Goal: Information Seeking & Learning: Learn about a topic

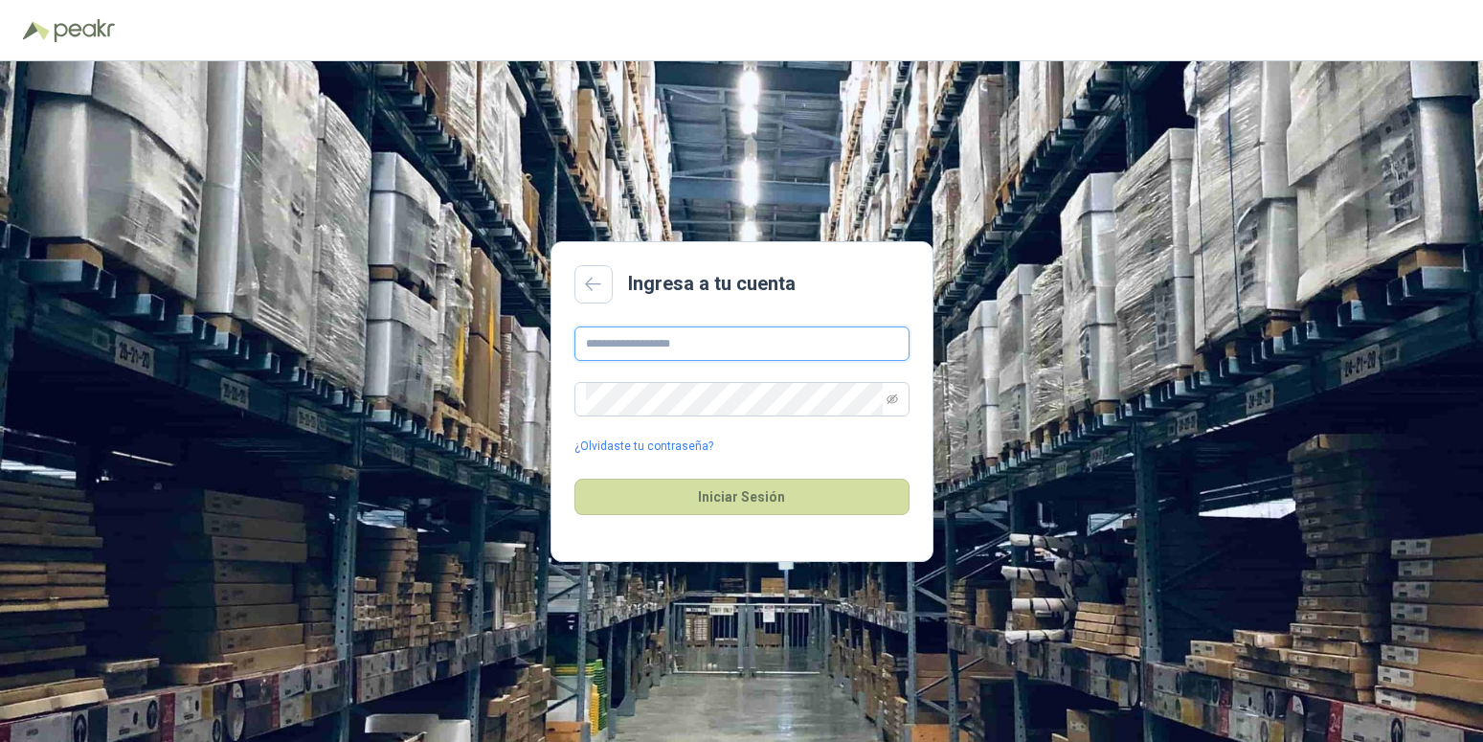
click at [691, 348] on input "text" at bounding box center [741, 343] width 335 height 34
type input "**********"
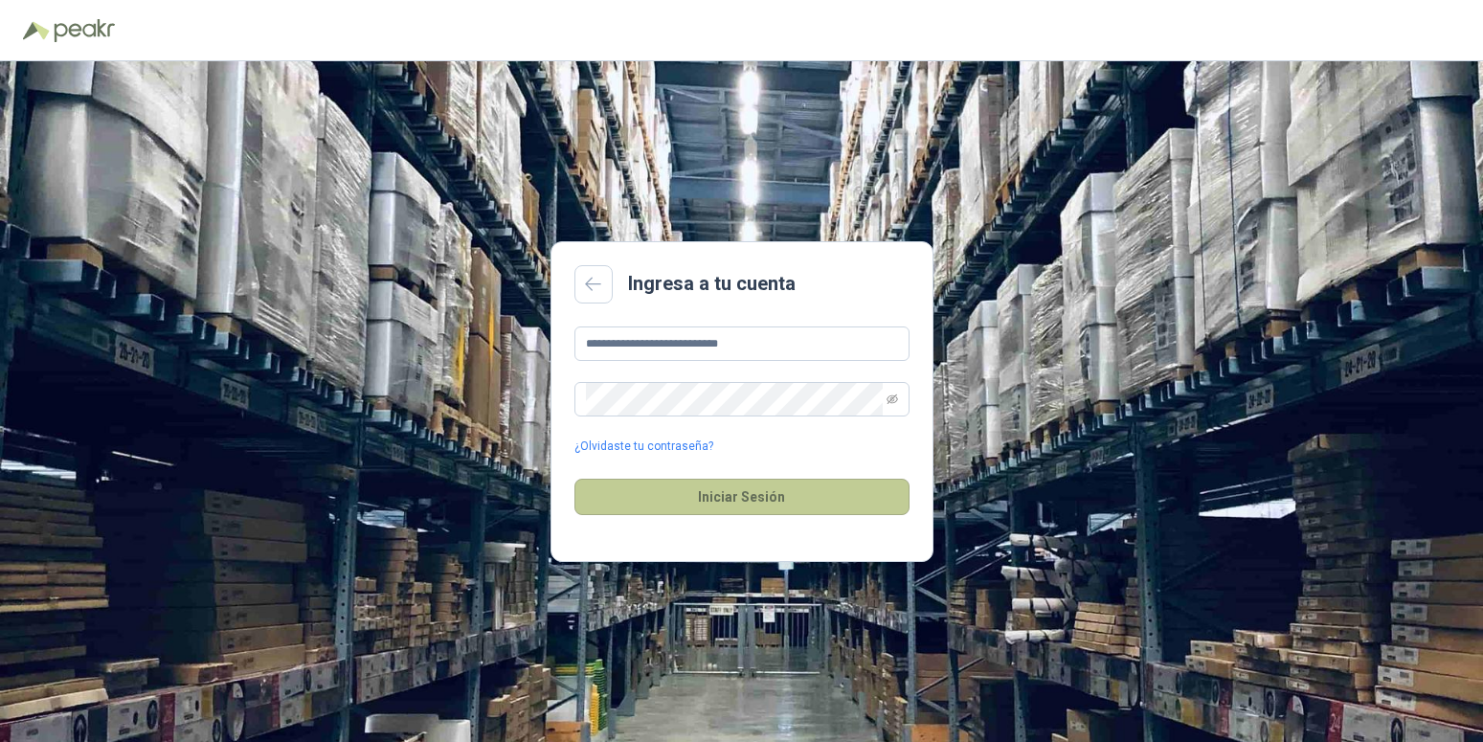
click at [725, 499] on button "Iniciar Sesión" at bounding box center [741, 497] width 335 height 36
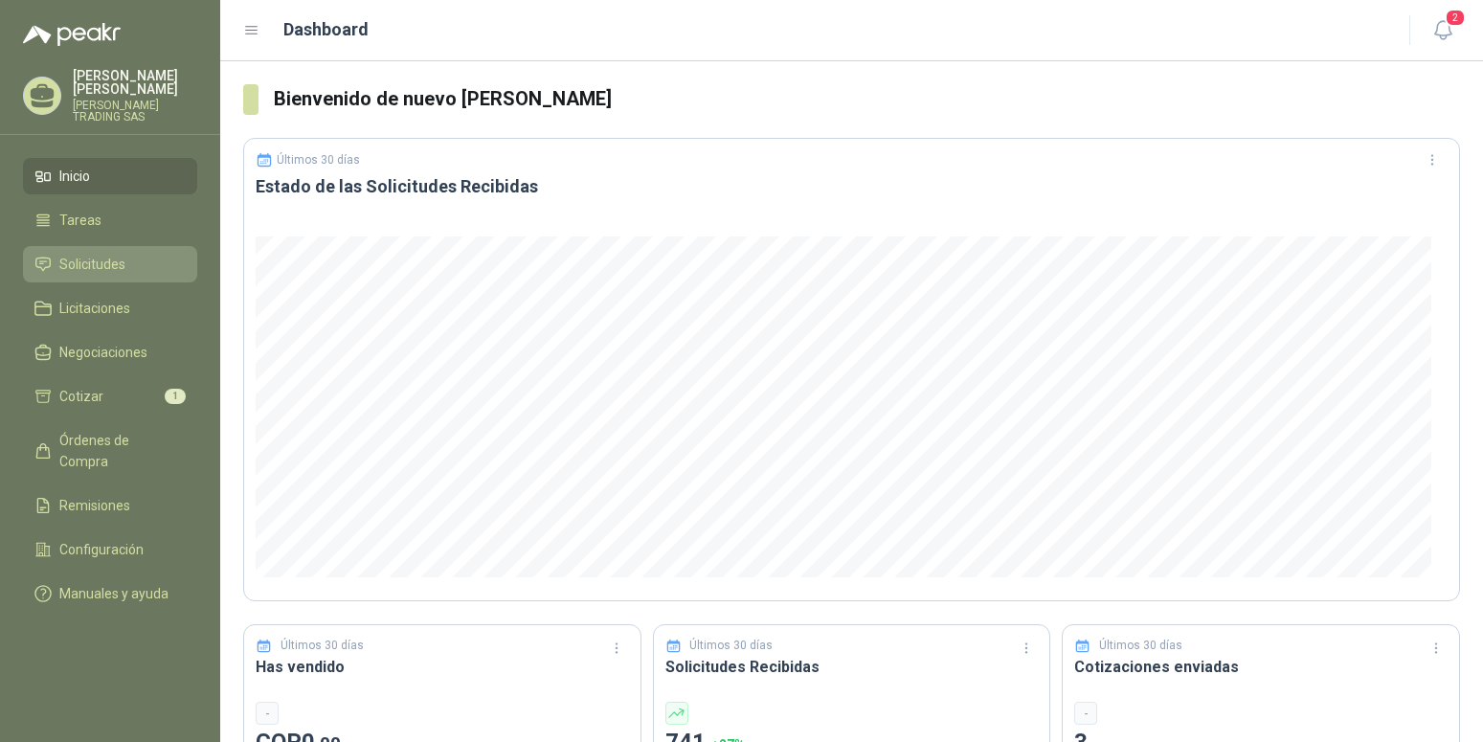
click at [107, 254] on span "Solicitudes" at bounding box center [92, 264] width 66 height 21
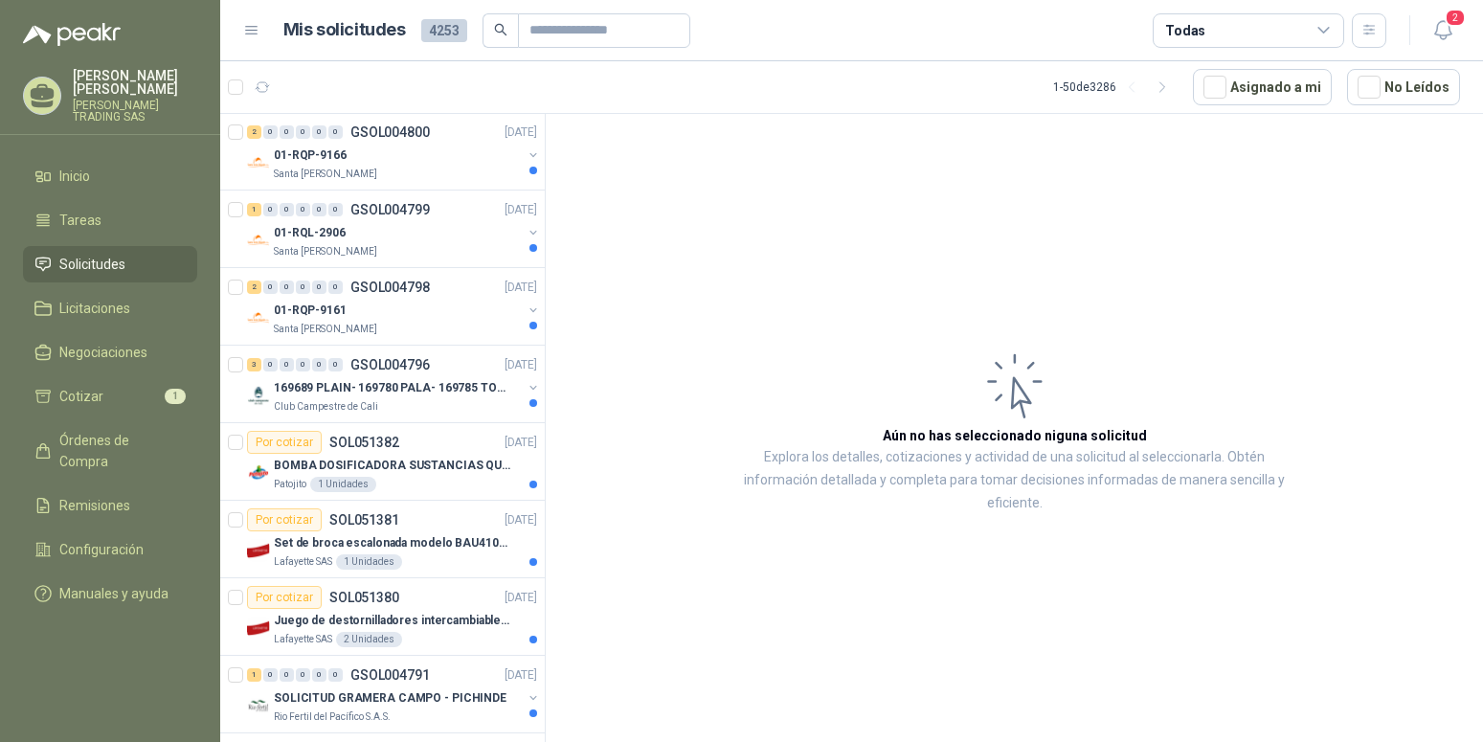
scroll to position [976, 0]
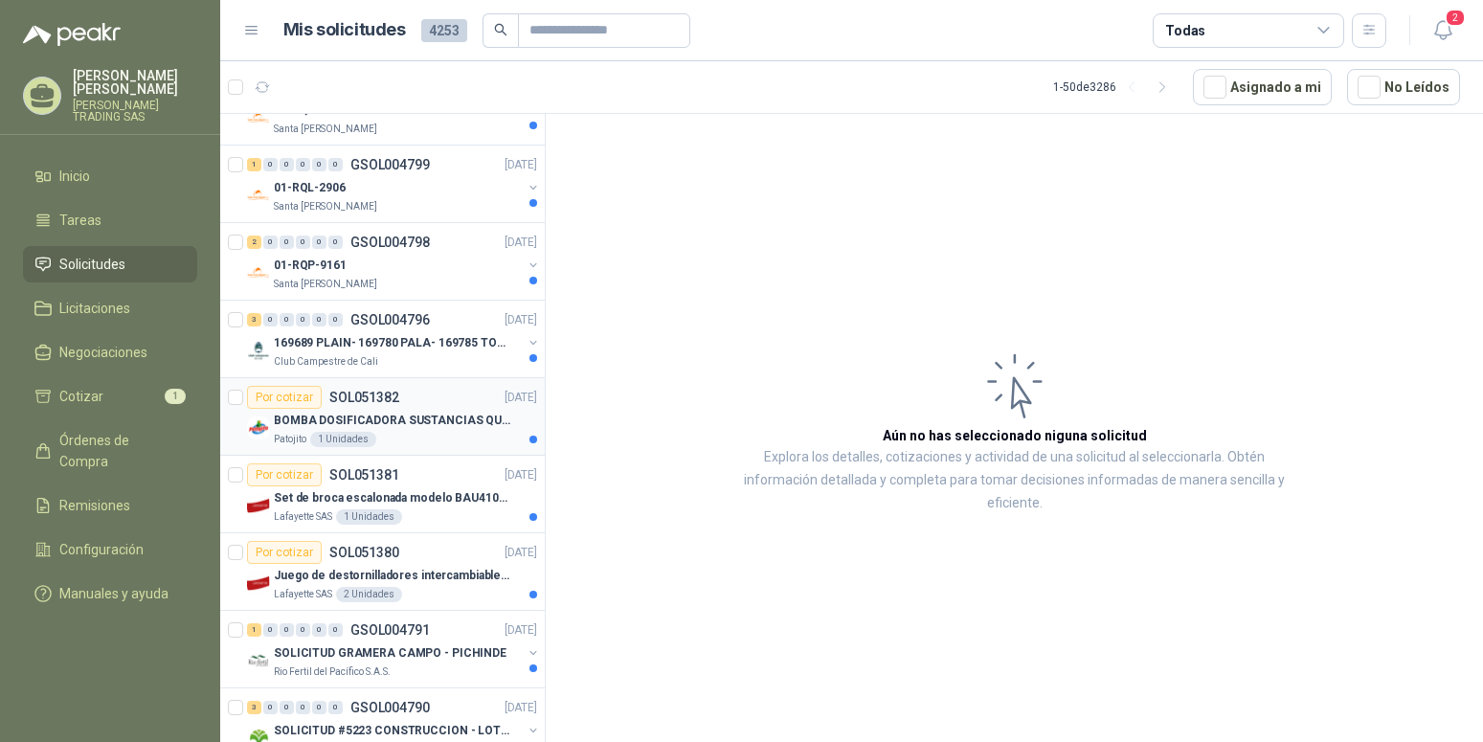
click at [408, 418] on p "BOMBA DOSIFICADORA SUSTANCIAS QUIMICAS" at bounding box center [393, 421] width 238 height 18
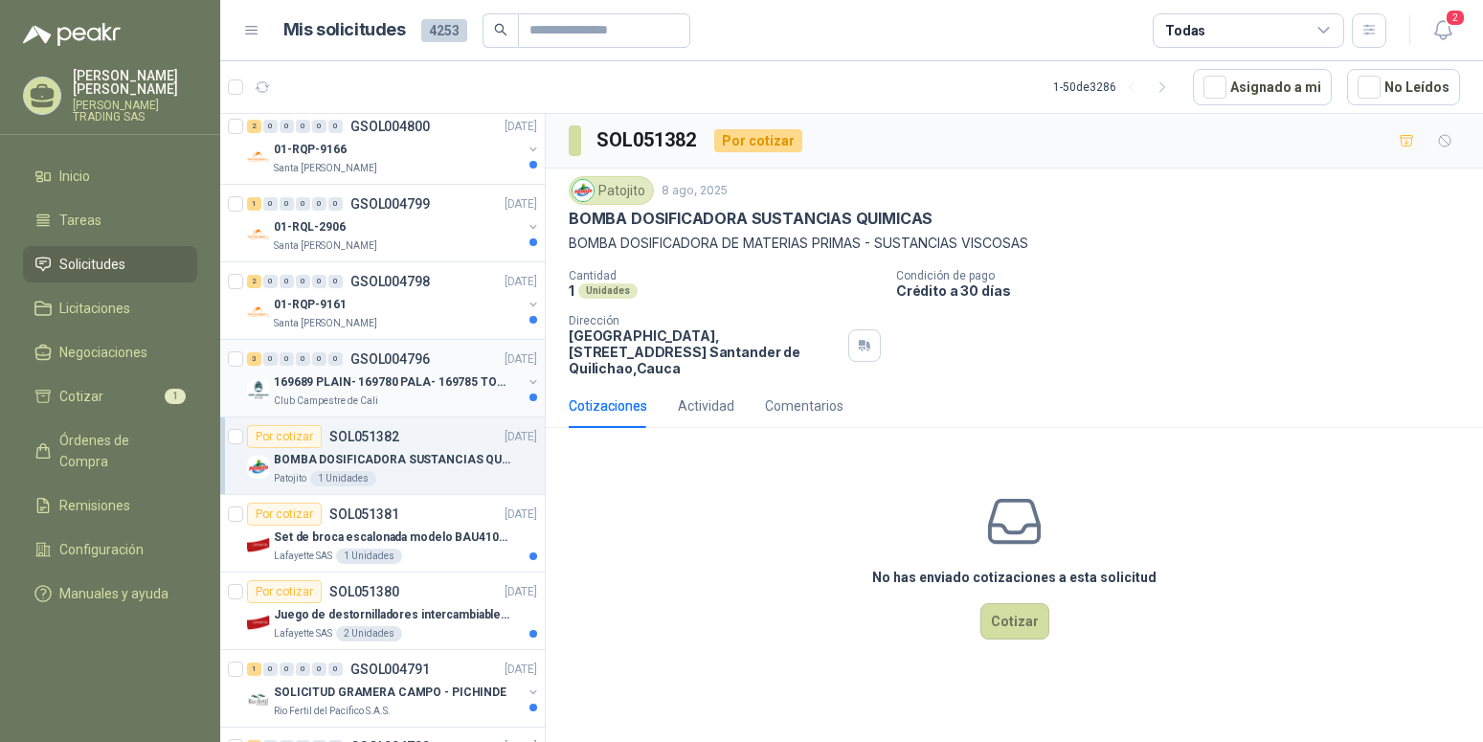
scroll to position [879, 0]
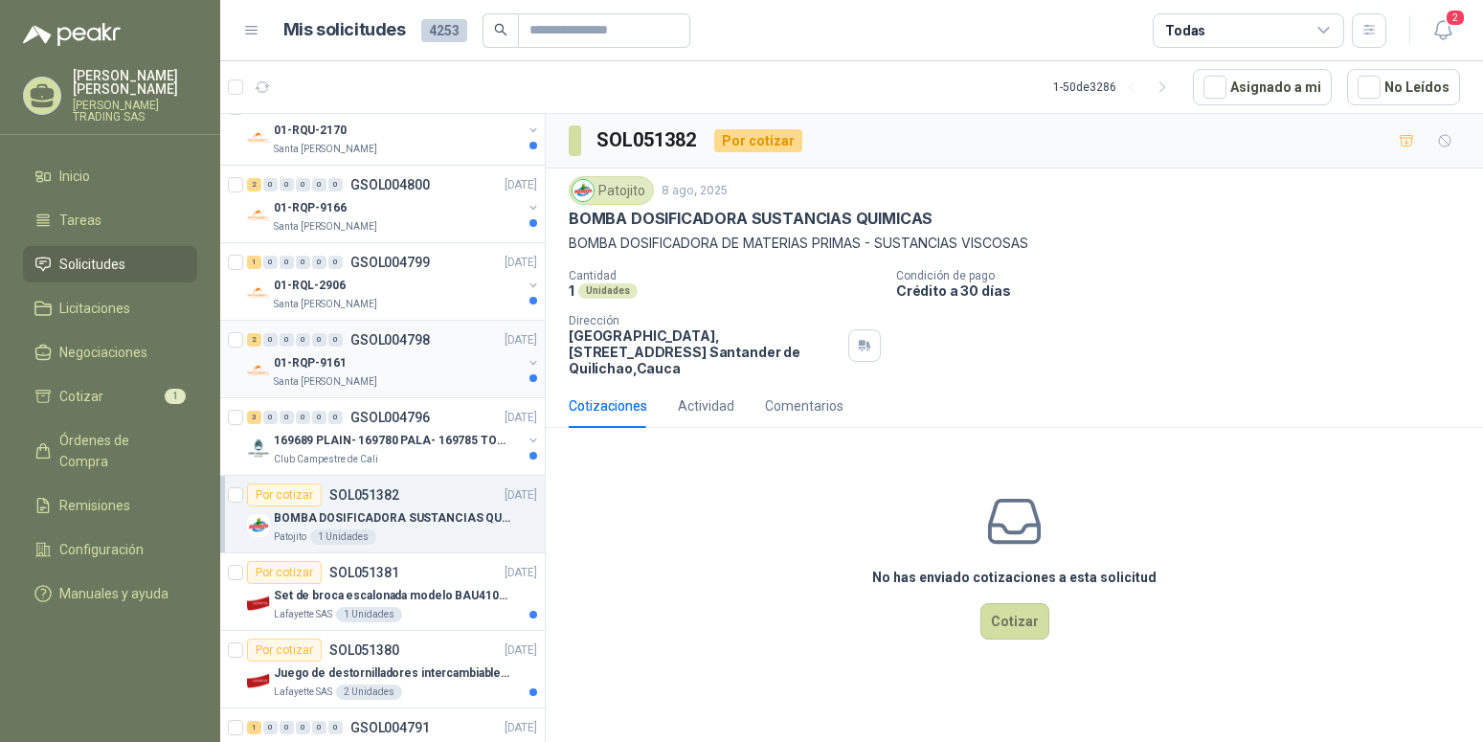
click at [324, 359] on p "01-RQP-9161" at bounding box center [310, 363] width 73 height 18
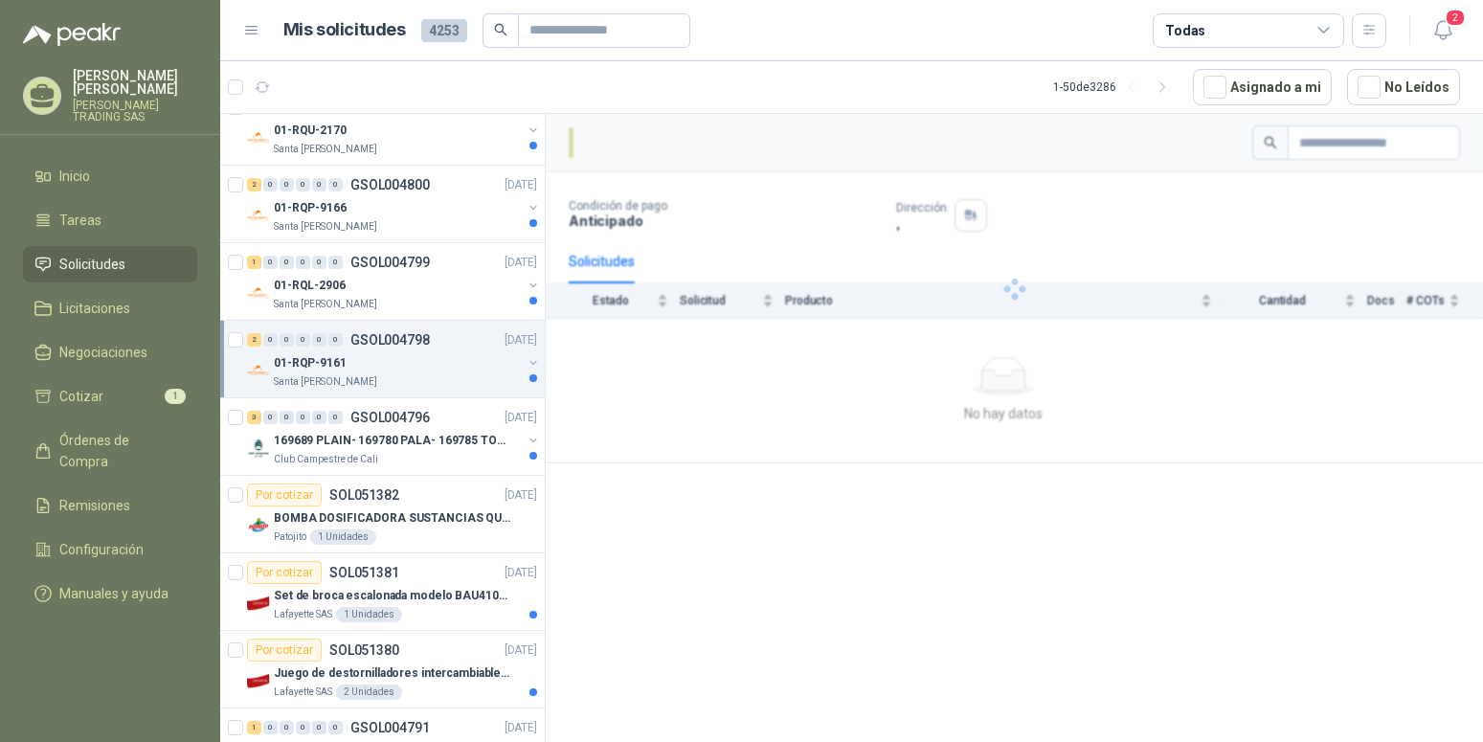
scroll to position [879, 0]
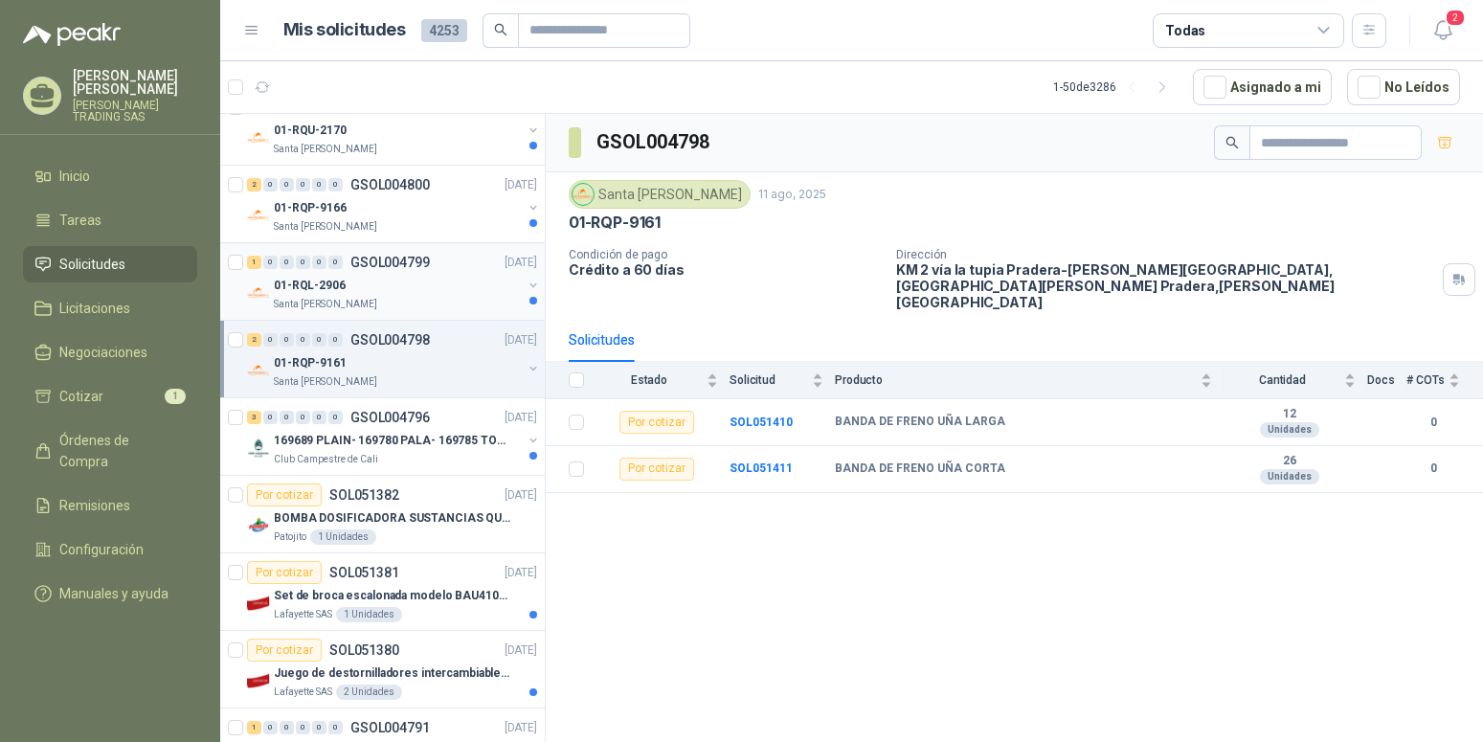
click at [328, 281] on p "01-RQL-2906" at bounding box center [310, 286] width 72 height 18
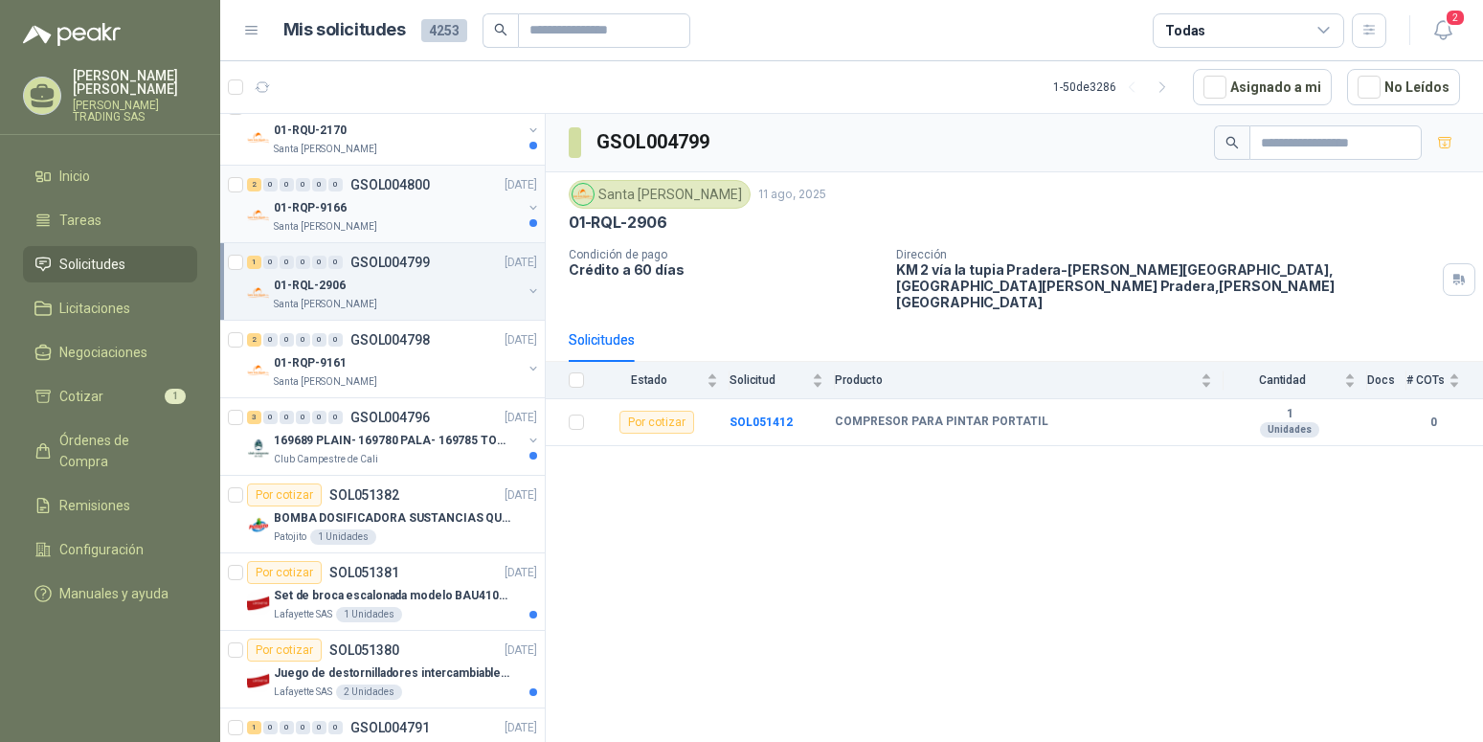
click at [327, 213] on p "01-RQP-9166" at bounding box center [310, 208] width 73 height 18
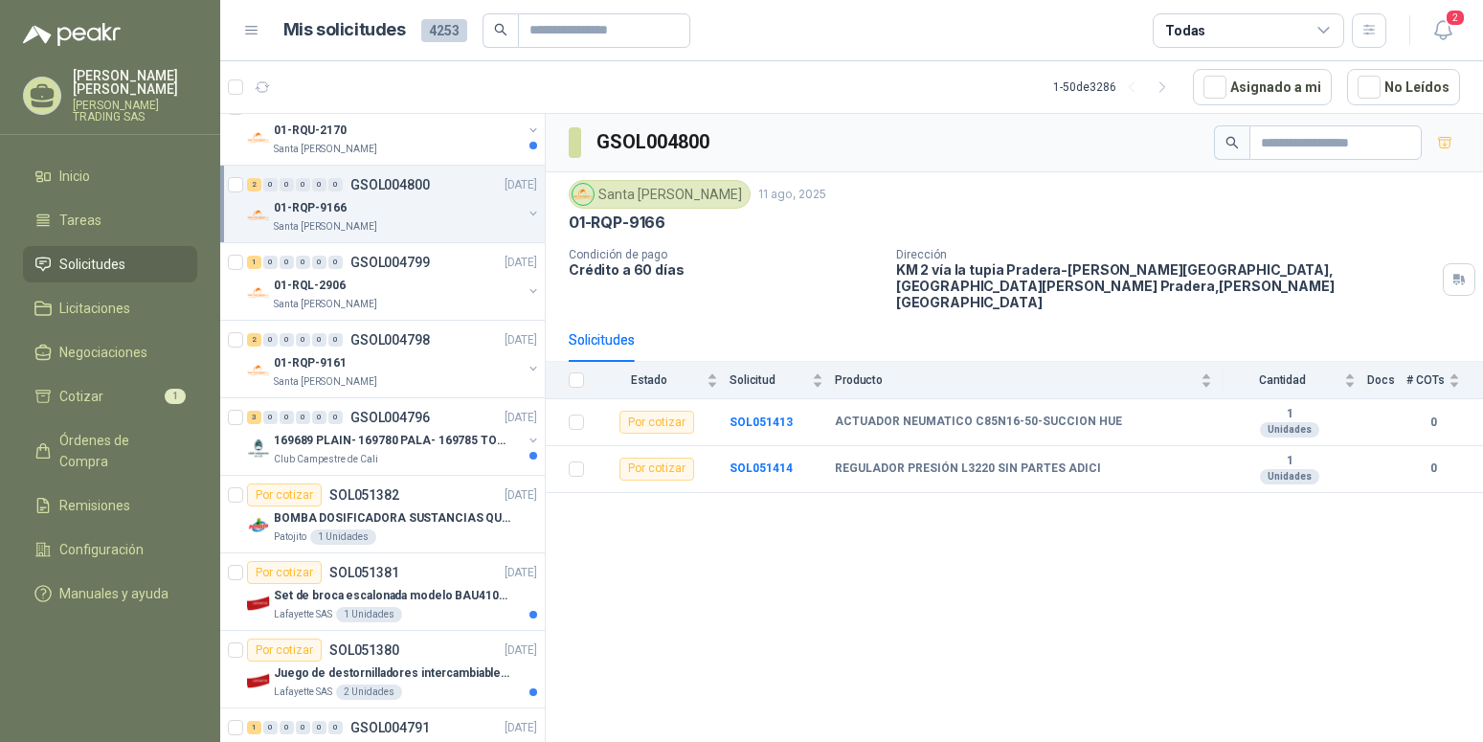
scroll to position [781, 0]
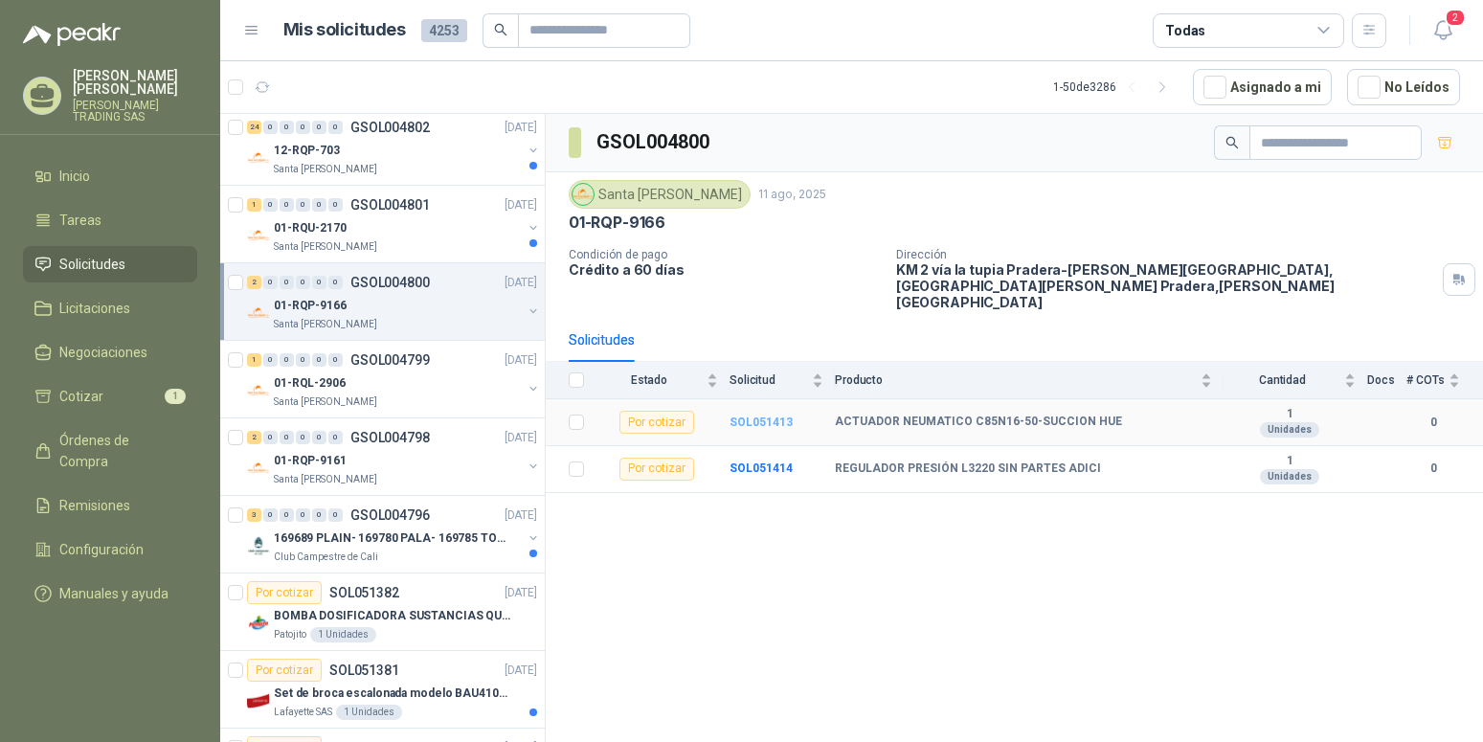
click at [743, 415] on b "SOL051413" at bounding box center [760, 421] width 63 height 13
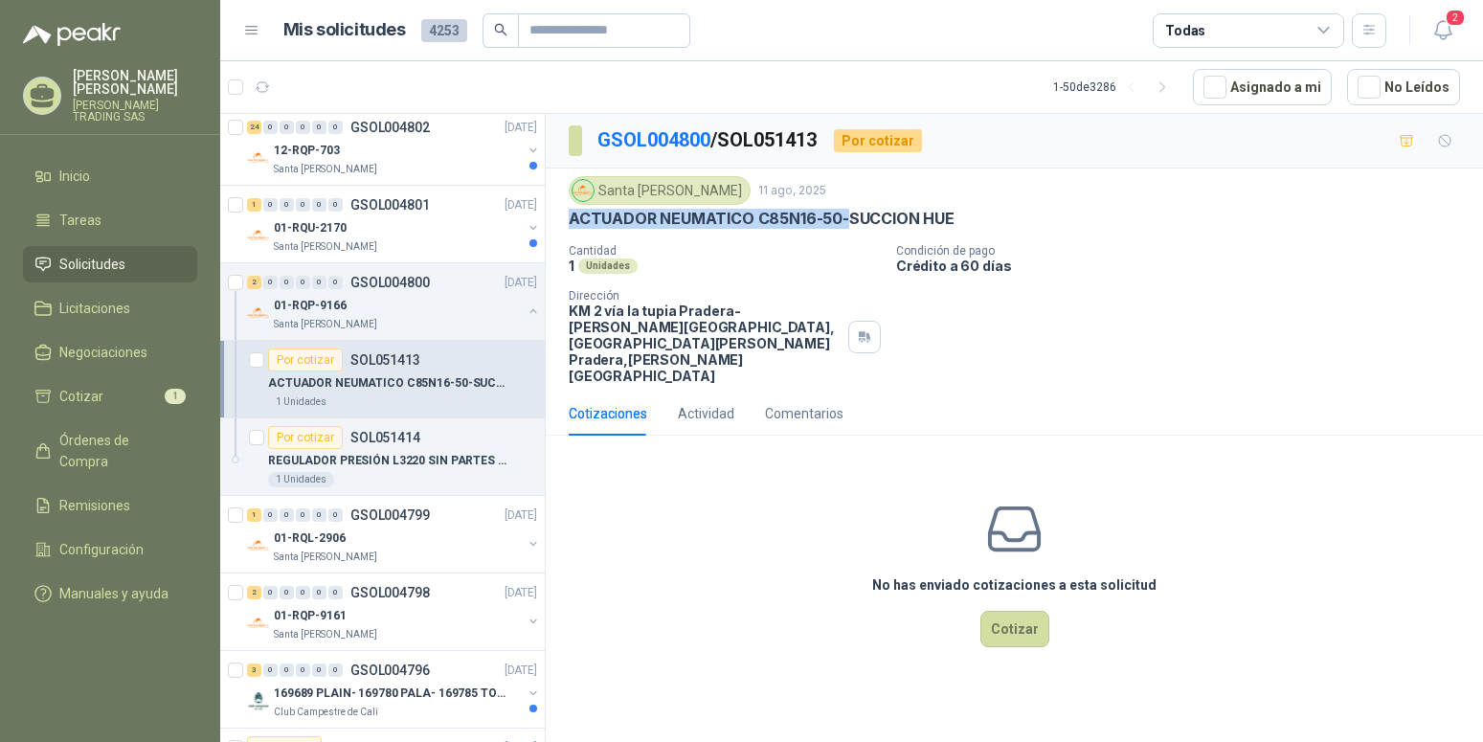
drag, startPoint x: 569, startPoint y: 220, endPoint x: 842, endPoint y: 217, distance: 273.8
click at [842, 217] on p "ACTUADOR NEUMATICO C85N16-50-SUCCION HUE" at bounding box center [762, 219] width 386 height 20
copy p "ACTUADOR NEUMATICO C85N16-50-"
click at [402, 460] on p "REGULADOR PRESIÓN L3220 SIN PARTES ADICI" at bounding box center [387, 461] width 238 height 18
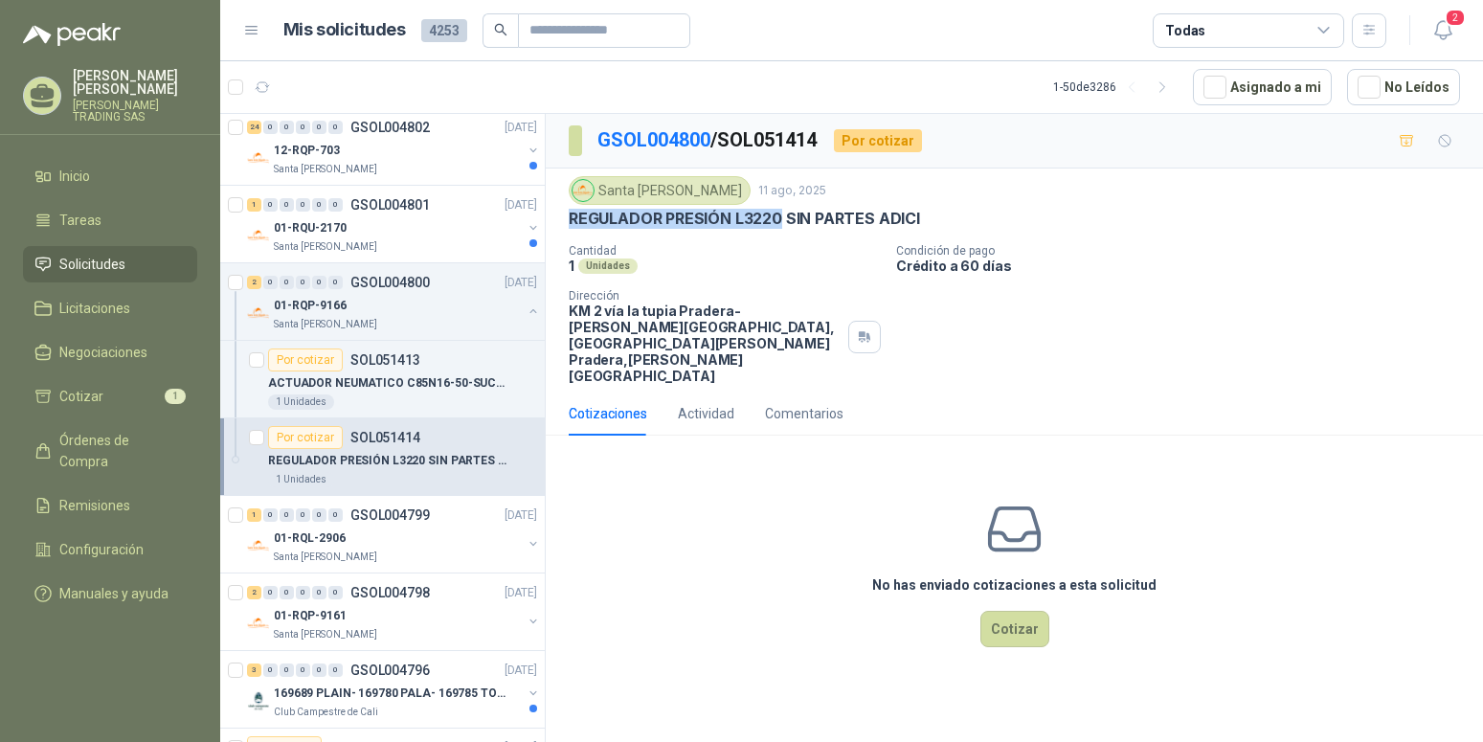
drag, startPoint x: 568, startPoint y: 214, endPoint x: 783, endPoint y: 225, distance: 215.7
click at [783, 225] on div "Santa [PERSON_NAME] [DATE] REGULADOR PRESIÓN L3220 SIN PARTES ADICI Cantidad 1 …" at bounding box center [1014, 279] width 937 height 223
copy p "REGULADOR PRESIÓN L3220"
click at [526, 306] on button "button" at bounding box center [533, 310] width 15 height 15
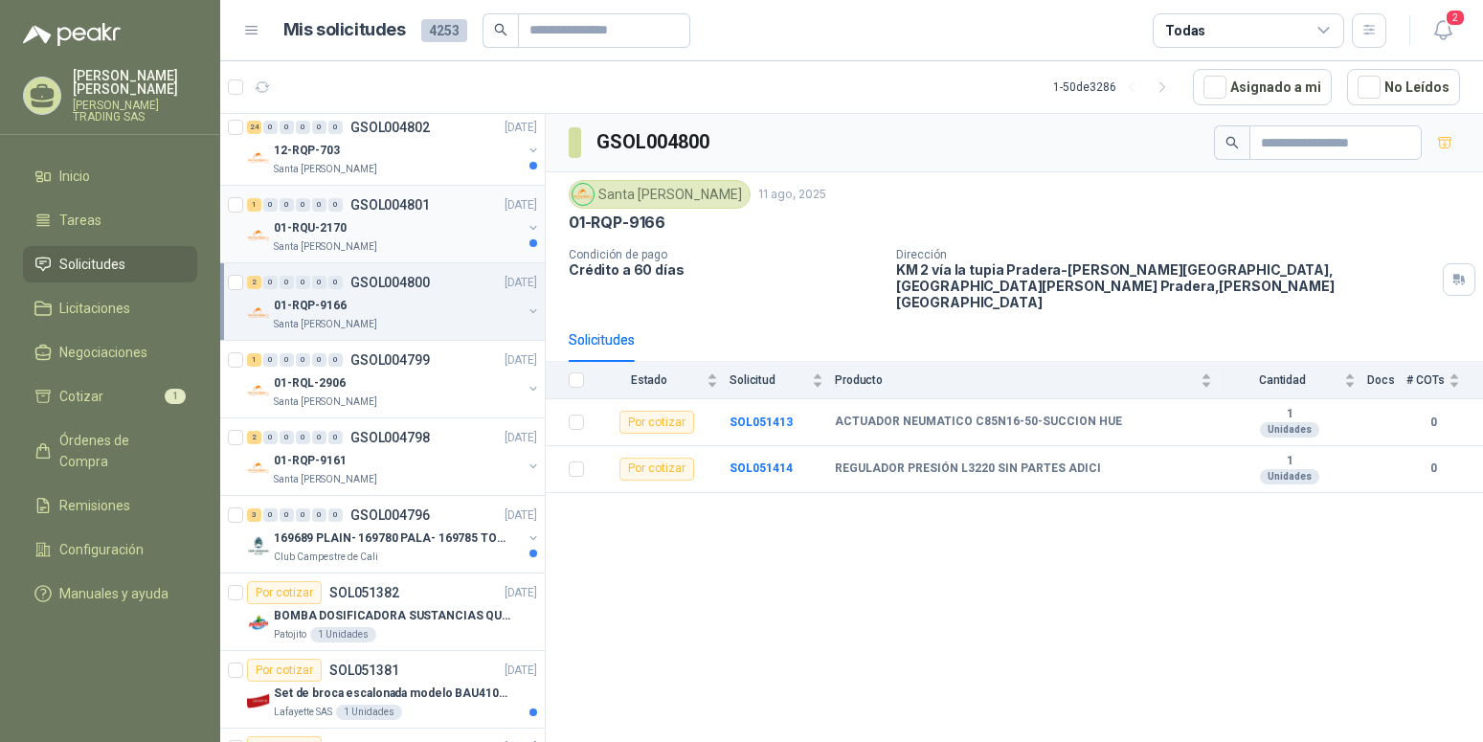
click at [333, 226] on p "01-RQU-2170" at bounding box center [310, 228] width 73 height 18
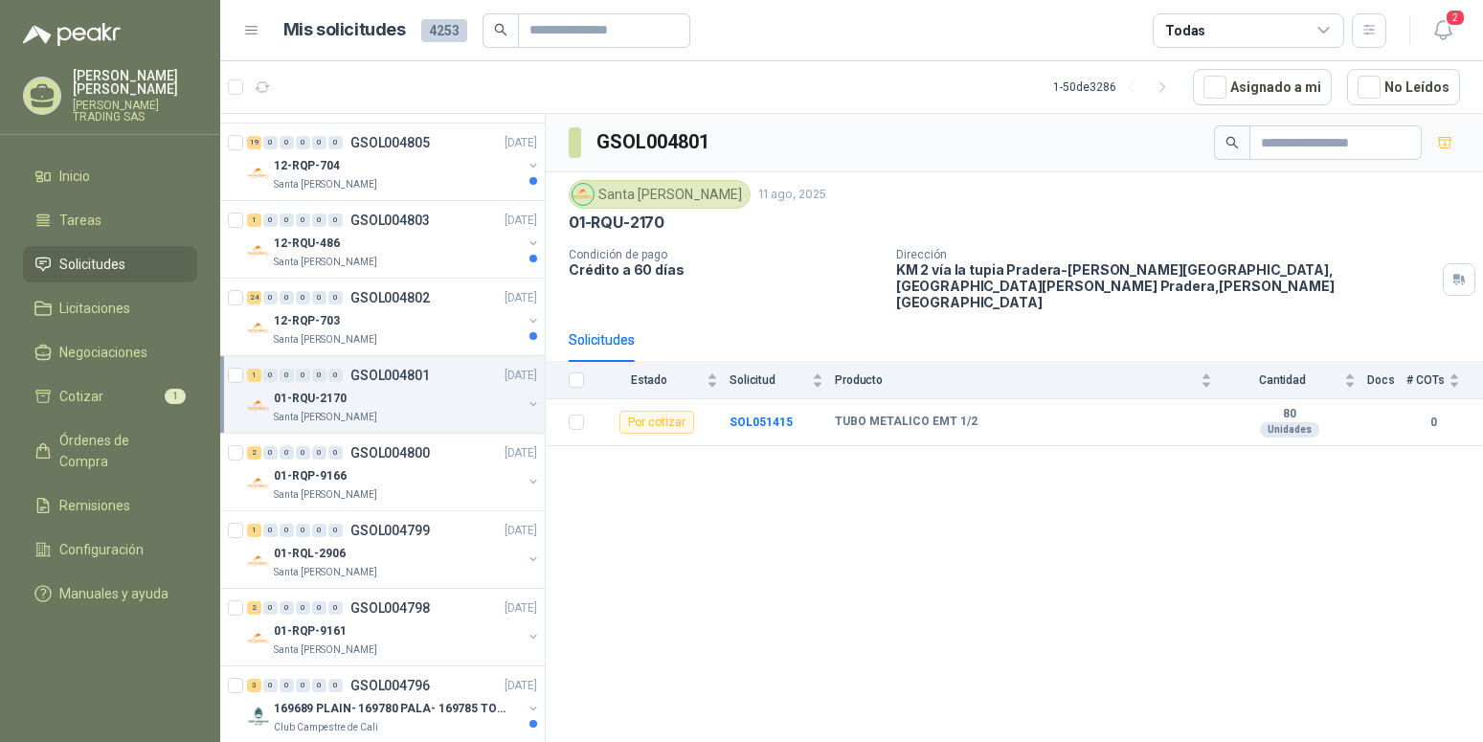
scroll to position [586, 0]
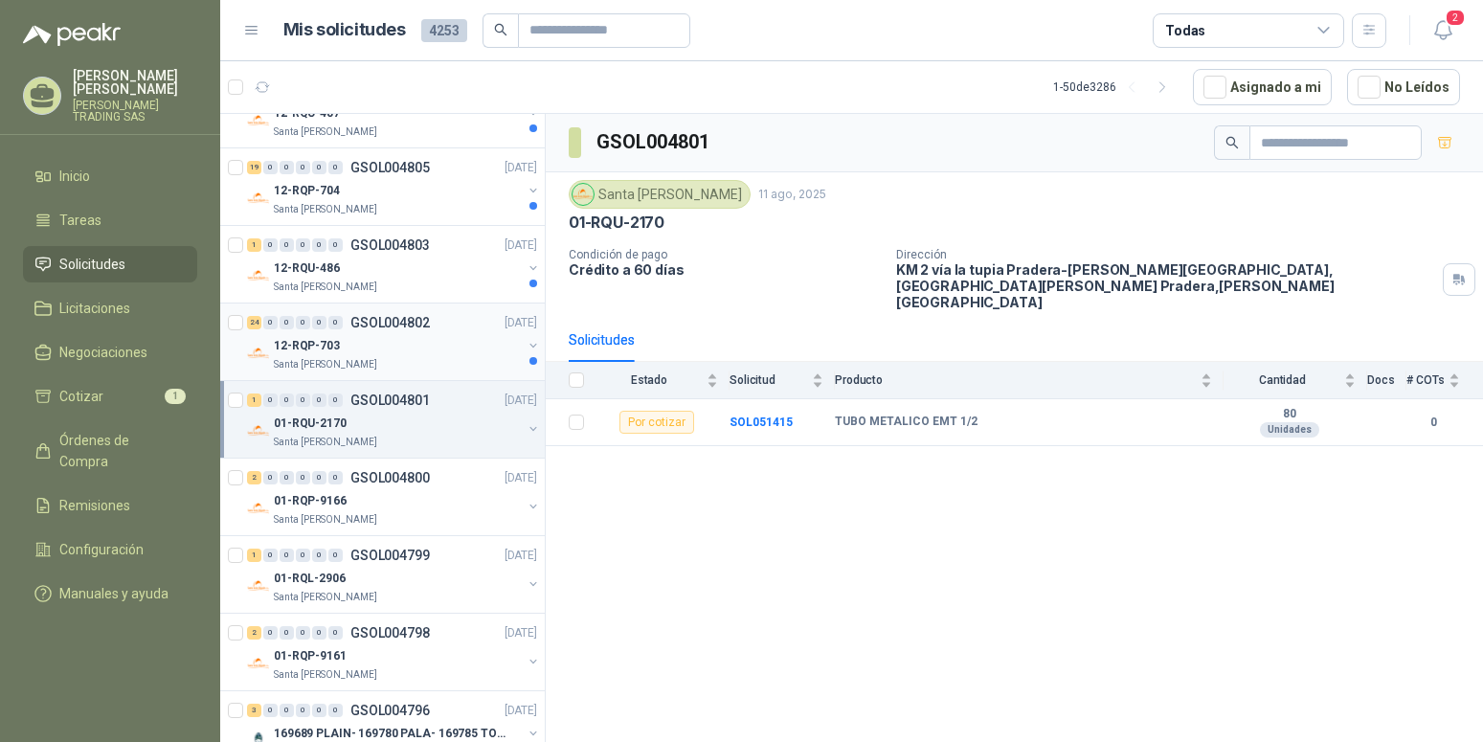
click at [324, 346] on p "12-RQP-703" at bounding box center [307, 346] width 66 height 18
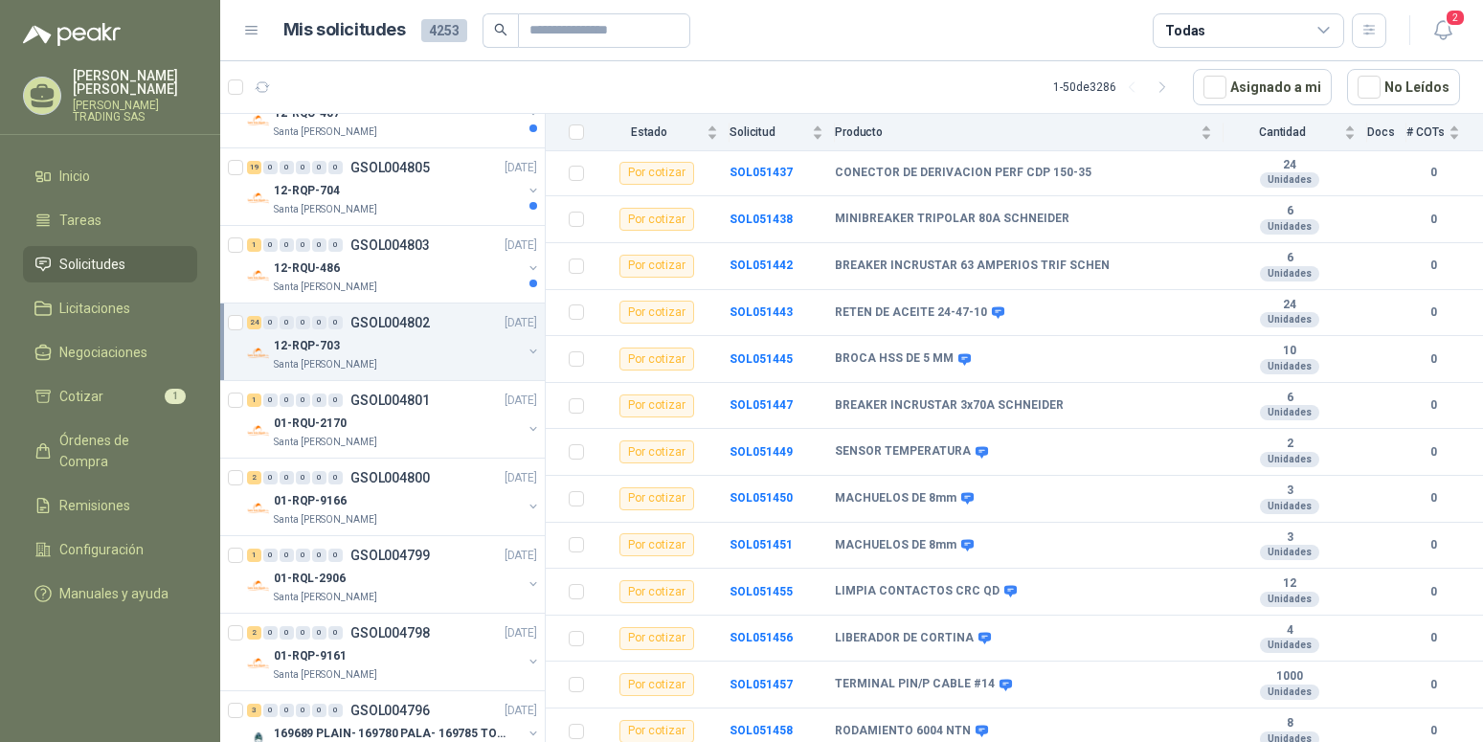
scroll to position [488, 0]
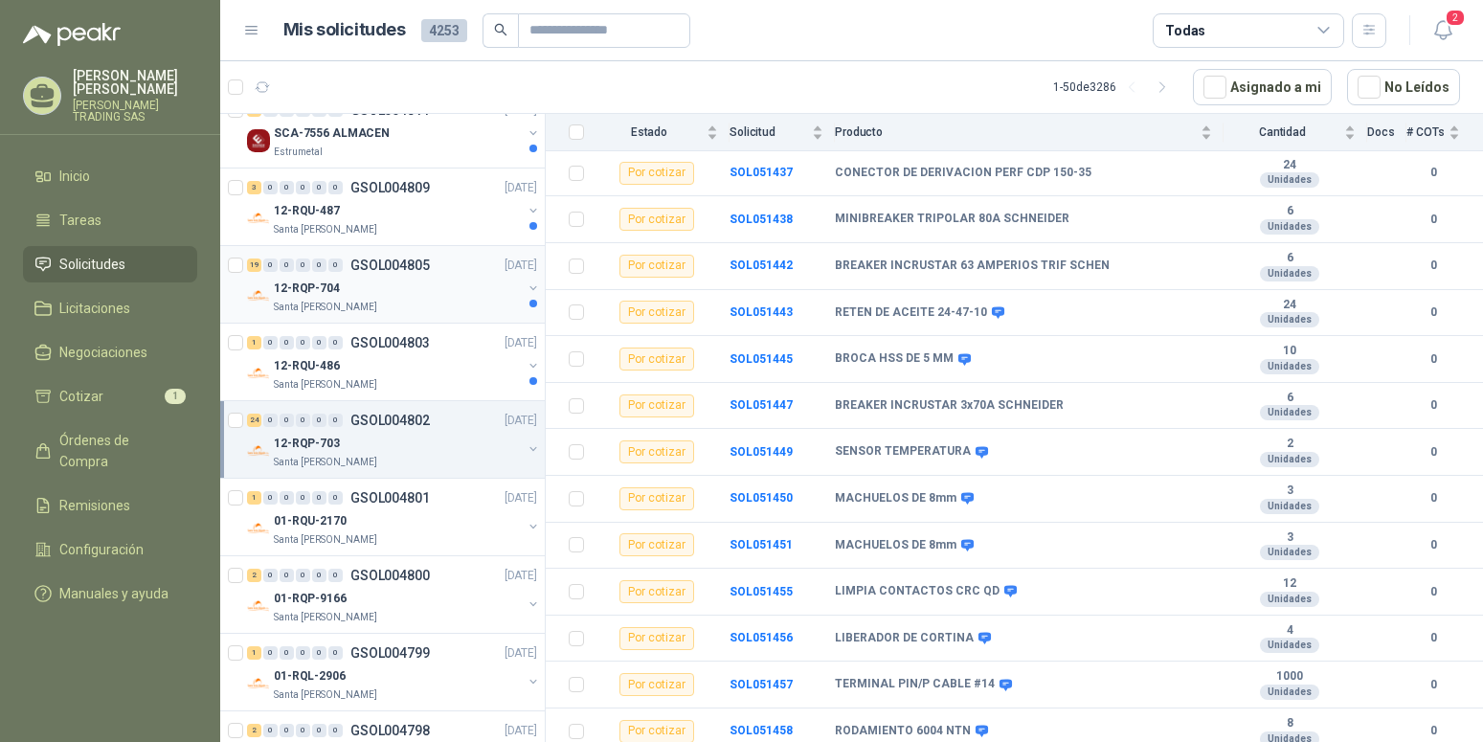
click at [318, 289] on p "12-RQP-704" at bounding box center [307, 289] width 66 height 18
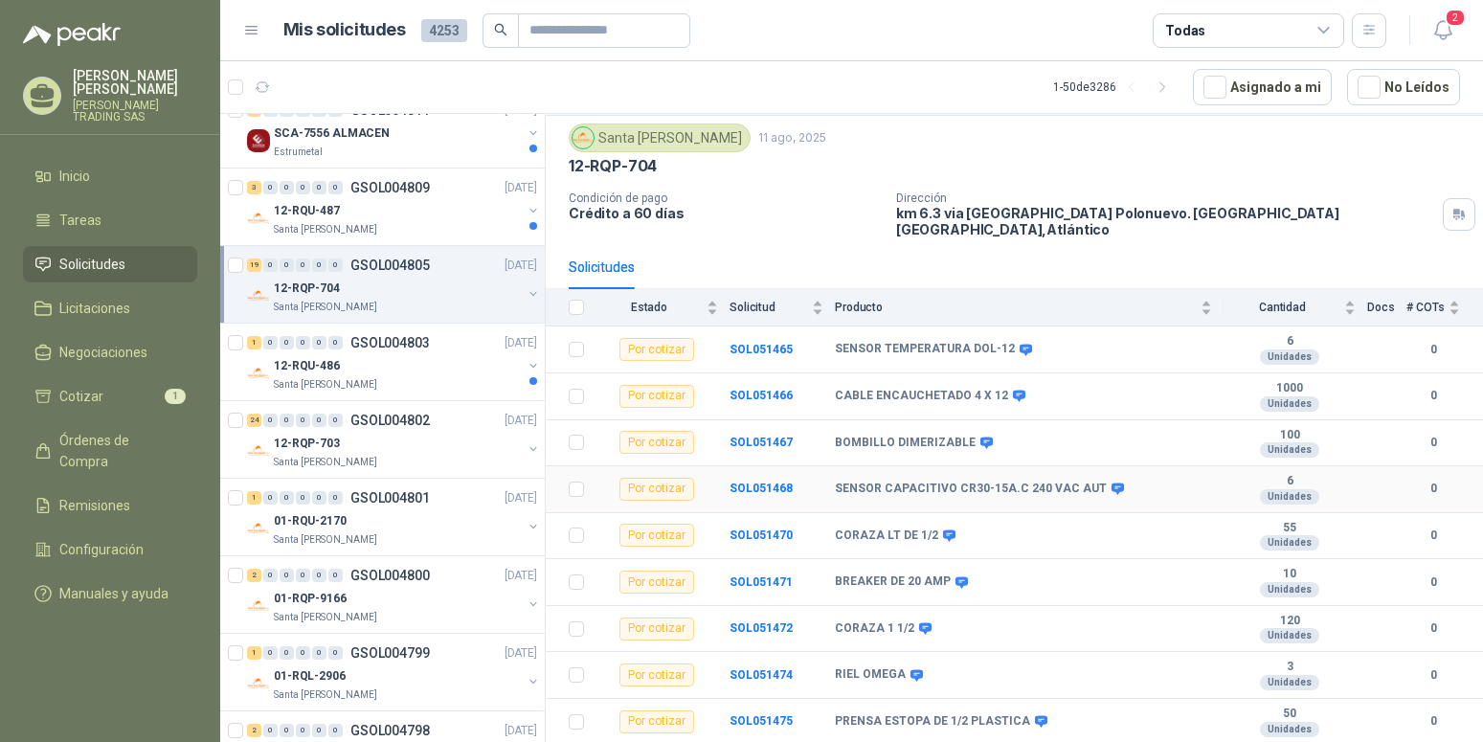
scroll to position [22, 0]
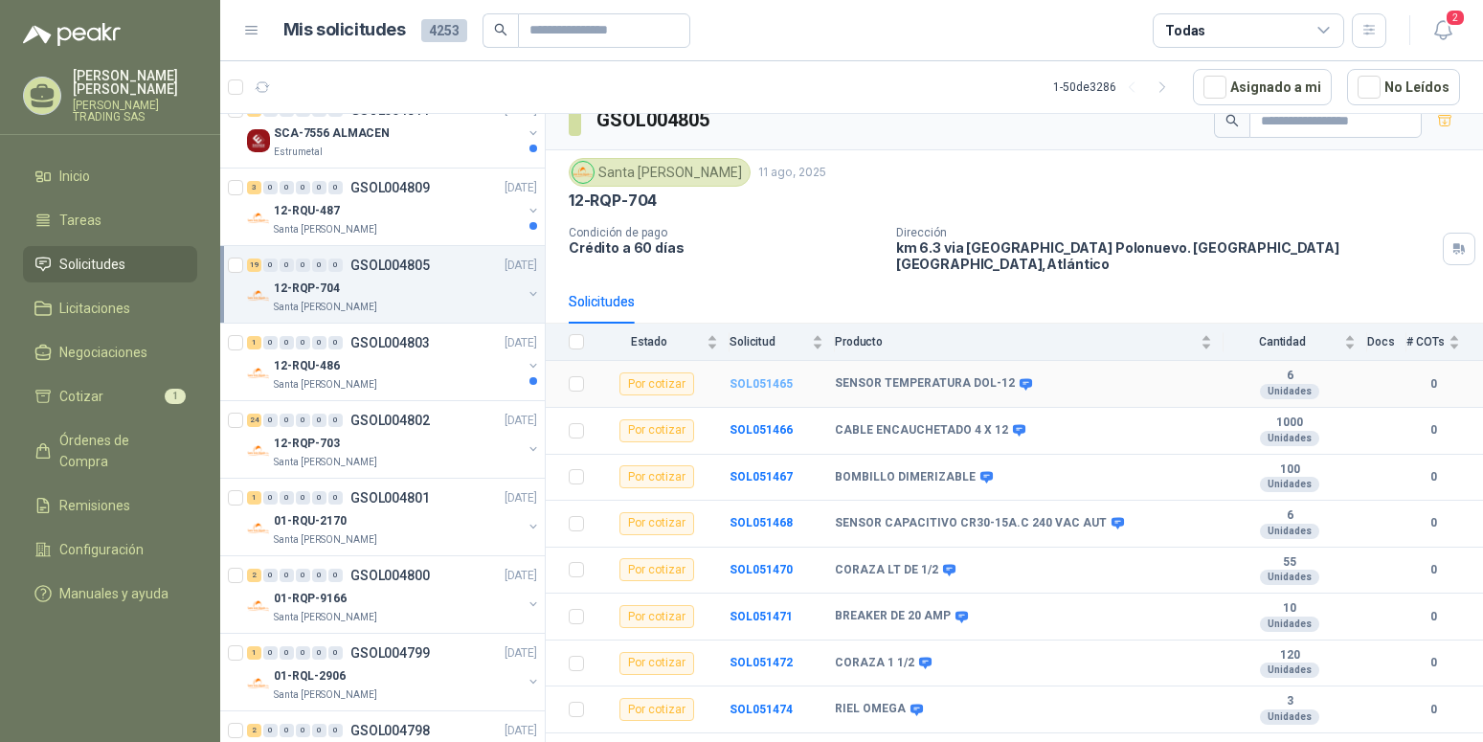
click at [770, 377] on b "SOL051465" at bounding box center [760, 383] width 63 height 13
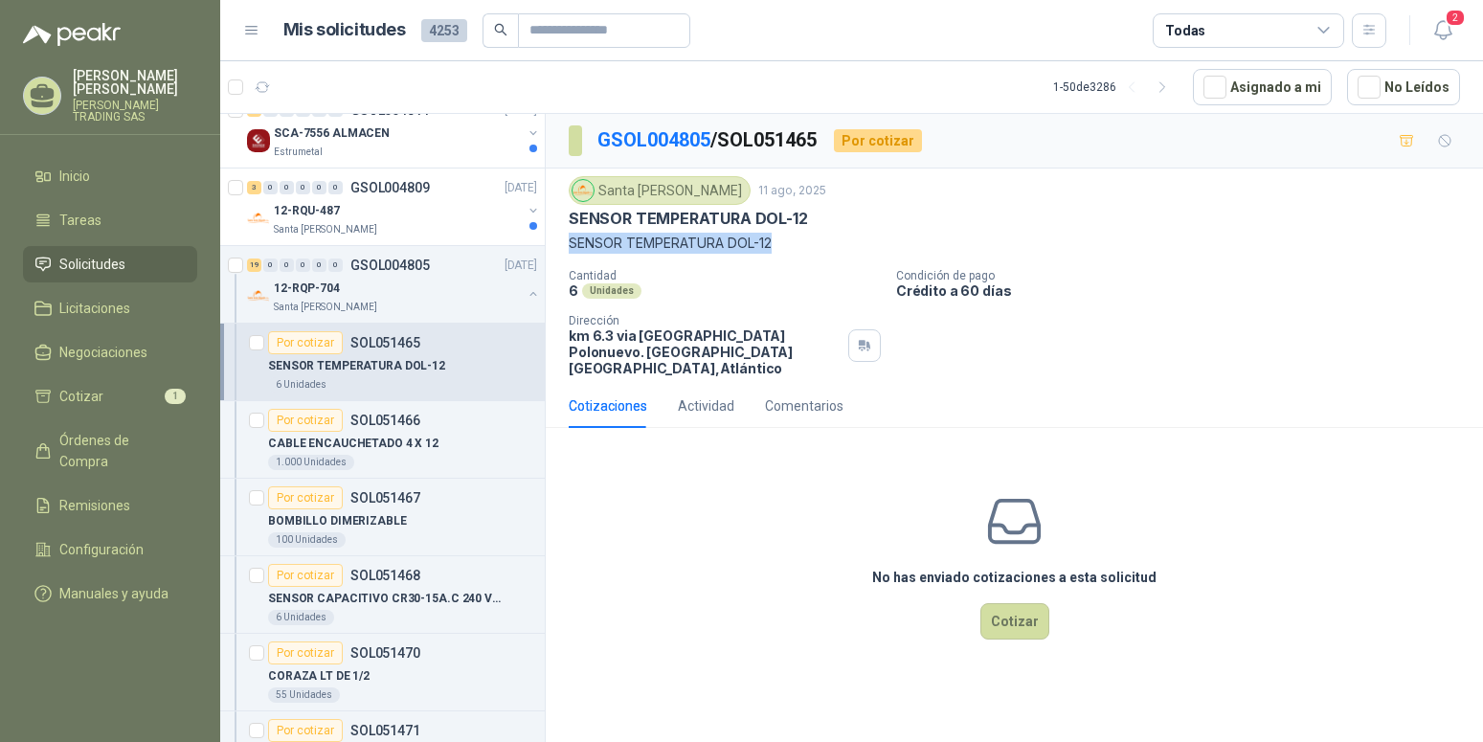
drag, startPoint x: 785, startPoint y: 247, endPoint x: 569, endPoint y: 247, distance: 216.4
click at [569, 247] on p "SENSOR TEMPERATURA DOL-12" at bounding box center [1014, 243] width 891 height 21
copy p "SENSOR TEMPERATURA DOL-12"
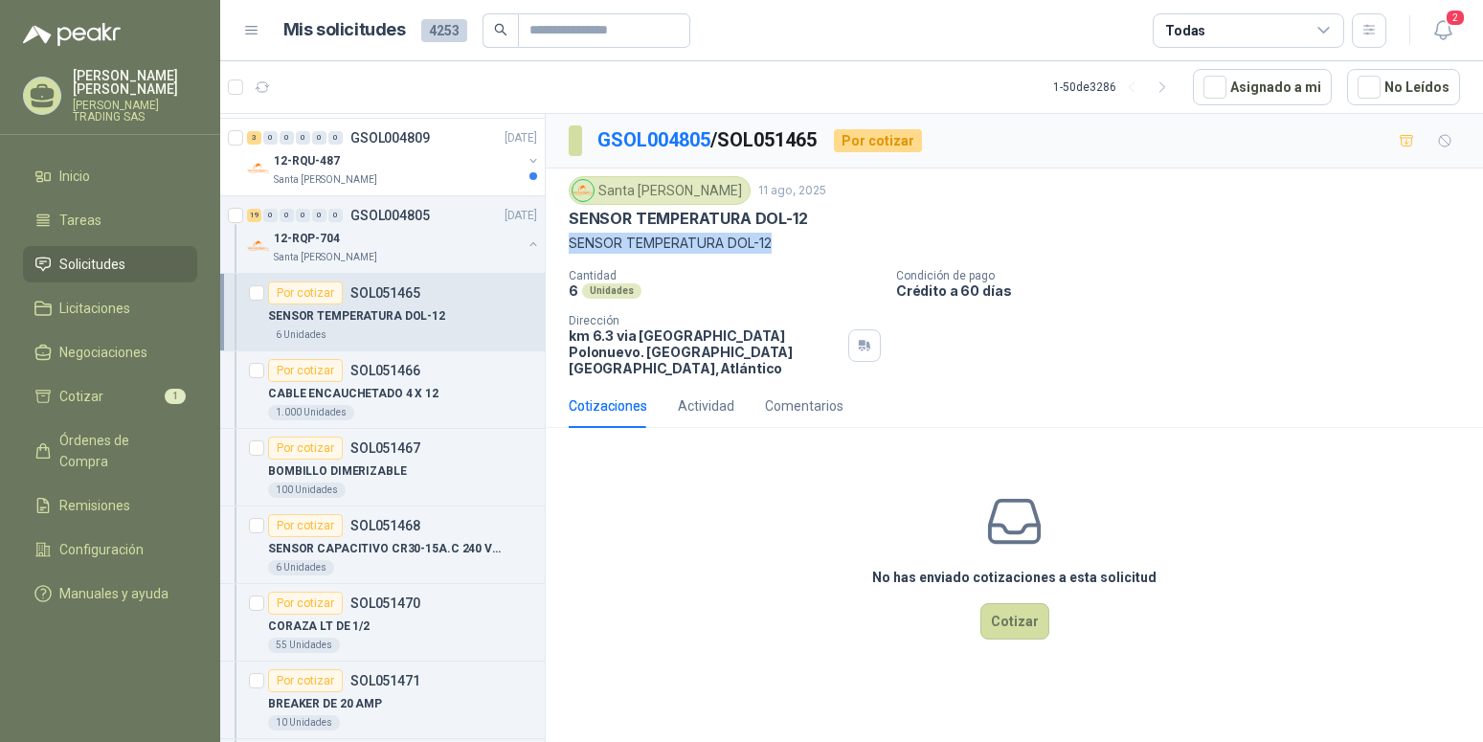
scroll to position [586, 0]
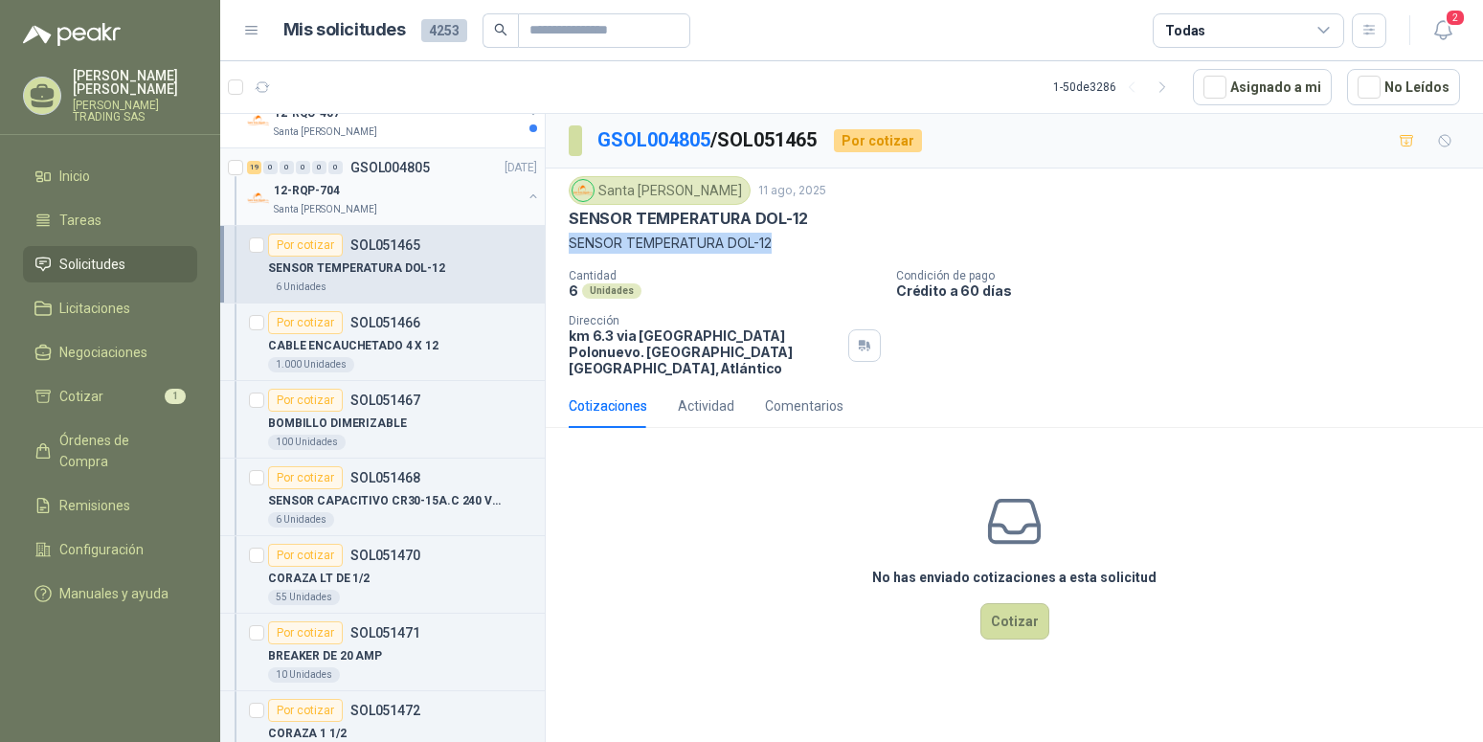
click at [526, 197] on button "button" at bounding box center [533, 196] width 15 height 15
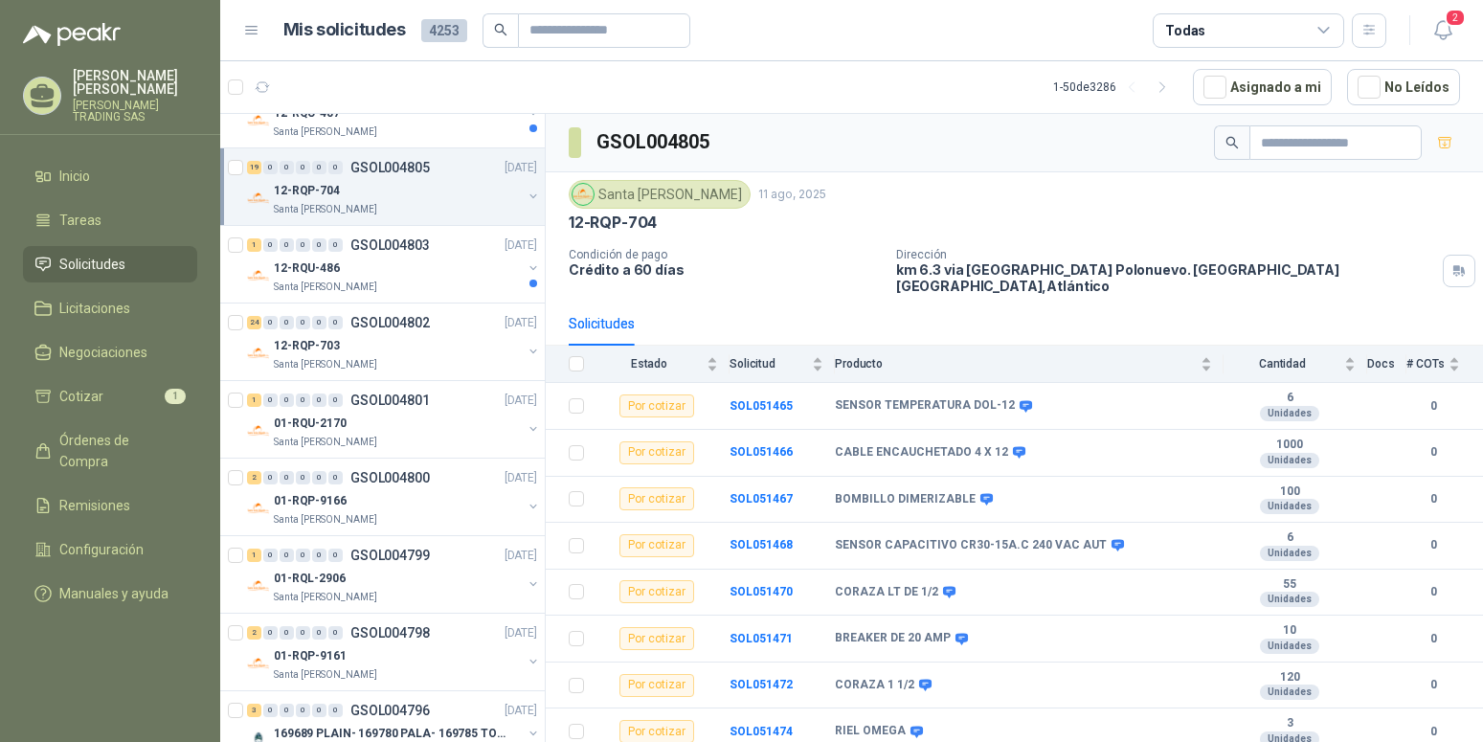
click at [305, 193] on p "12-RQP-704" at bounding box center [307, 191] width 66 height 18
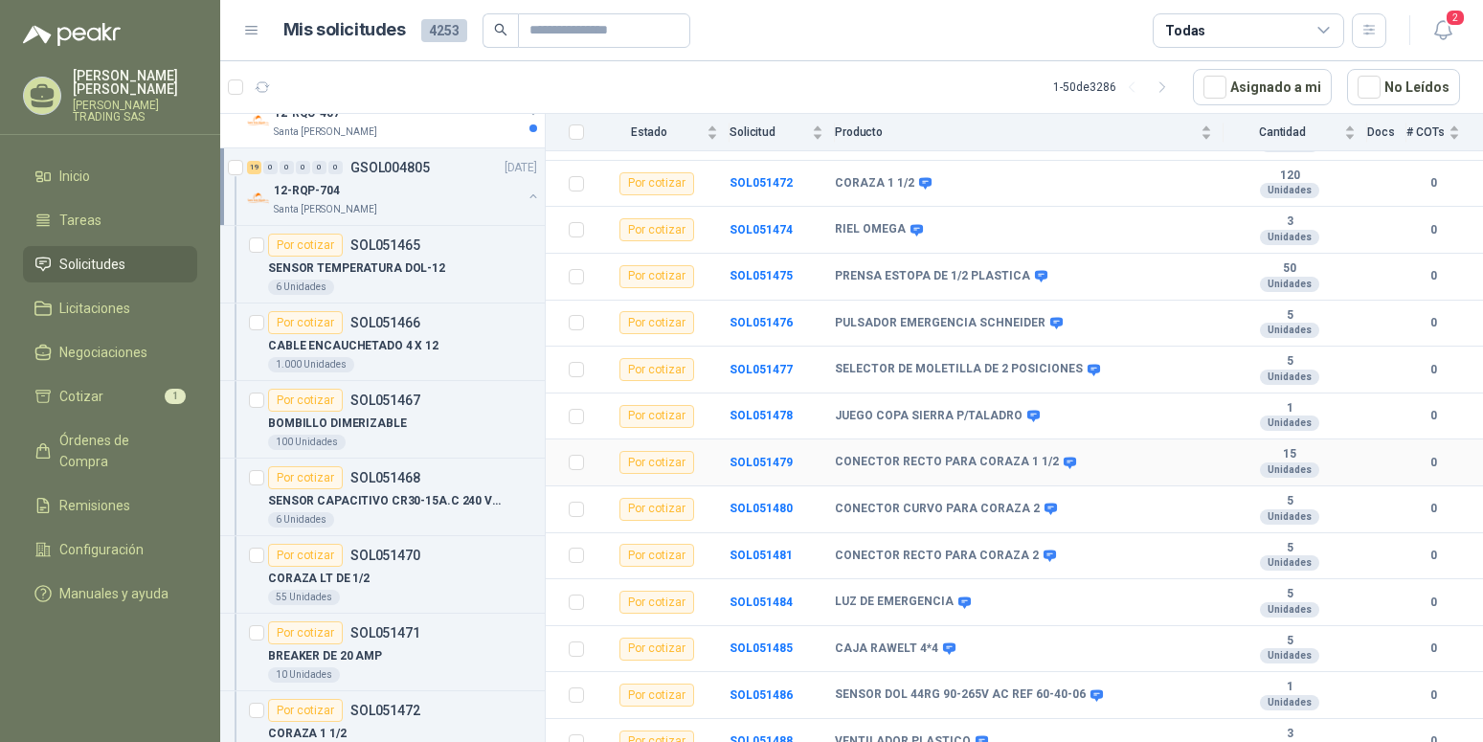
scroll to position [510, 0]
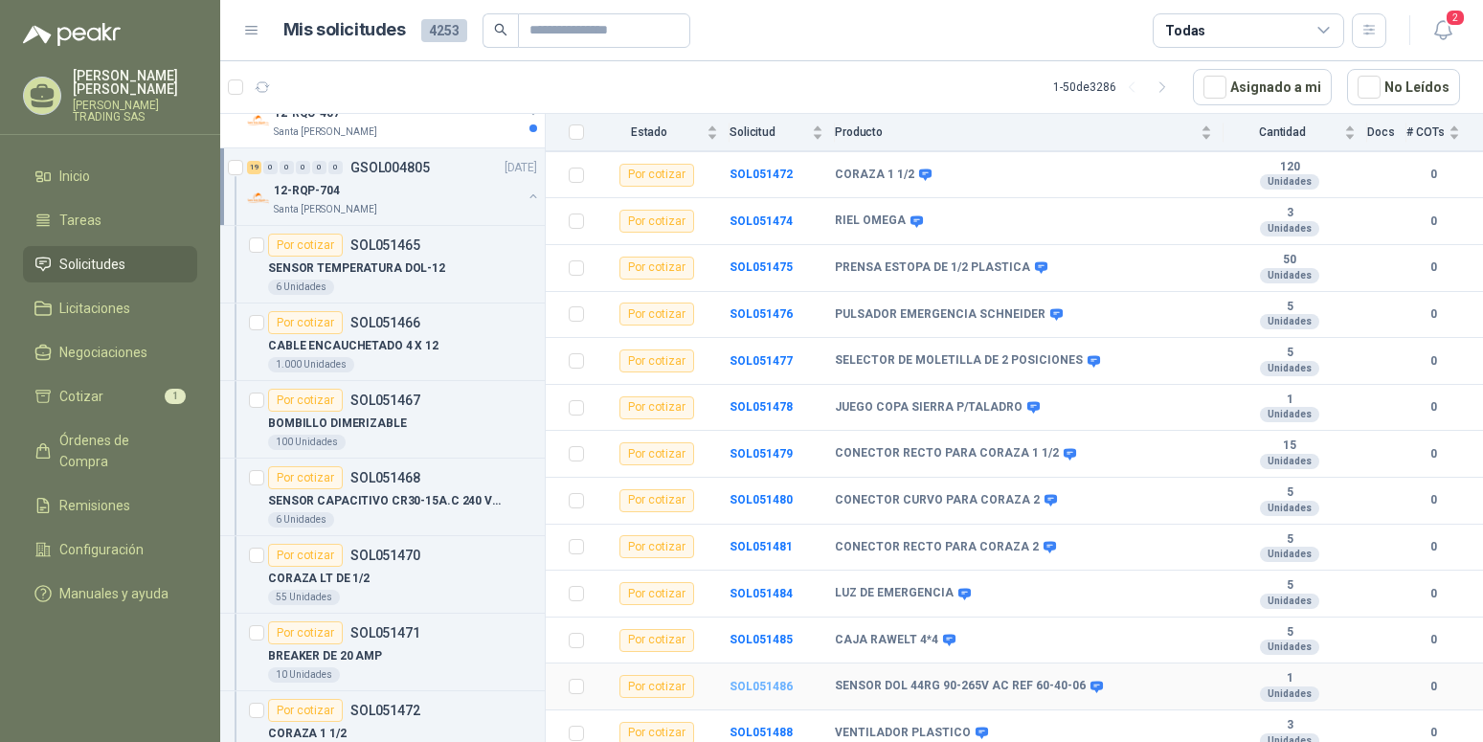
click at [759, 680] on b "SOL051486" at bounding box center [760, 686] width 63 height 13
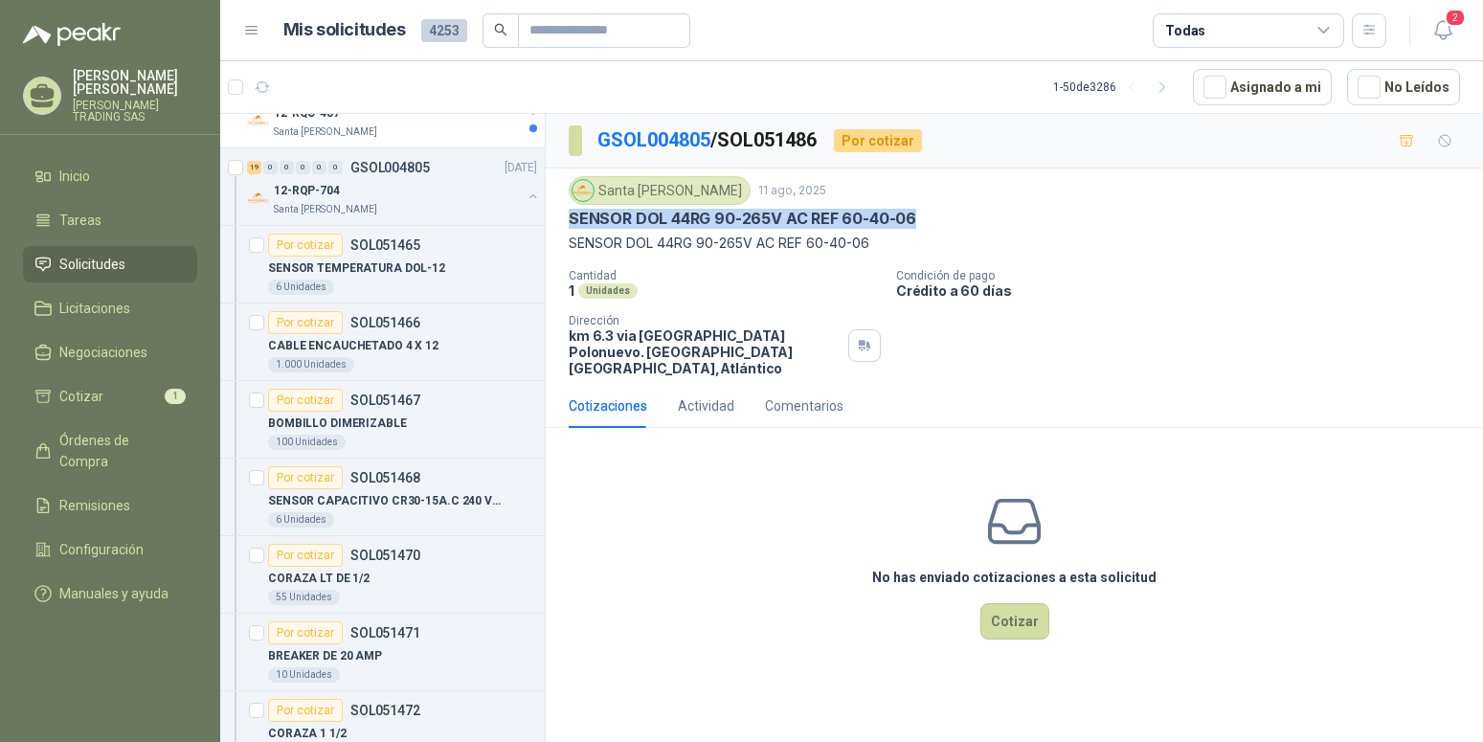
drag, startPoint x: 572, startPoint y: 217, endPoint x: 943, endPoint y: 214, distance: 371.5
click at [943, 214] on div "SENSOR DOL 44RG 90-265V AC REF 60-40-06" at bounding box center [1014, 219] width 891 height 20
click at [909, 249] on p "SENSOR DOL 44RG 90-265V AC REF 60-40-06" at bounding box center [1014, 243] width 891 height 21
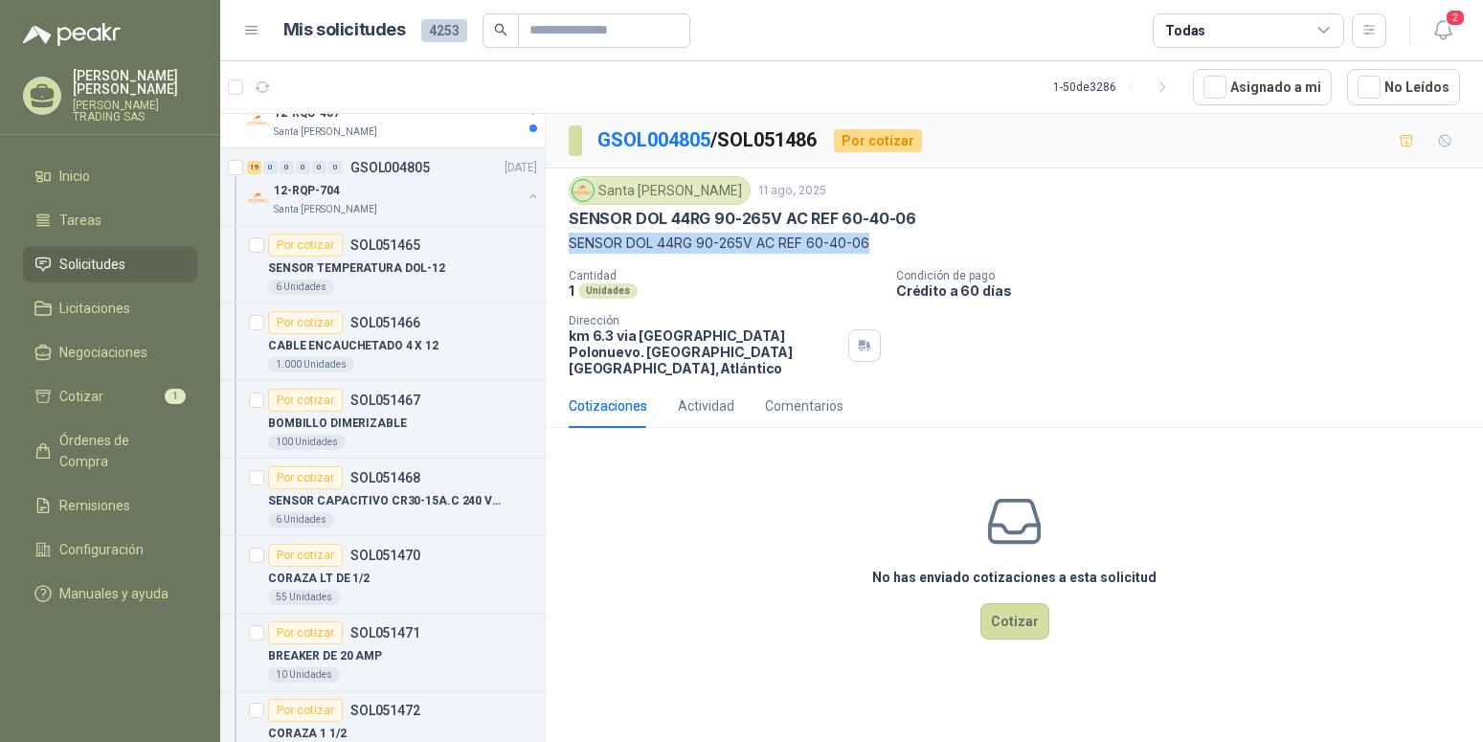
copy p "SENSOR DOL 44RG 90-265V AC REF 60-40-06"
drag, startPoint x: 894, startPoint y: 242, endPoint x: 570, endPoint y: 245, distance: 324.5
click at [570, 245] on p "SENSOR DOL 44RG 90-265V AC REF 60-40-06" at bounding box center [1014, 243] width 891 height 21
click at [385, 272] on p "SENSOR TEMPERATURA DOL-12" at bounding box center [356, 268] width 177 height 18
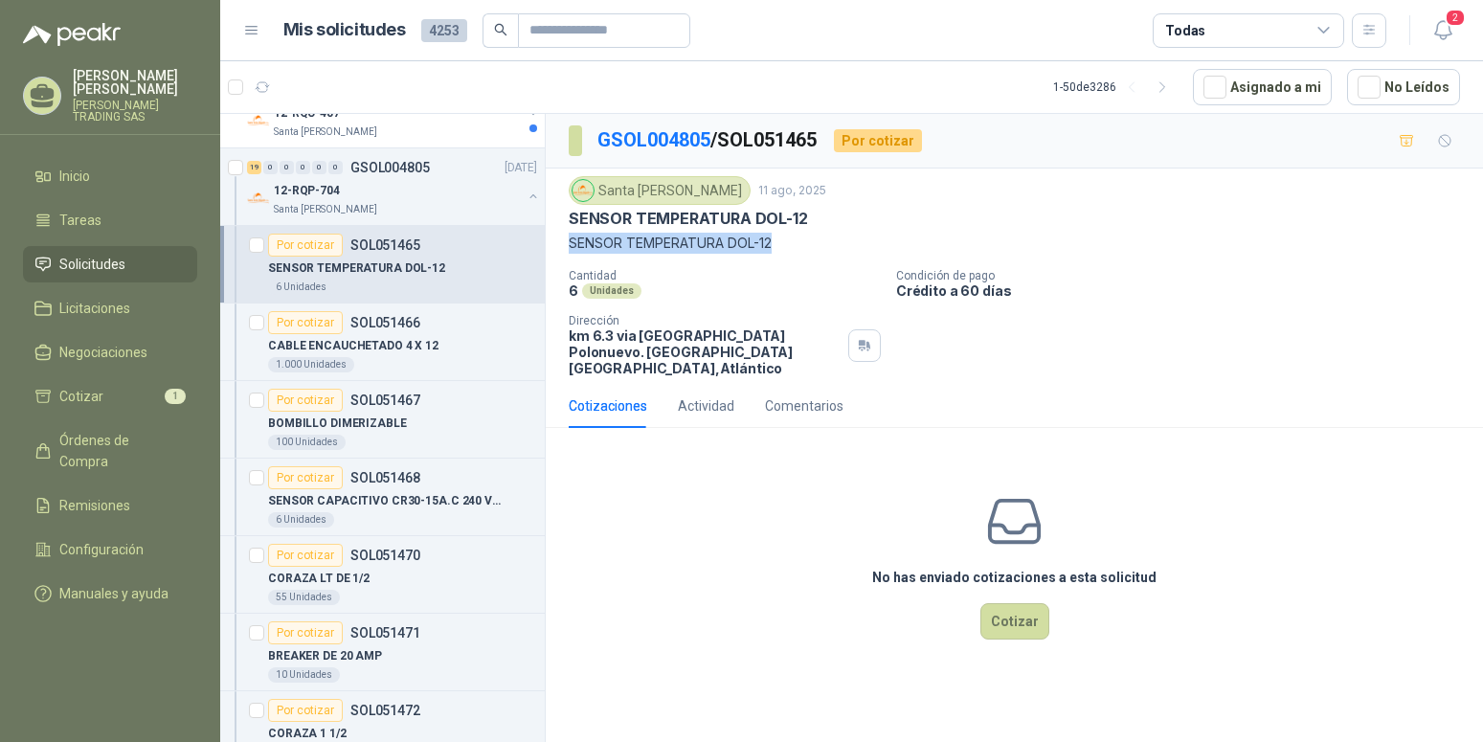
copy p "SENSOR TEMPERATURA DOL-12"
drag, startPoint x: 785, startPoint y: 241, endPoint x: 562, endPoint y: 245, distance: 223.1
click at [562, 245] on div "Santa [PERSON_NAME] [DATE] SENSOR TEMPERATURA DOL-12 SENSOR TEMPERATURA DOL-12 …" at bounding box center [1014, 275] width 937 height 215
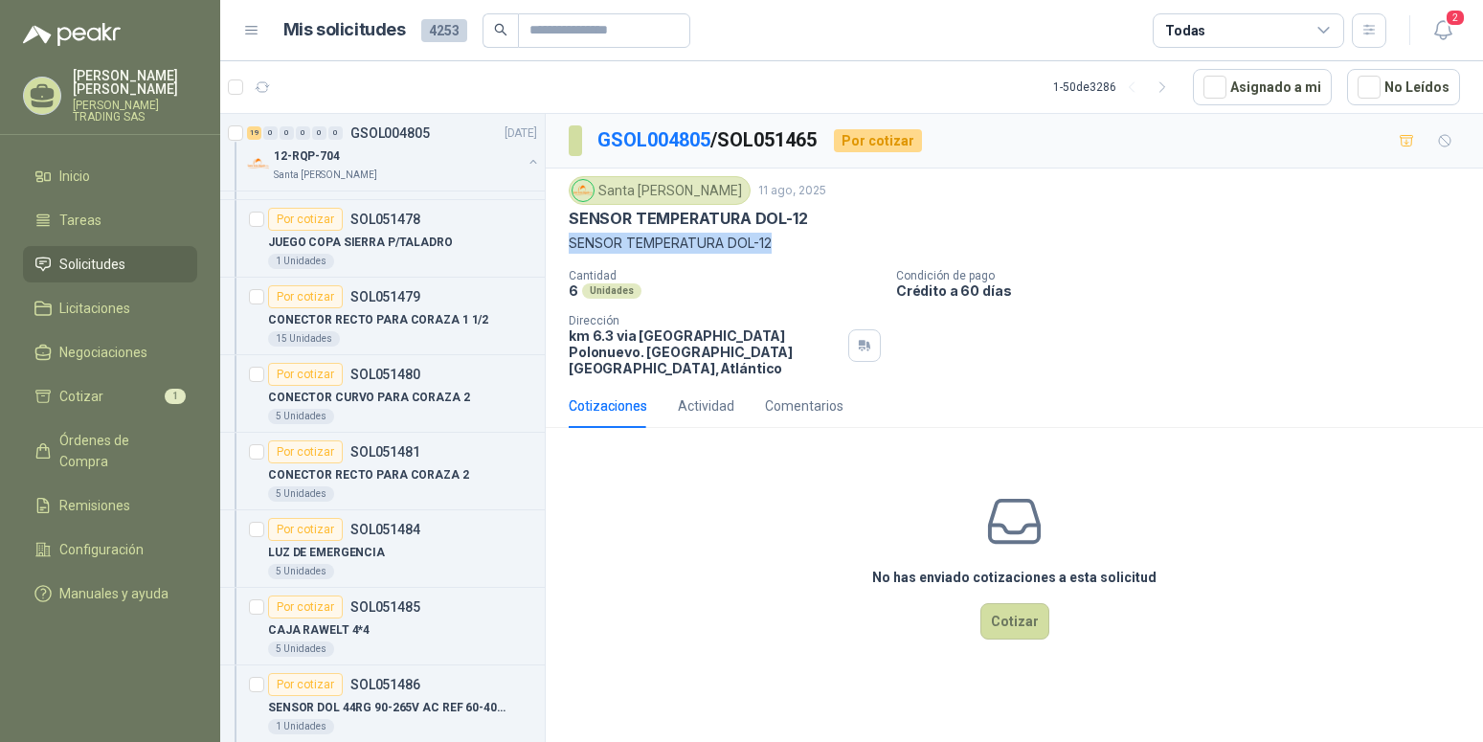
scroll to position [1562, 0]
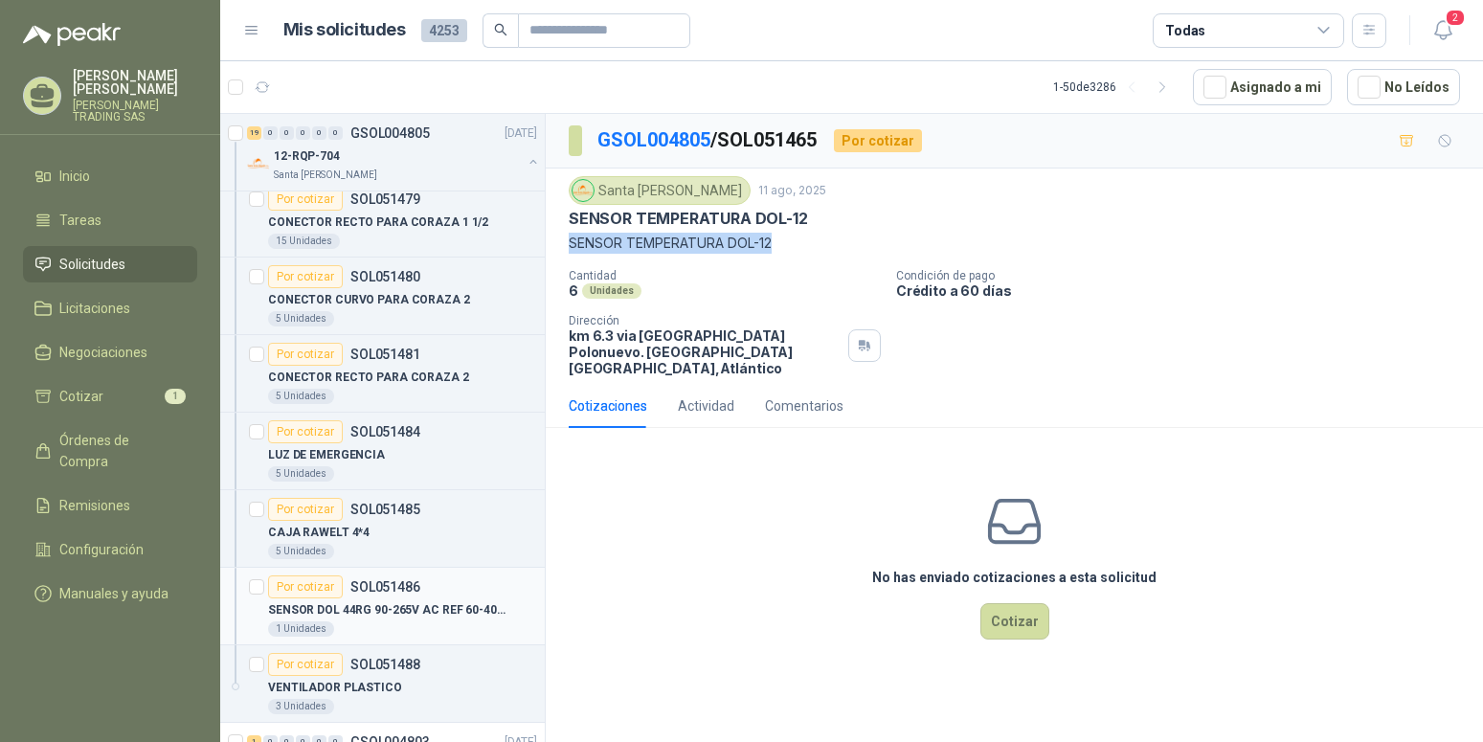
click at [431, 603] on p "SENSOR DOL 44RG 90-265V AC REF 60-40-06" at bounding box center [387, 610] width 238 height 18
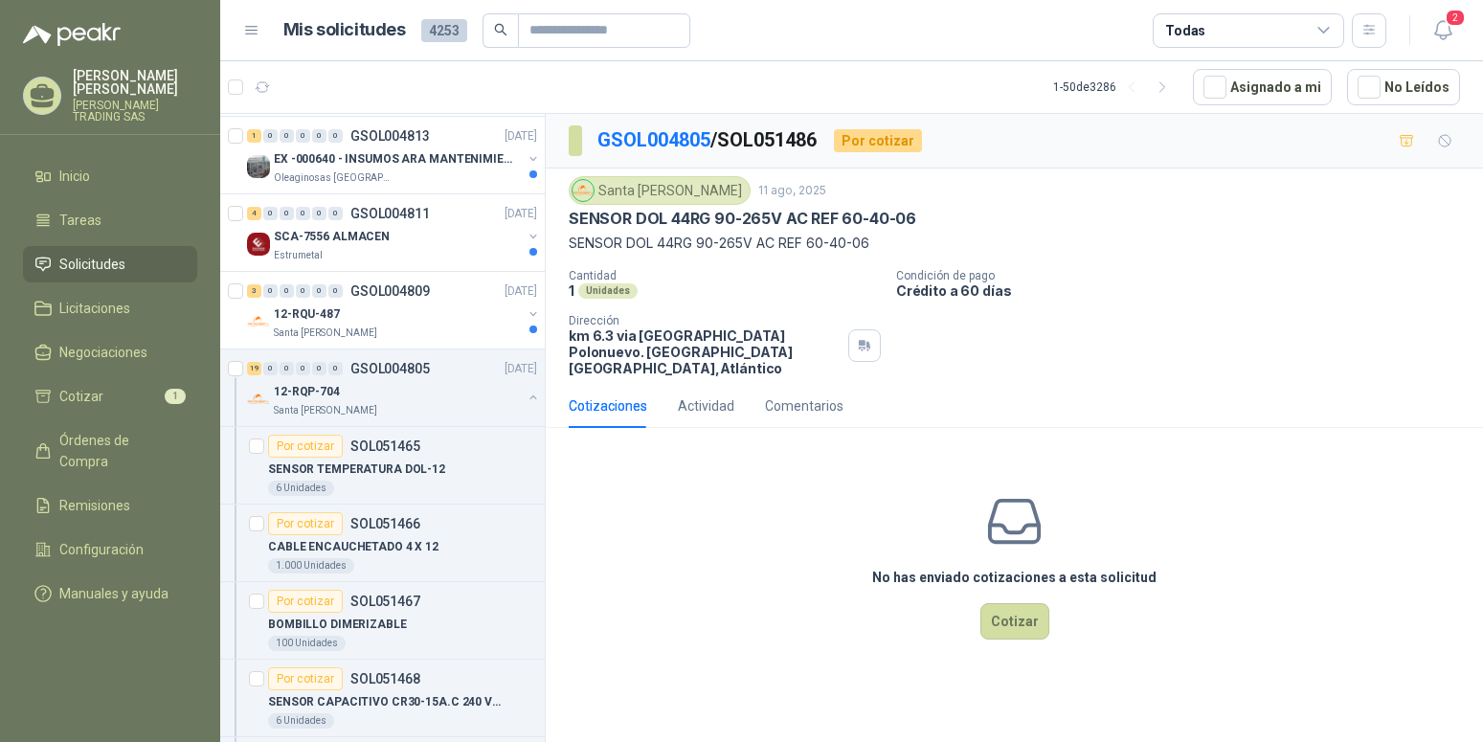
scroll to position [293, 0]
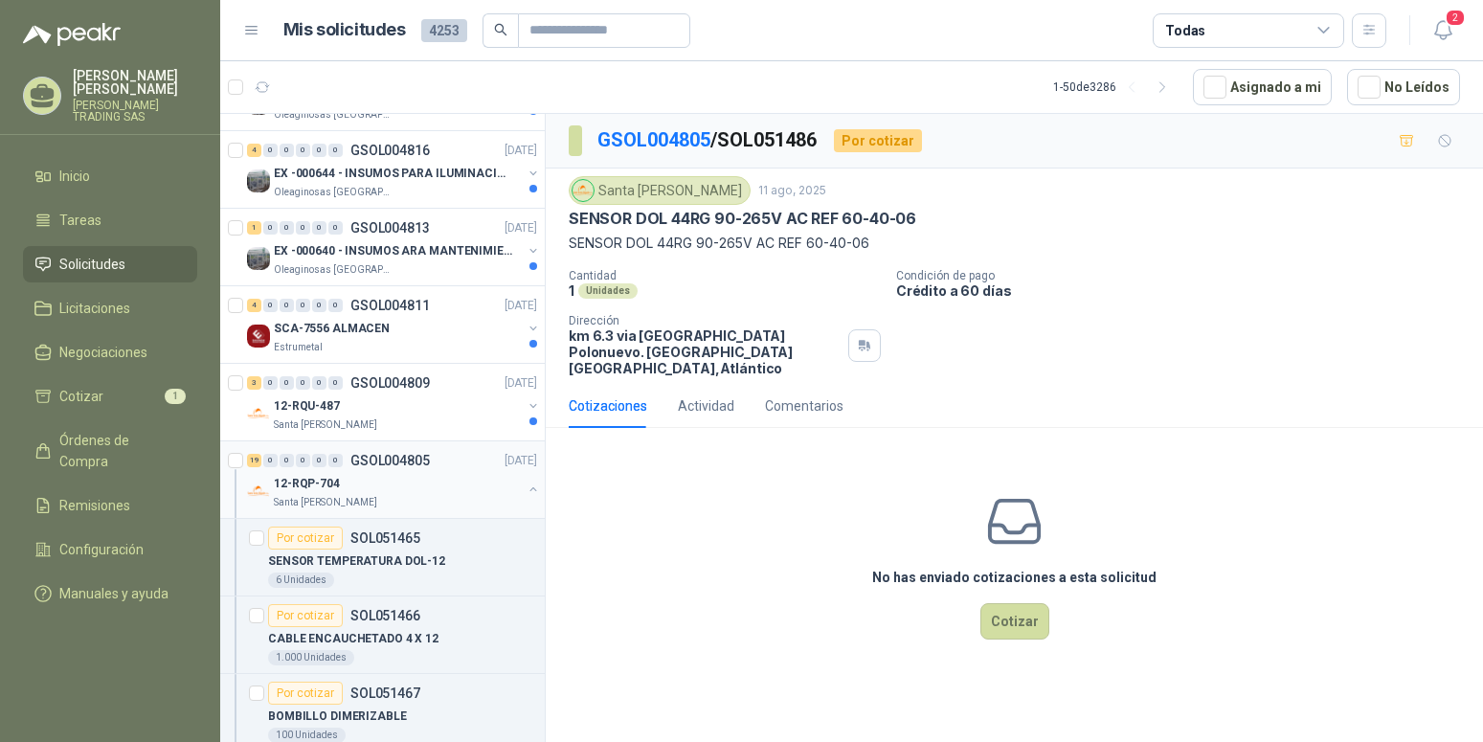
click at [526, 486] on button "button" at bounding box center [533, 489] width 15 height 15
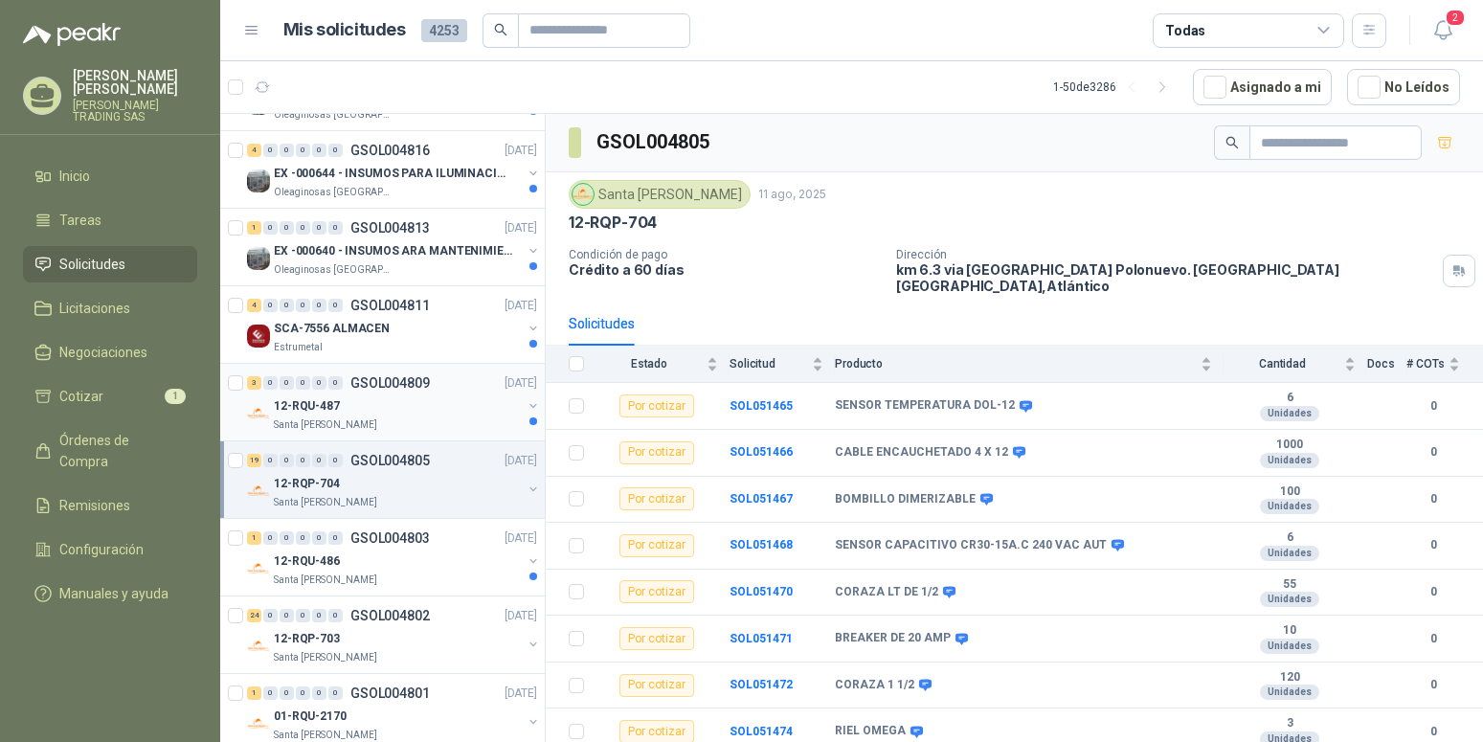
click at [317, 405] on p "12-RQU-487" at bounding box center [307, 406] width 66 height 18
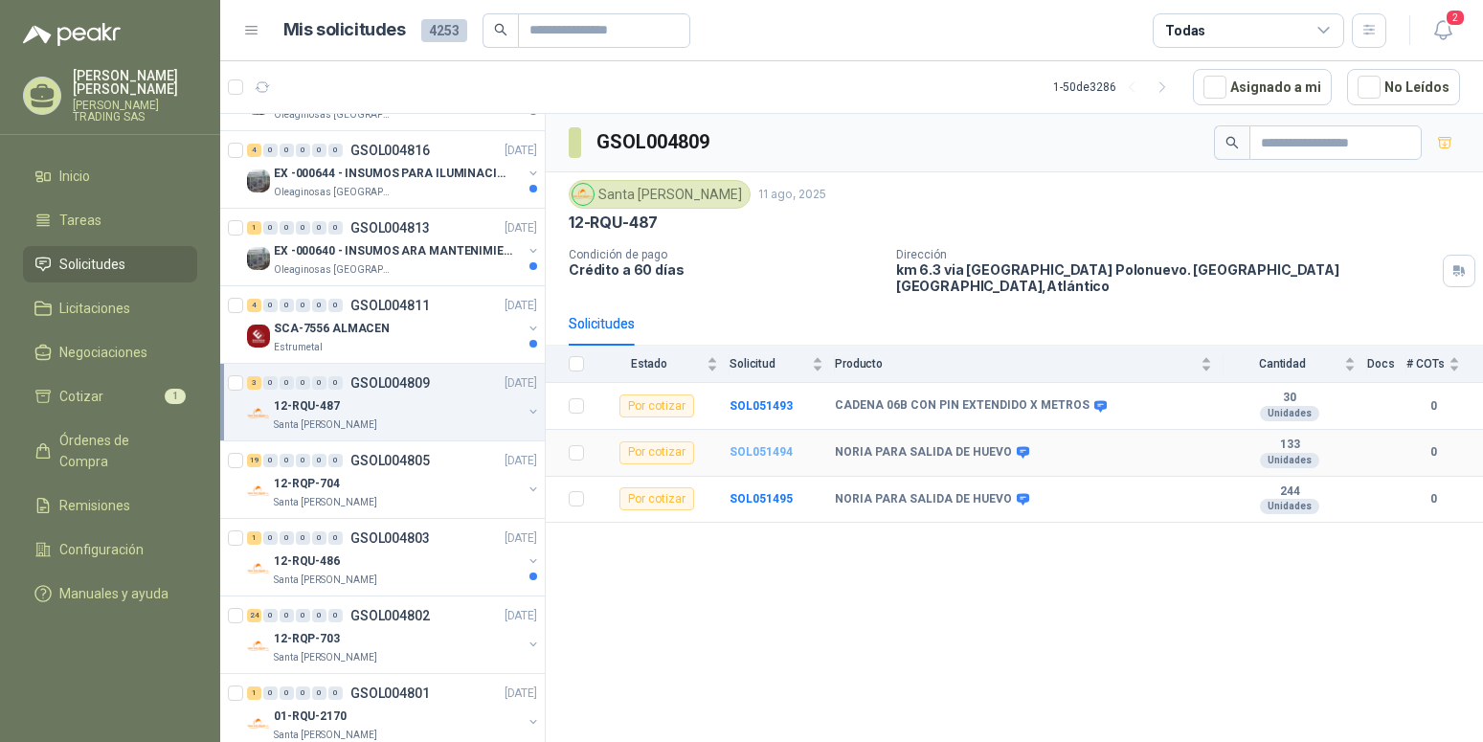
click at [742, 445] on b "SOL051494" at bounding box center [760, 451] width 63 height 13
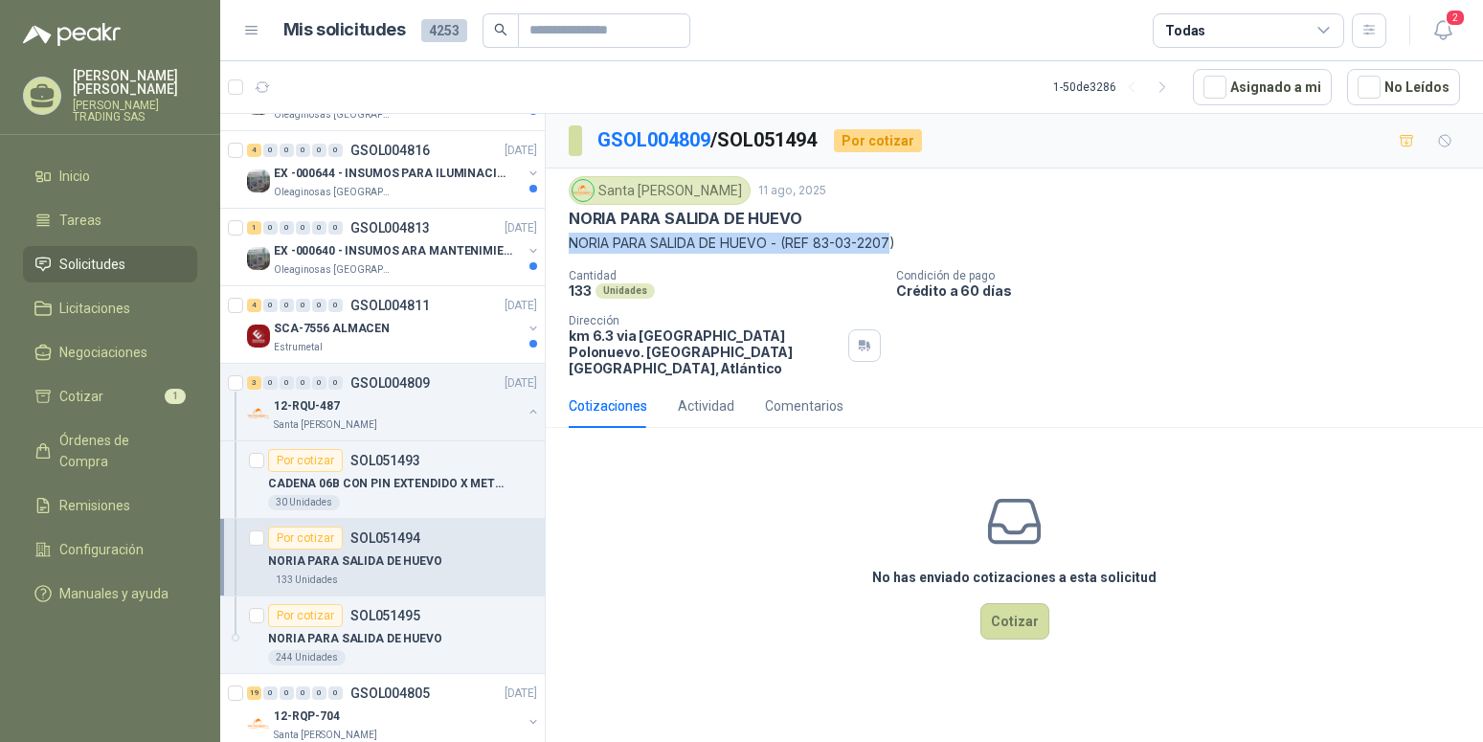
copy p "NORIA PARA SALIDA DE HUEVO - (REF 83-03-2207"
drag, startPoint x: 896, startPoint y: 244, endPoint x: 560, endPoint y: 253, distance: 336.1
click at [560, 253] on div "Santa [PERSON_NAME] [DATE] NORIA PARA SALIDA DE HUEVO NORIA PARA SALIDA DE HUEV…" at bounding box center [1014, 275] width 937 height 215
click at [526, 407] on button "button" at bounding box center [533, 411] width 15 height 15
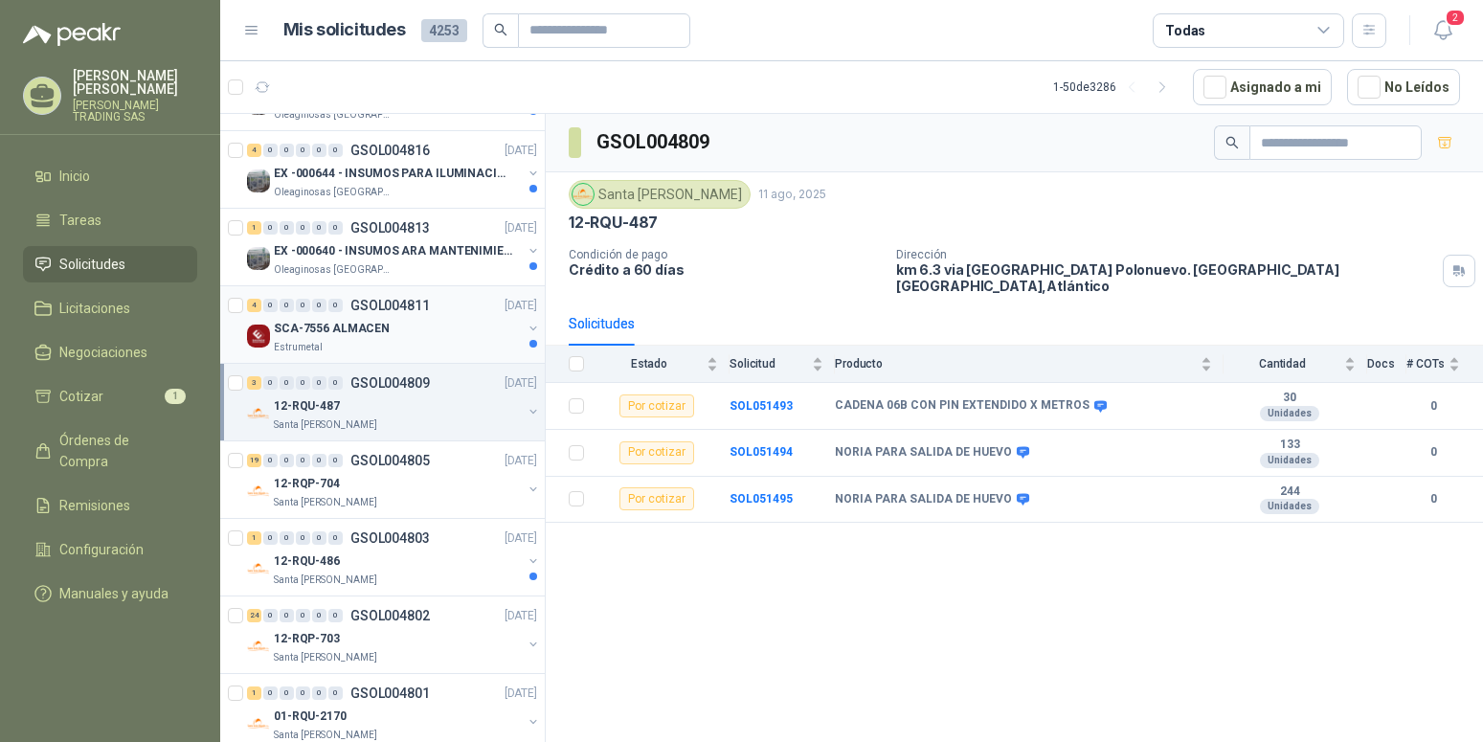
click at [327, 327] on p "SCA-7556 ALMACEN" at bounding box center [332, 329] width 116 height 18
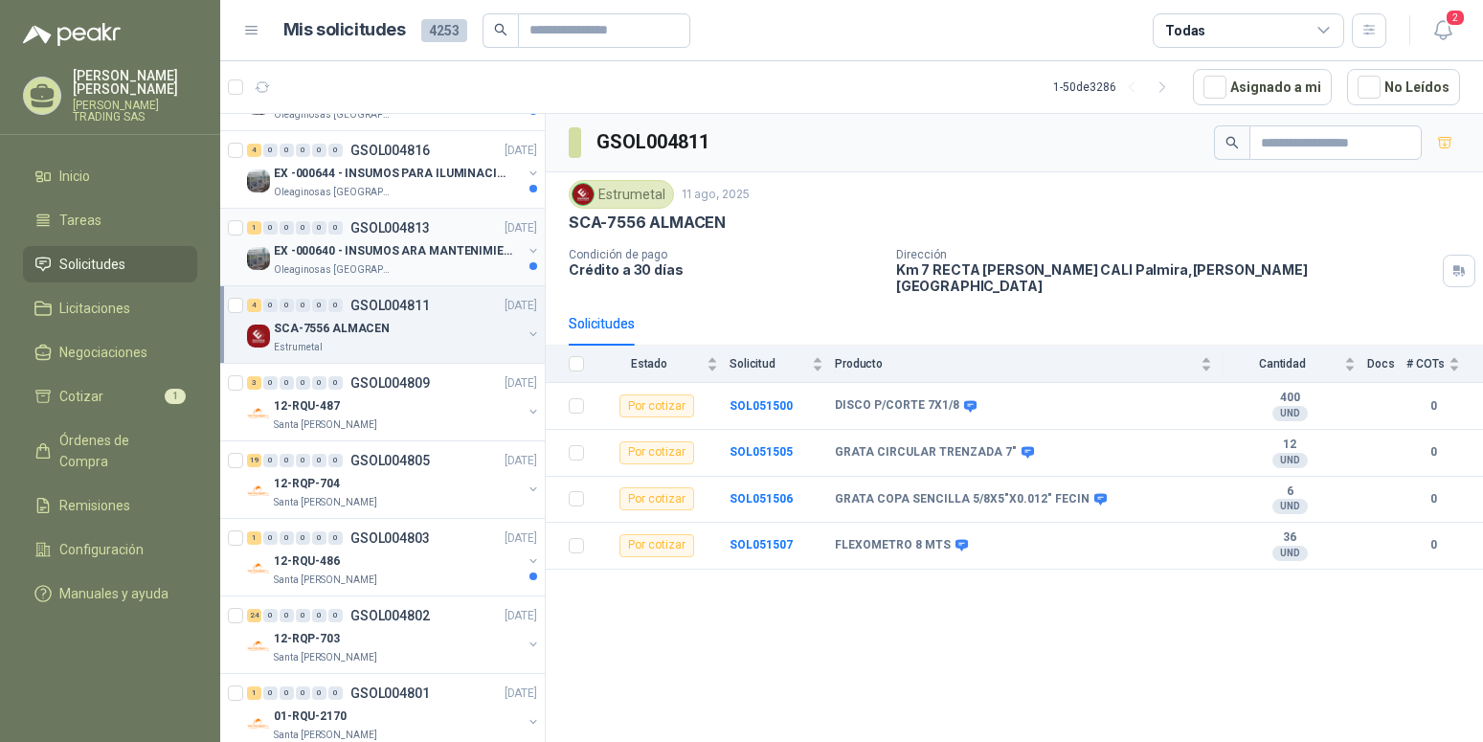
click at [358, 250] on p "EX -000640 - INSUMOS ARA MANTENIMIENTO MECANICO" at bounding box center [393, 251] width 238 height 18
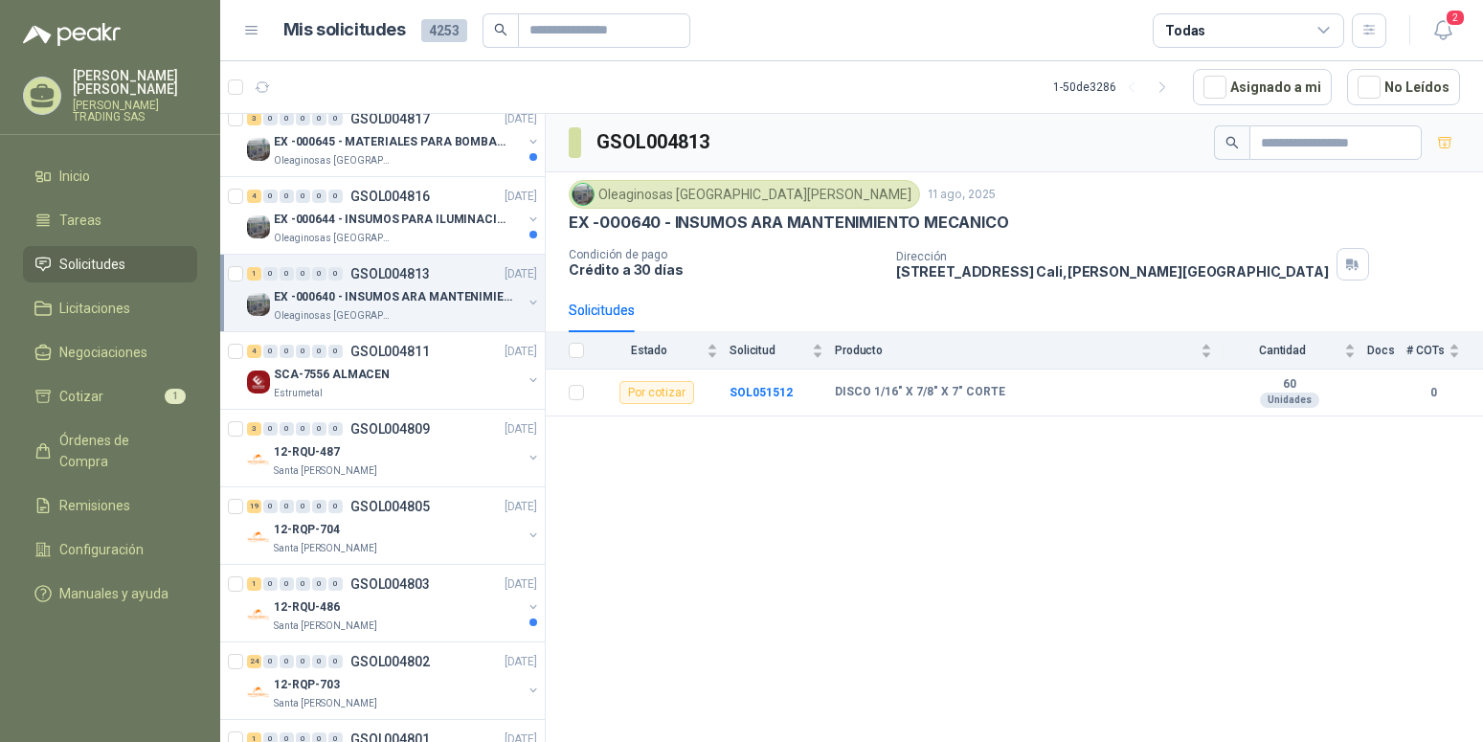
scroll to position [195, 0]
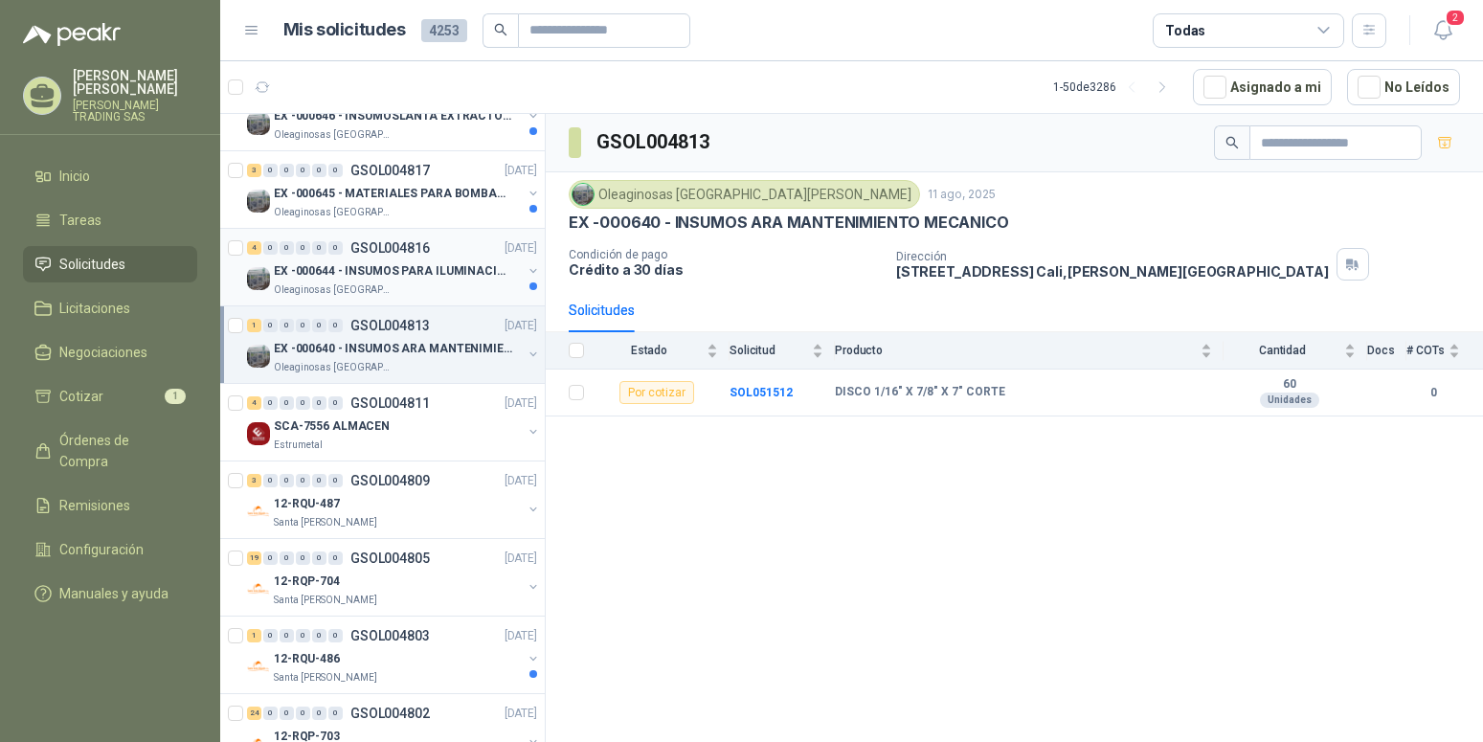
click at [437, 265] on p "EX -000644 - INSUMOS PARA ILUMINACIONN ZONA DE CLA" at bounding box center [393, 271] width 238 height 18
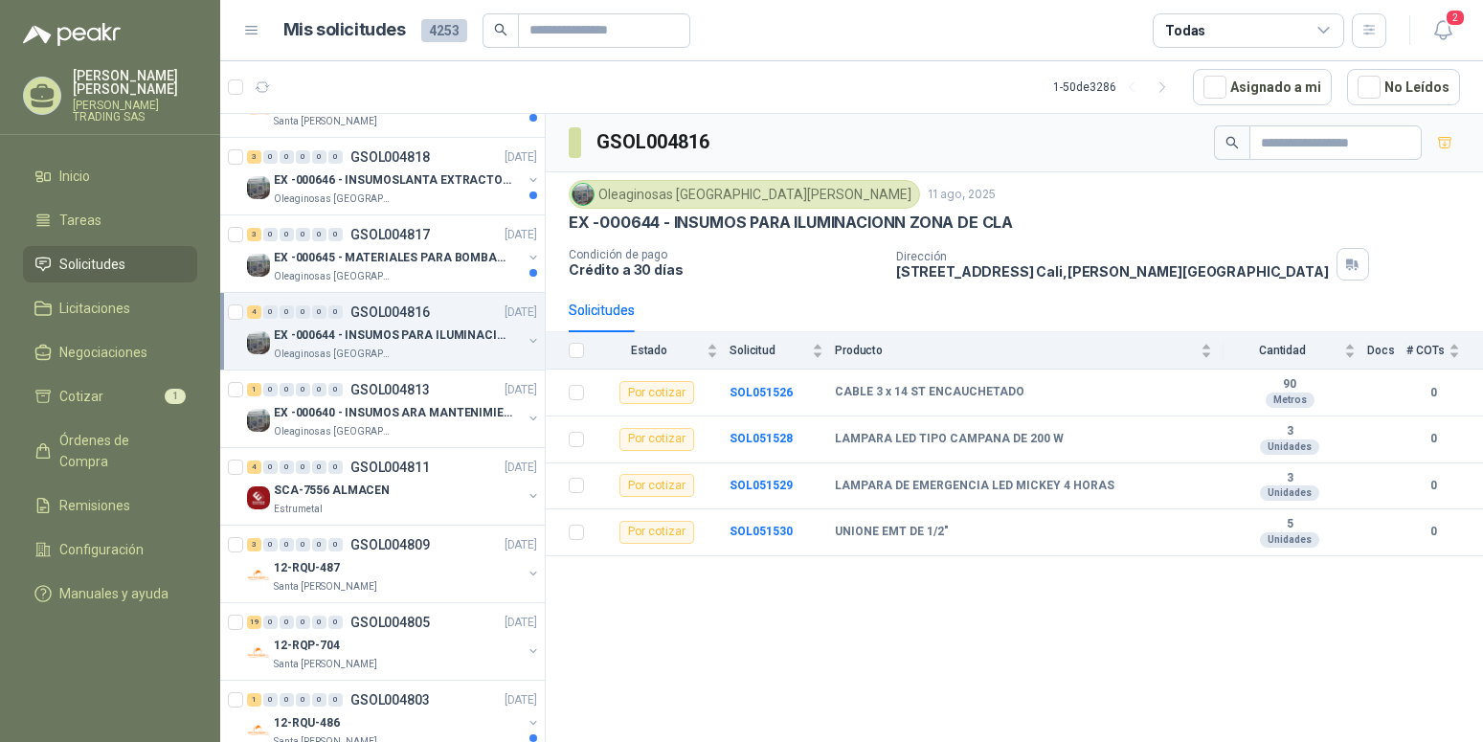
scroll to position [98, 0]
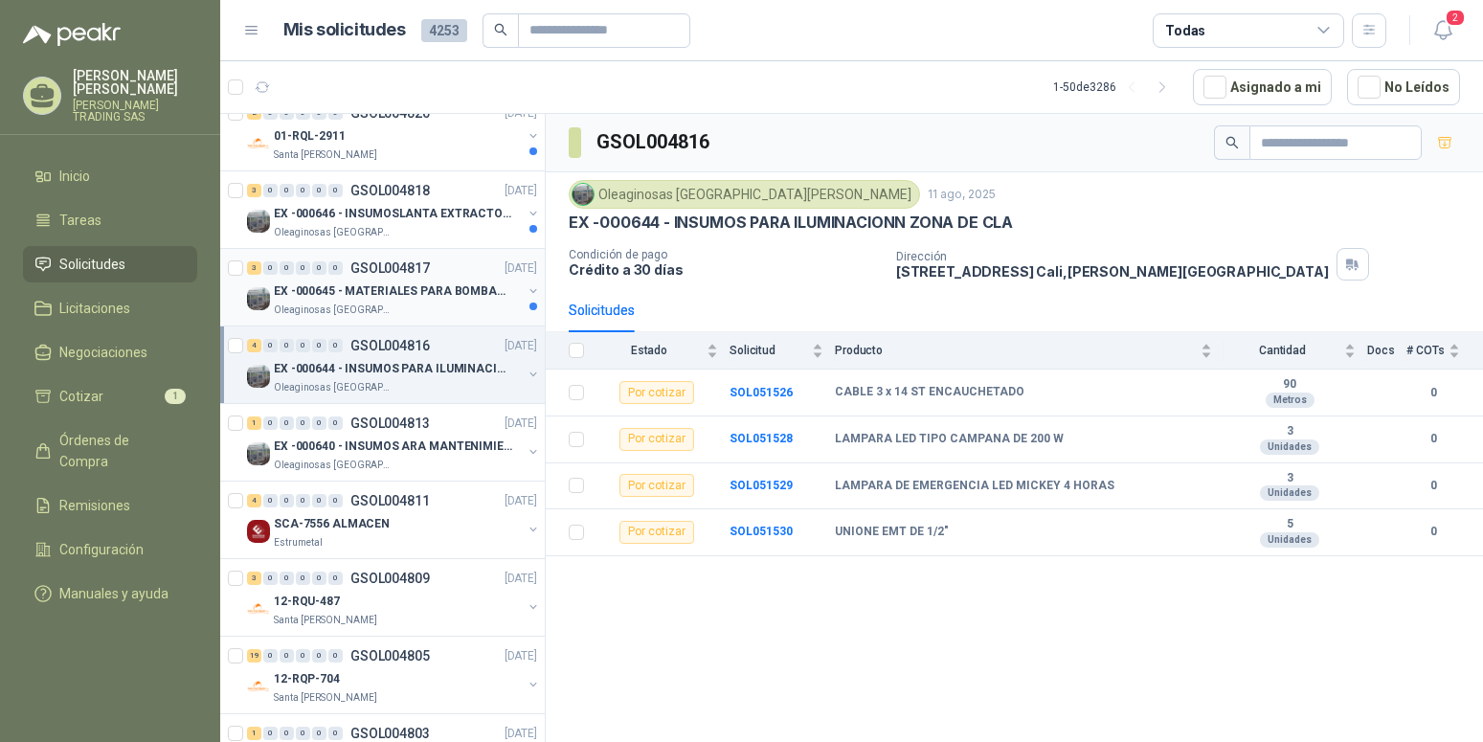
click at [424, 284] on p "EX -000645 - MATERIALES PARA BOMBAS STANDBY PLANTA" at bounding box center [393, 291] width 238 height 18
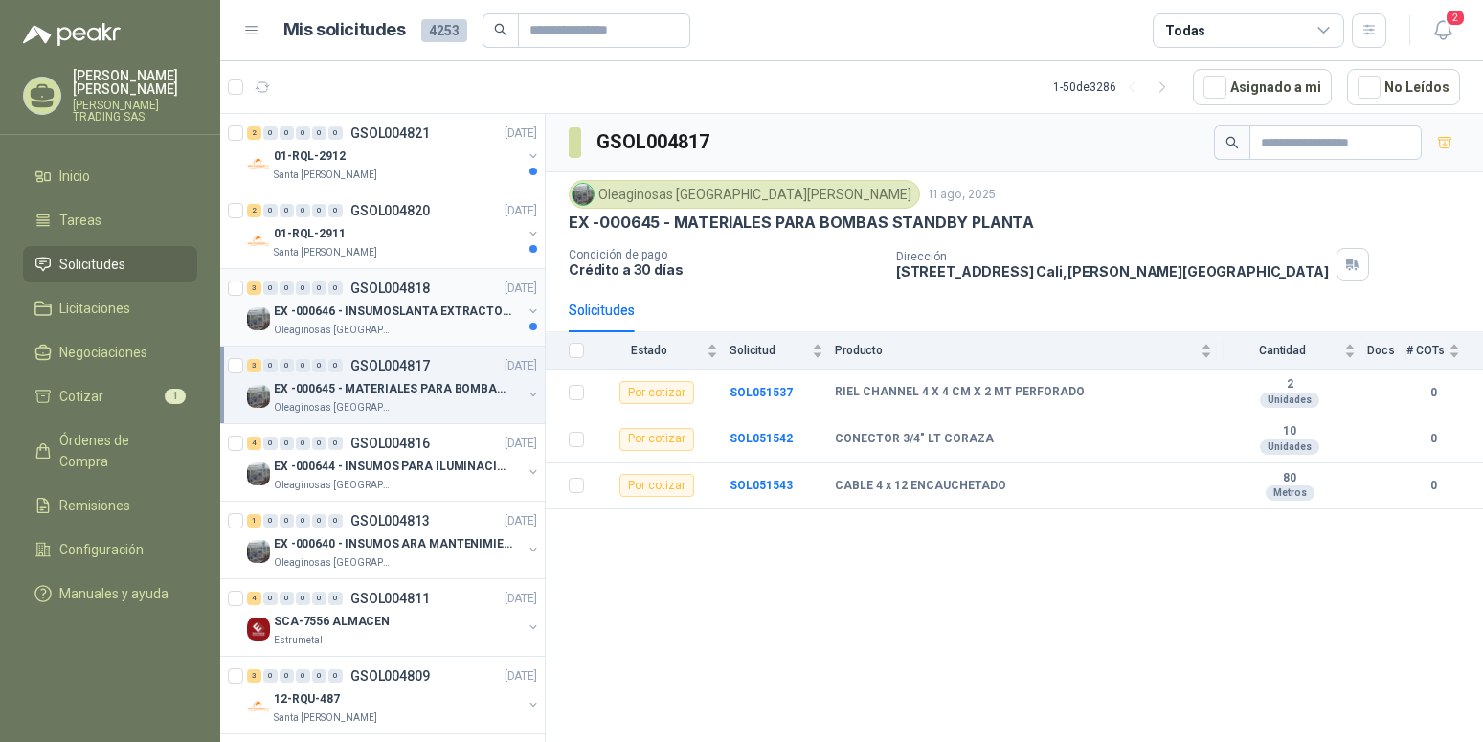
click at [408, 310] on p "EX -000646 - INSUMOSLANTA EXTRACTORA" at bounding box center [393, 312] width 238 height 18
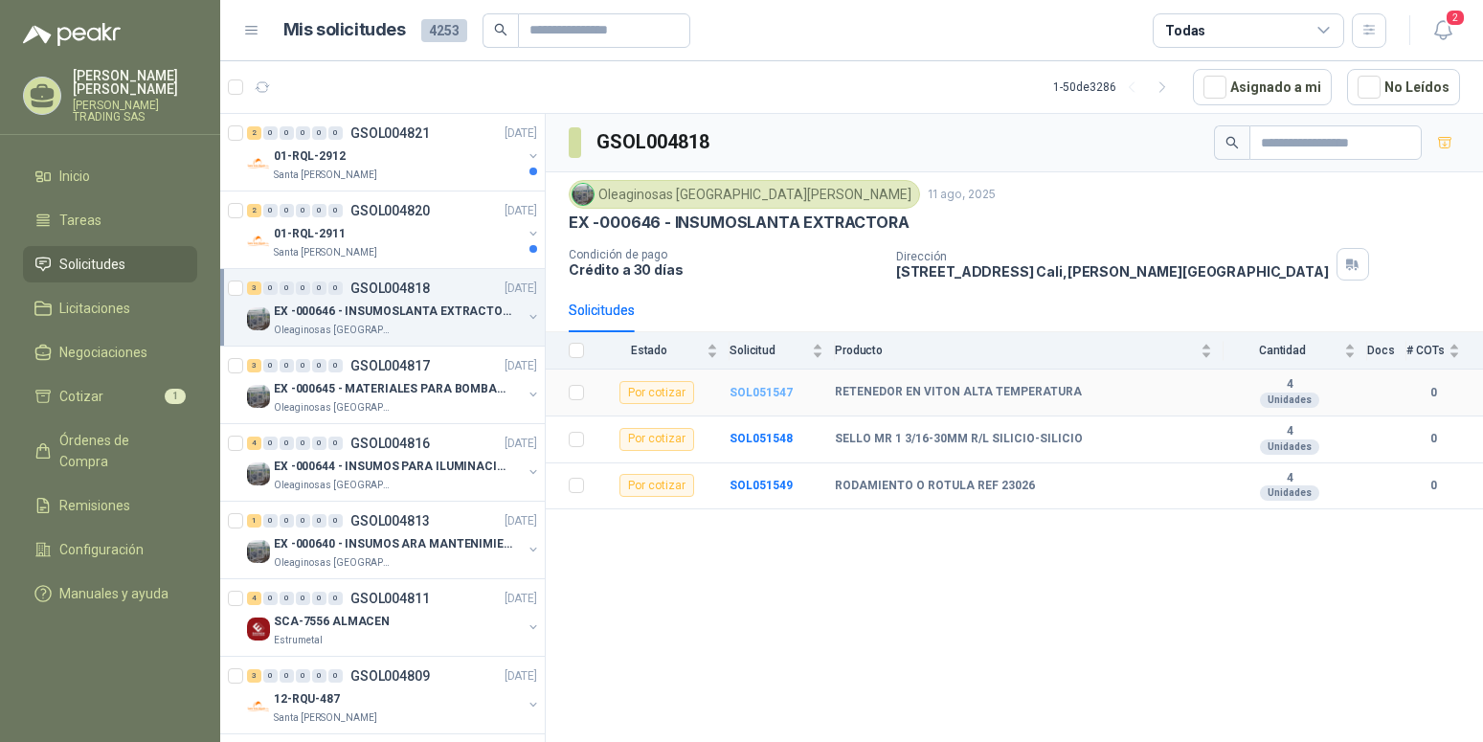
click at [746, 393] on b "SOL051547" at bounding box center [760, 392] width 63 height 13
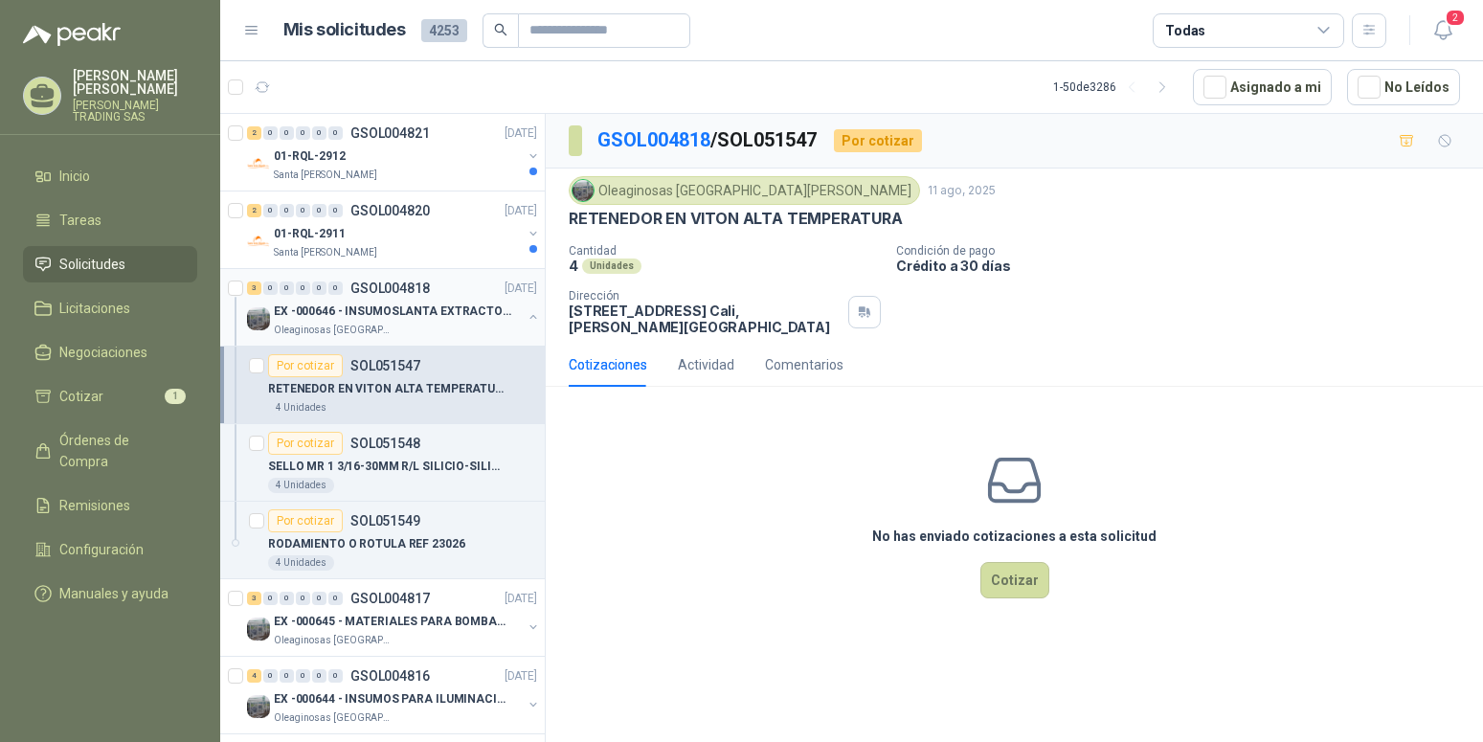
click at [526, 321] on button "button" at bounding box center [533, 316] width 15 height 15
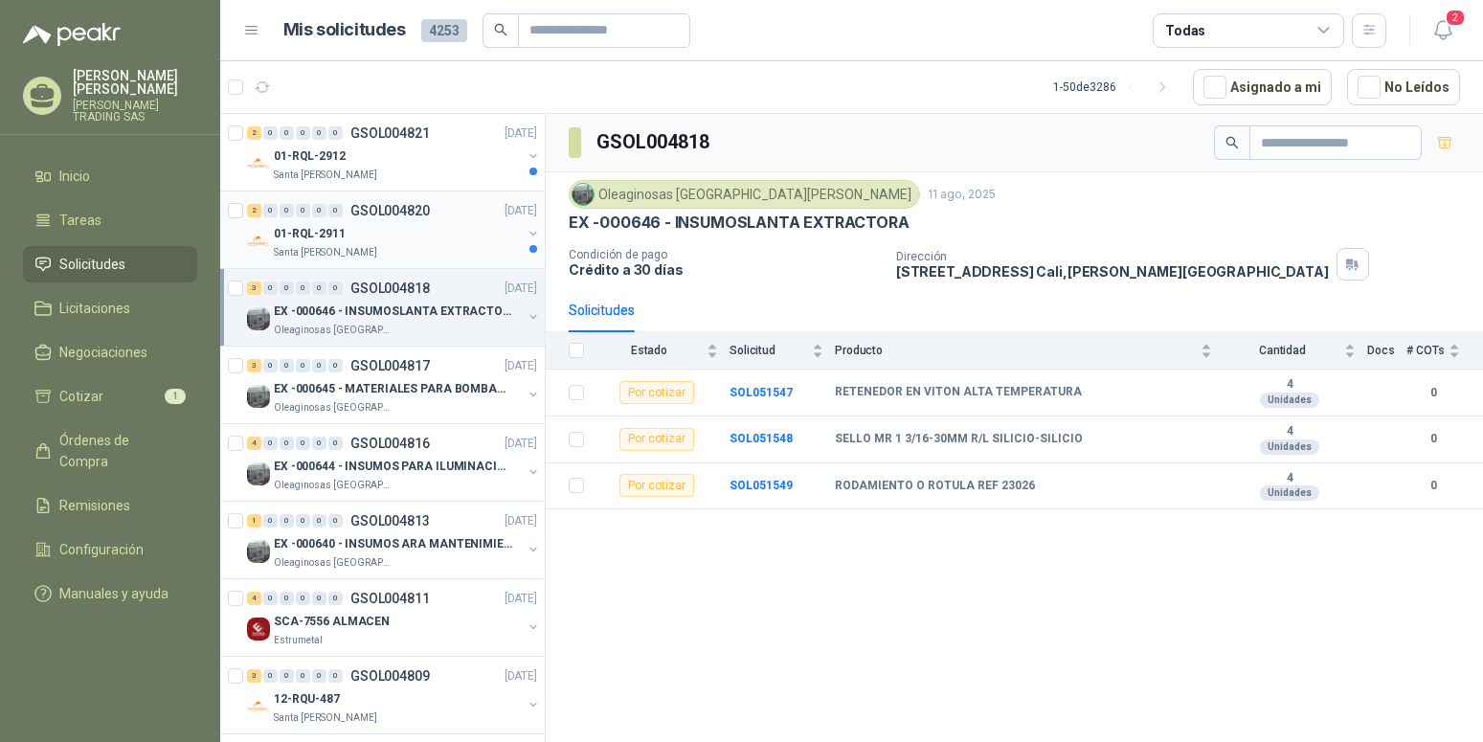
click at [301, 229] on p "01-RQL-2911" at bounding box center [310, 234] width 72 height 18
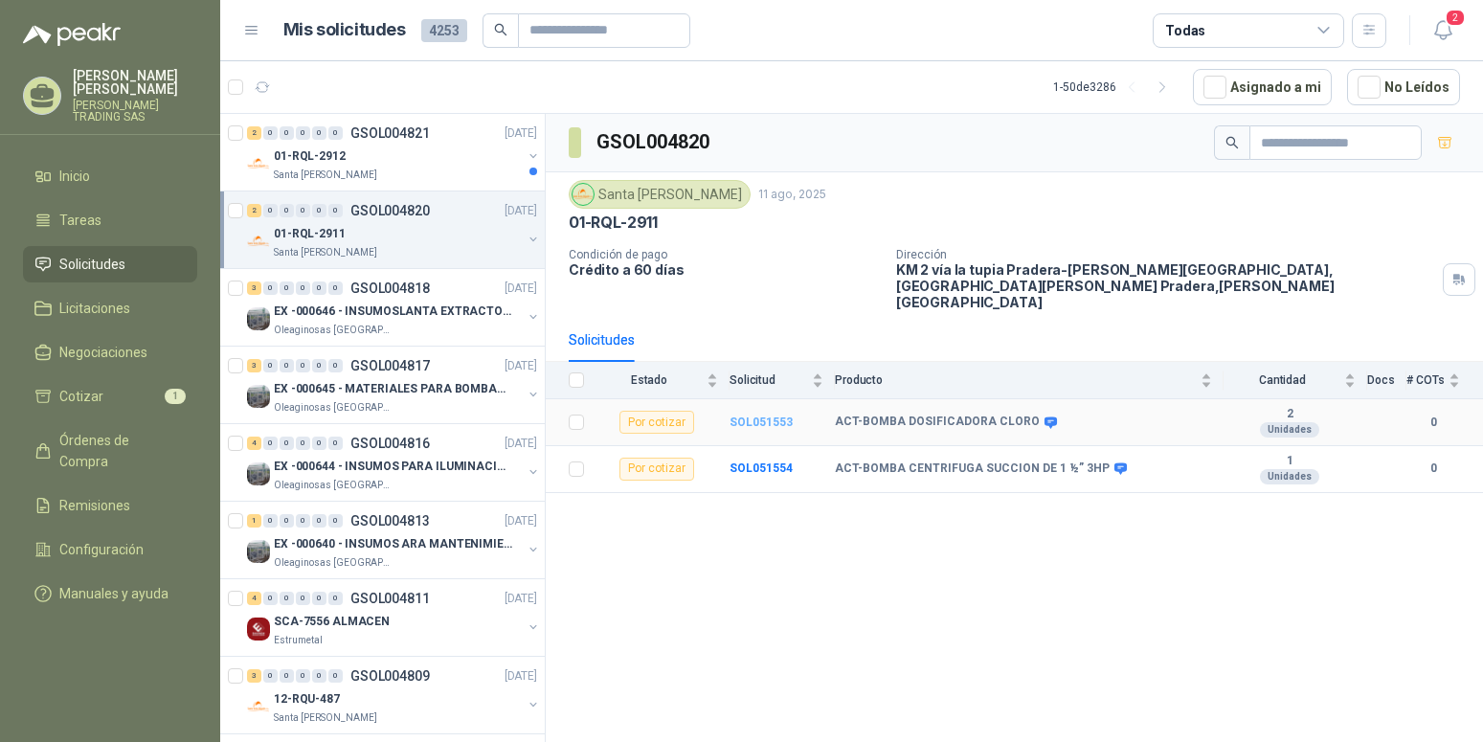
click at [752, 415] on b "SOL051553" at bounding box center [760, 421] width 63 height 13
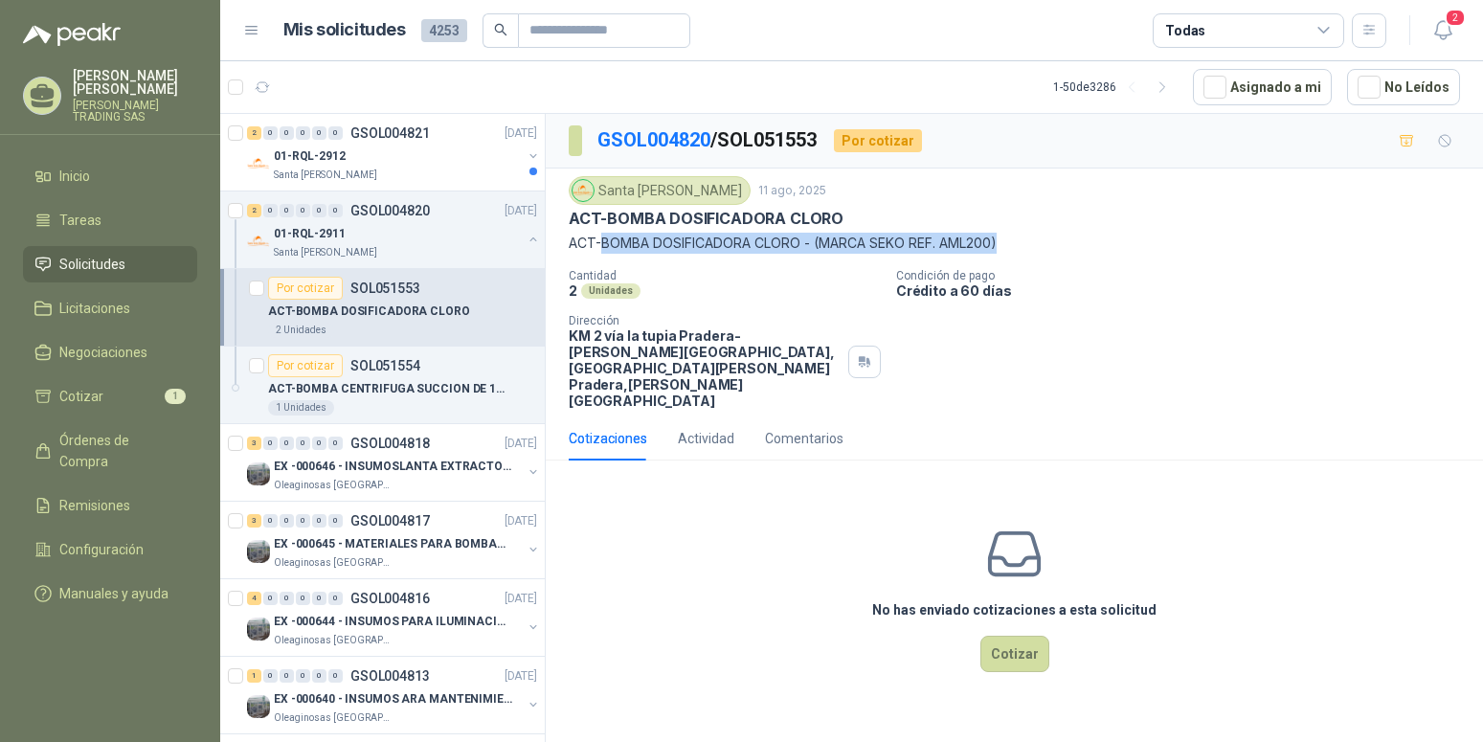
drag, startPoint x: 603, startPoint y: 243, endPoint x: 1019, endPoint y: 236, distance: 415.5
click at [1019, 236] on p "ACT-BOMBA DOSIFICADORA CLORO - (MARCA SEKO REF. AML200)" at bounding box center [1014, 243] width 891 height 21
copy p "BOMBA DOSIFICADORA CLORO - (MARCA SEKO REF. AML200)"
click at [456, 384] on p "ACT-BOMBA CENTRIFUGA SUCCION DE 1 ½” 3HP" at bounding box center [387, 389] width 238 height 18
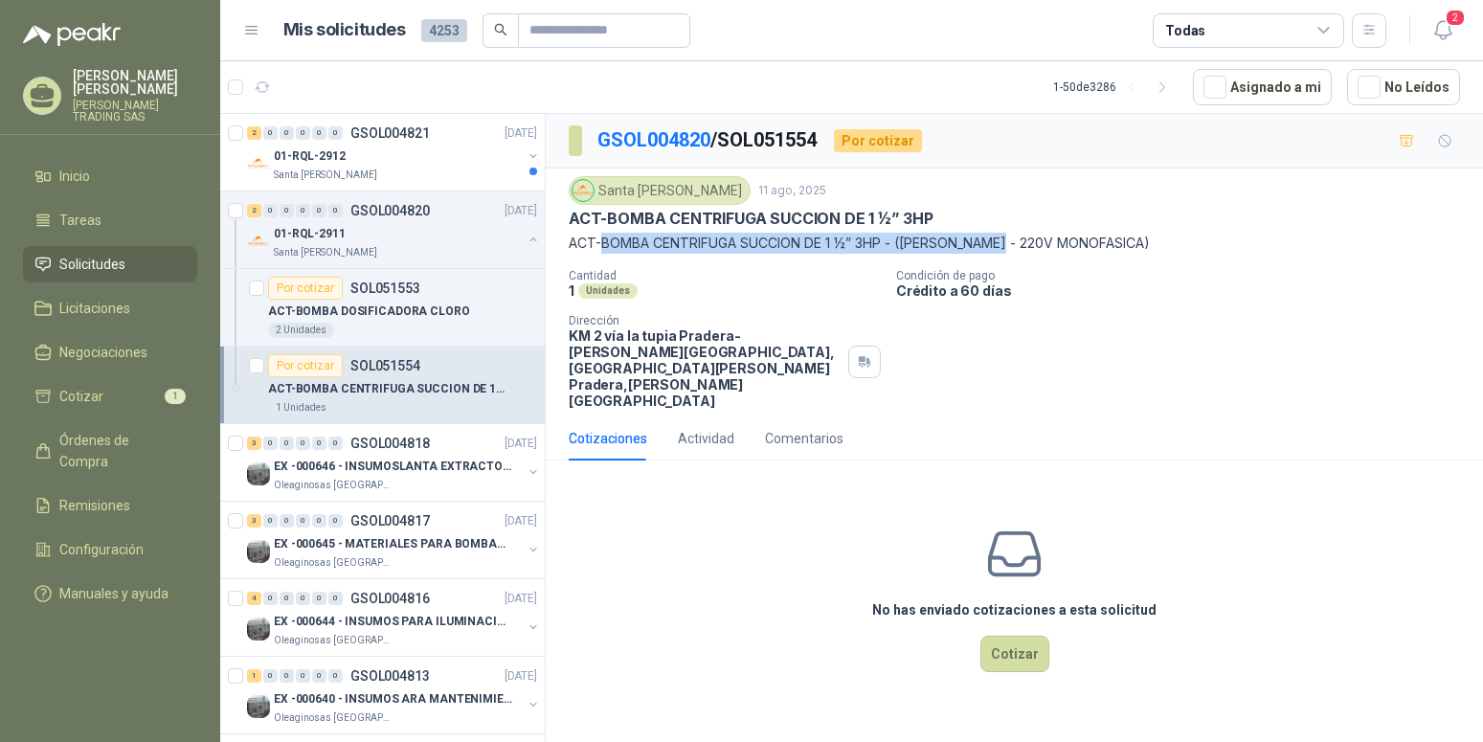
drag, startPoint x: 601, startPoint y: 247, endPoint x: 1007, endPoint y: 238, distance: 406.0
click at [1007, 238] on p "ACT-BOMBA CENTRIFUGA SUCCION DE 1 ½” 3HP - ([PERSON_NAME] - 220V MONOFASICA)" at bounding box center [1014, 243] width 891 height 21
copy p "BOMBA CENTRIFUGA SUCCION DE 1 ½” 3HP - ([PERSON_NAME] - 220V"
click at [420, 306] on p "ACT-BOMBA DOSIFICADORA CLORO" at bounding box center [369, 312] width 202 height 18
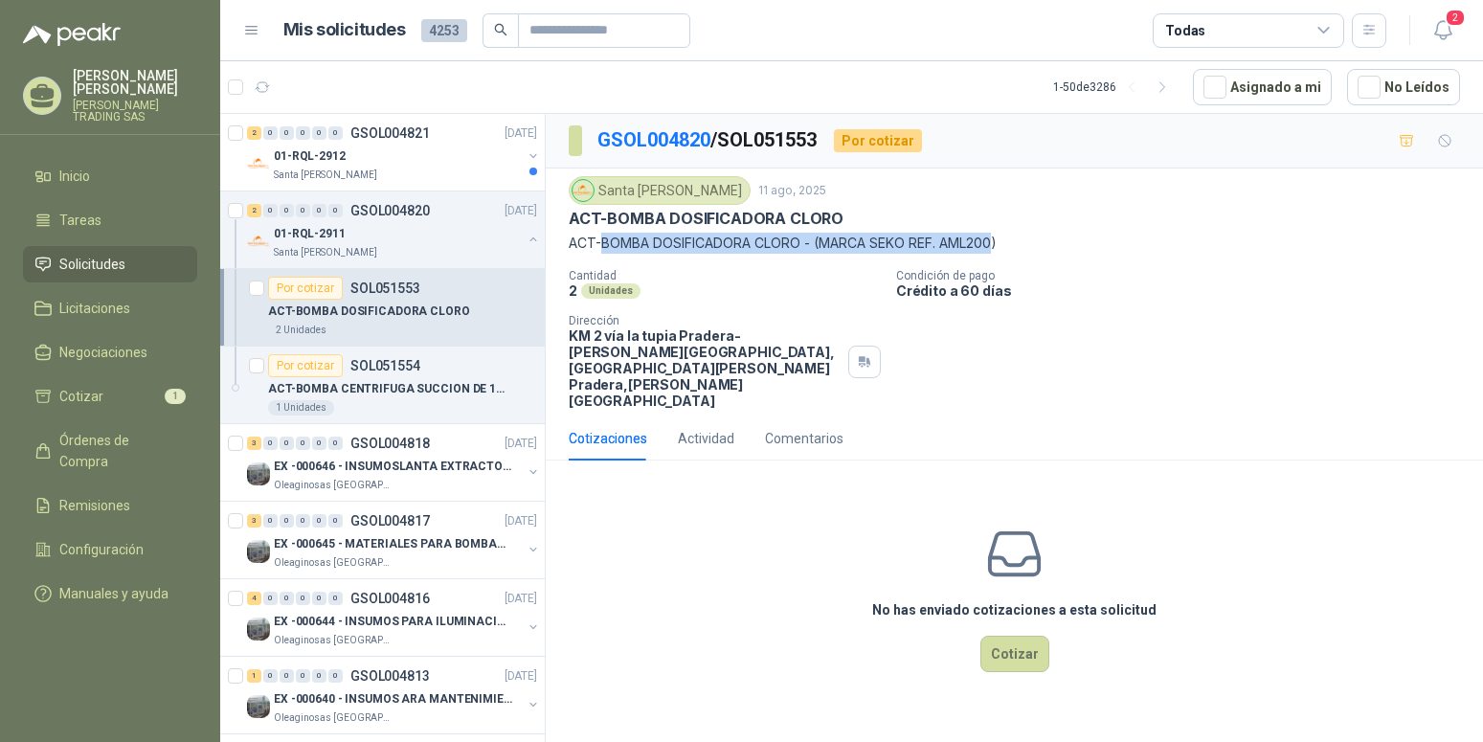
drag, startPoint x: 602, startPoint y: 247, endPoint x: 999, endPoint y: 247, distance: 397.3
click at [999, 247] on p "ACT-BOMBA DOSIFICADORA CLORO - (MARCA SEKO REF. AML200)" at bounding box center [1014, 243] width 891 height 21
copy p "BOMBA DOSIFICADORA CLORO - (MARCA SEKO REF. AML200"
click at [526, 233] on button "button" at bounding box center [533, 239] width 15 height 15
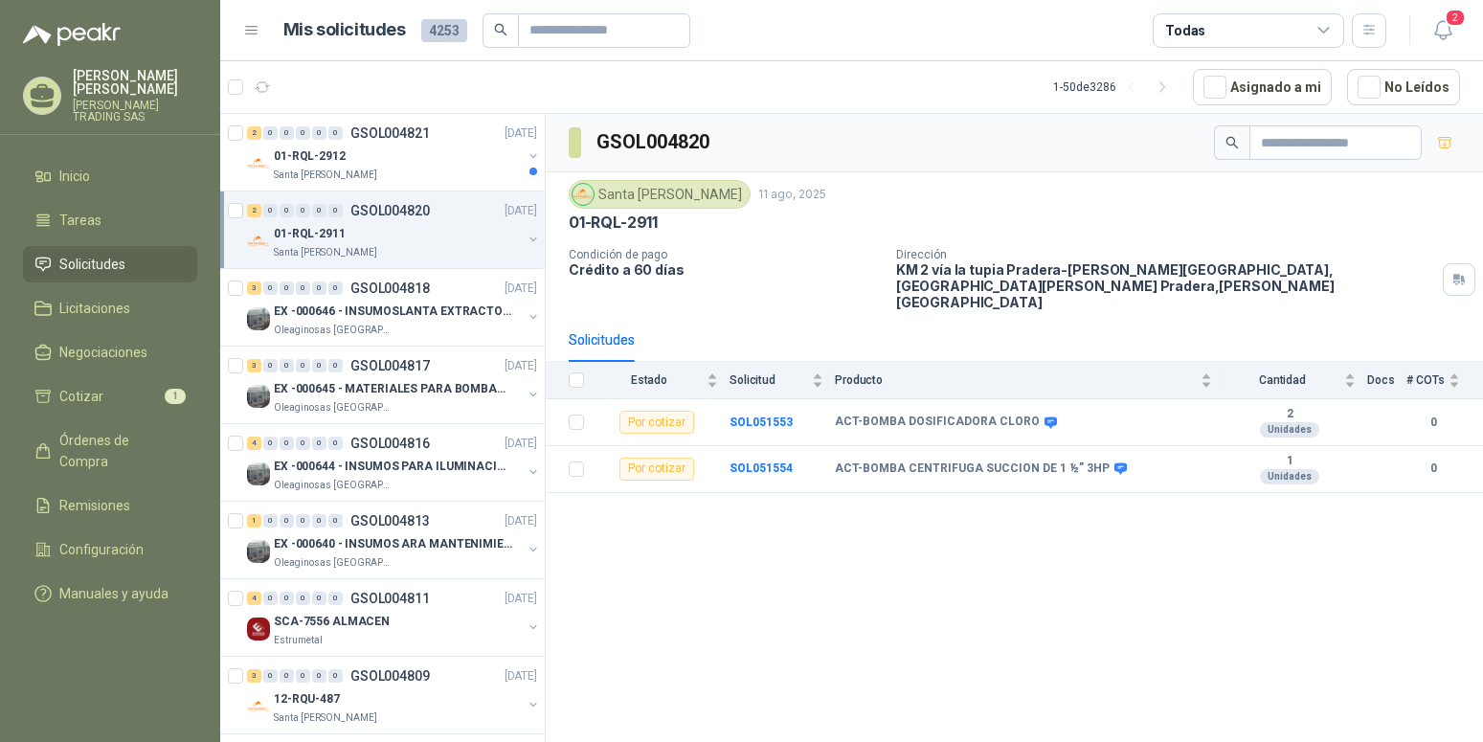
click at [337, 233] on p "01-RQL-2911" at bounding box center [310, 234] width 72 height 18
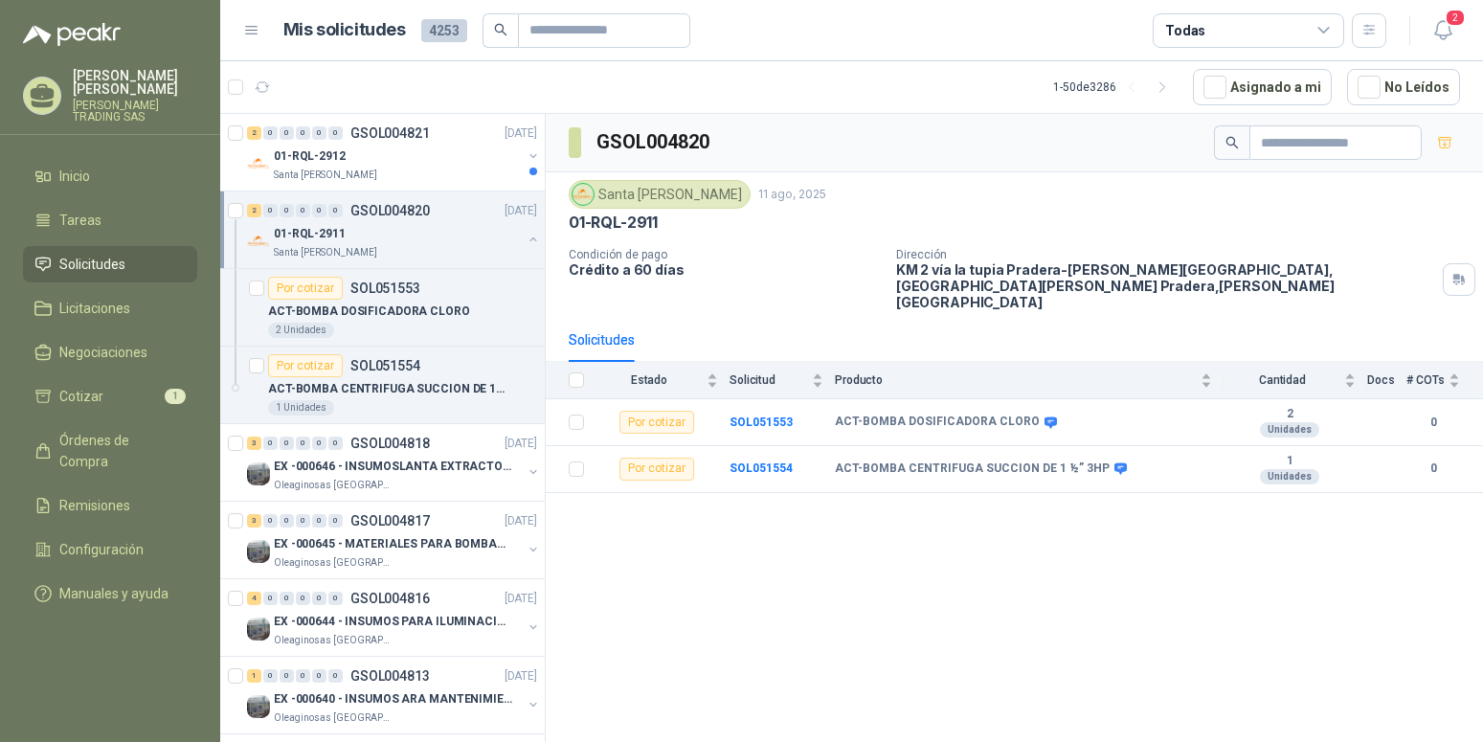
click at [526, 239] on button "button" at bounding box center [533, 239] width 15 height 15
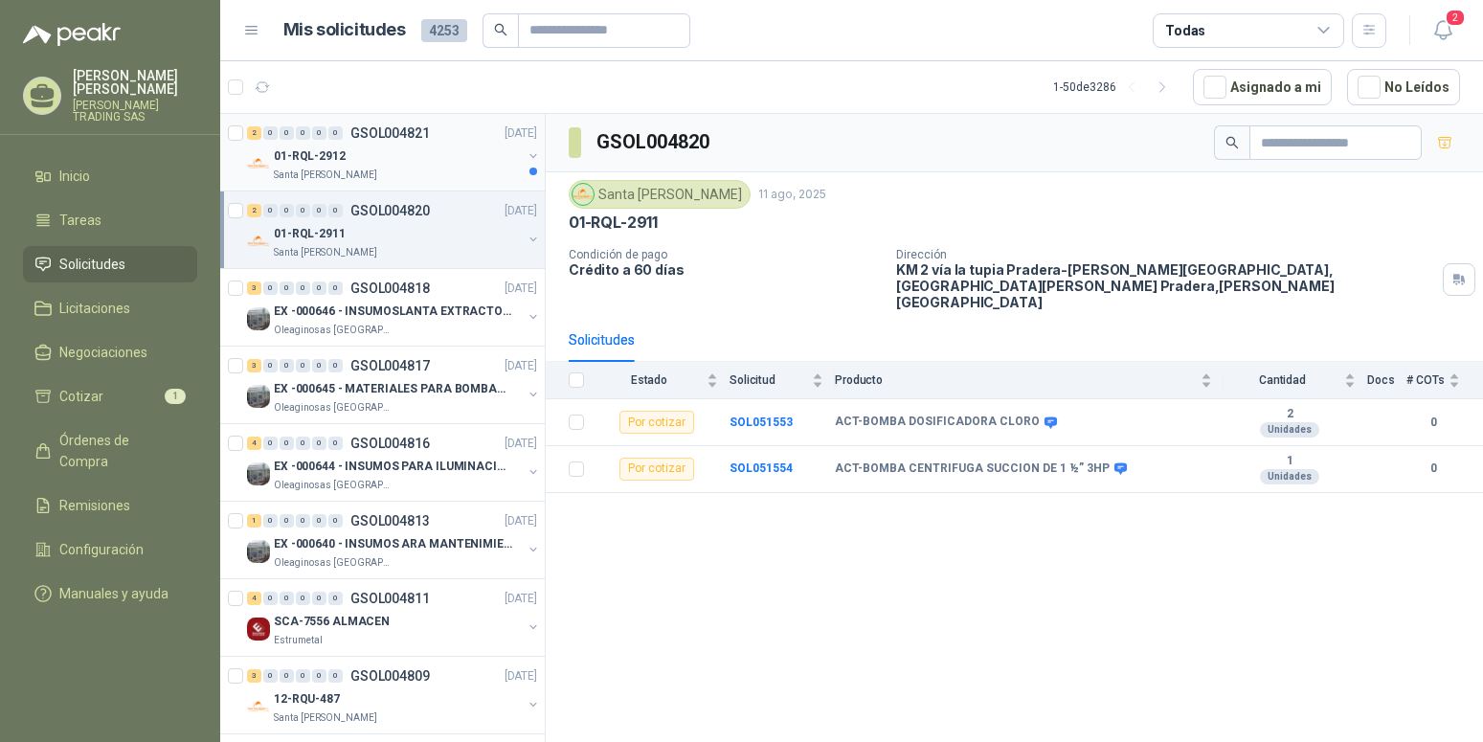
click at [324, 155] on p "01-RQL-2912" at bounding box center [310, 156] width 72 height 18
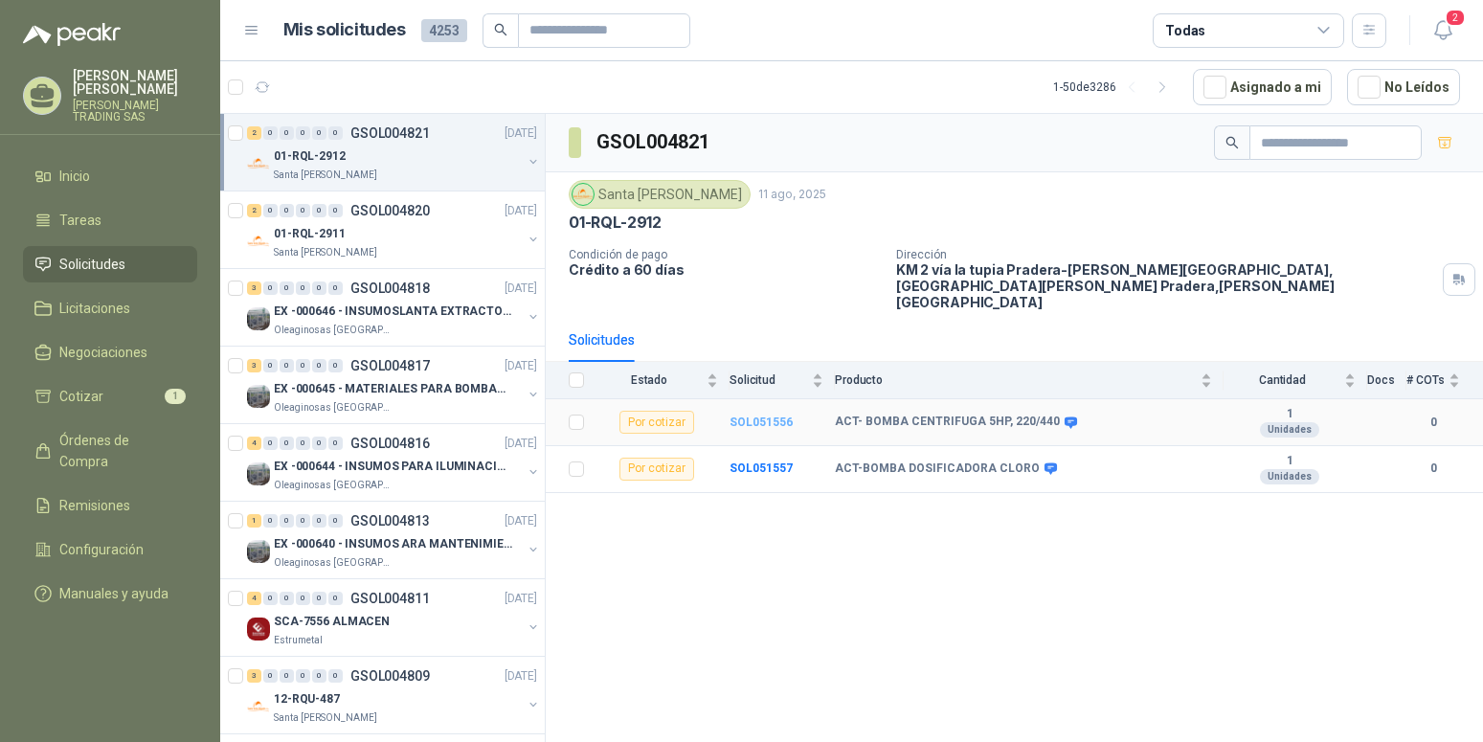
click at [750, 415] on b "SOL051556" at bounding box center [760, 421] width 63 height 13
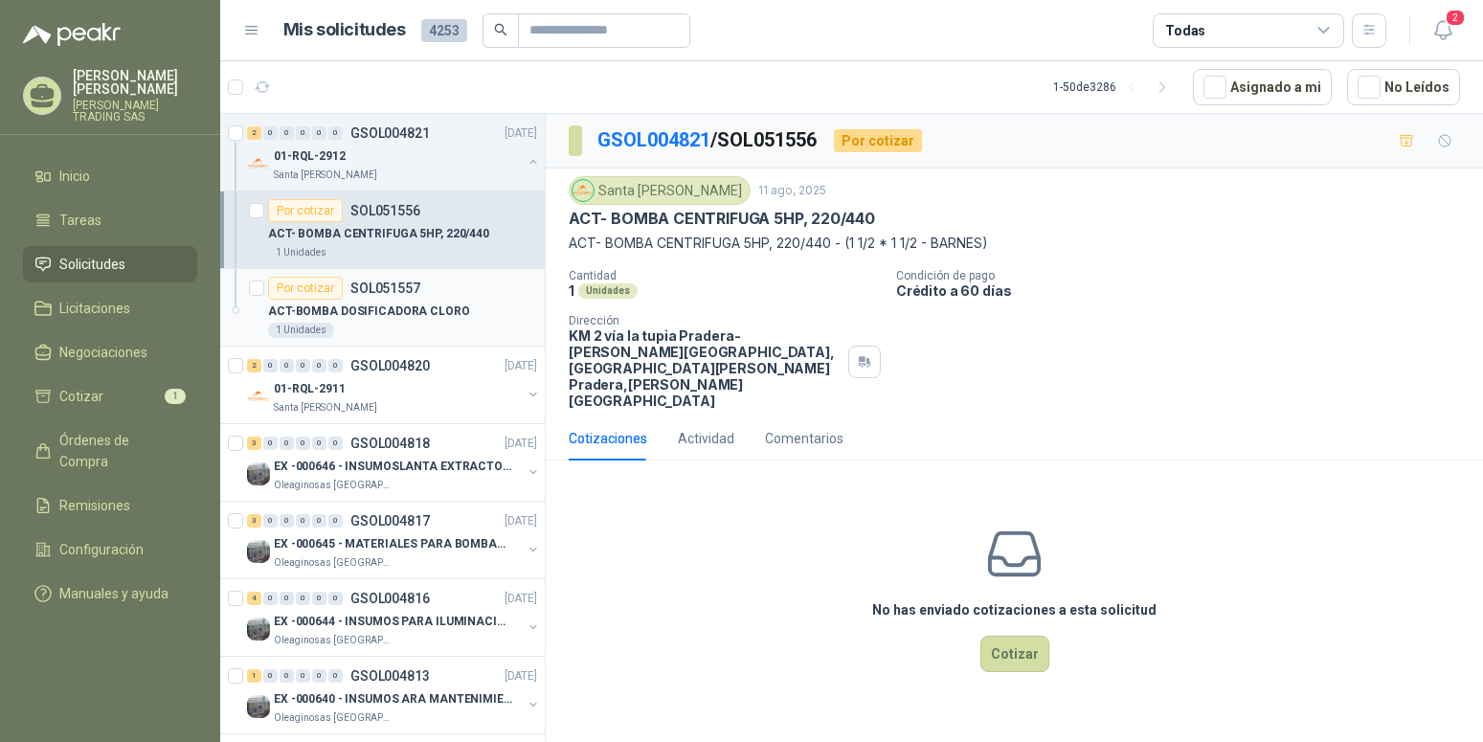
click at [434, 304] on p "ACT-BOMBA DOSIFICADORA CLORO" at bounding box center [369, 312] width 202 height 18
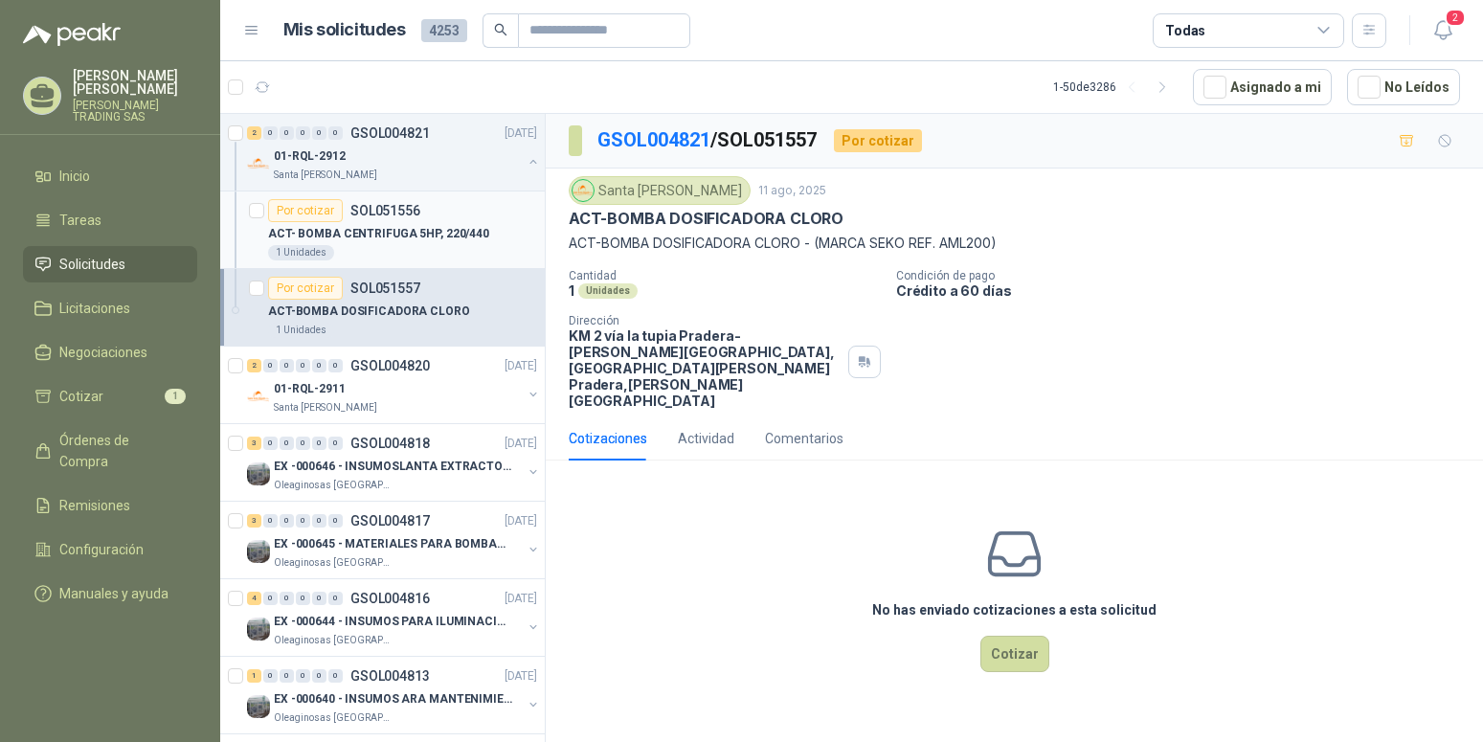
click at [446, 235] on p "ACT- BOMBA CENTRIFUGA 5HP, 220/440" at bounding box center [378, 234] width 221 height 18
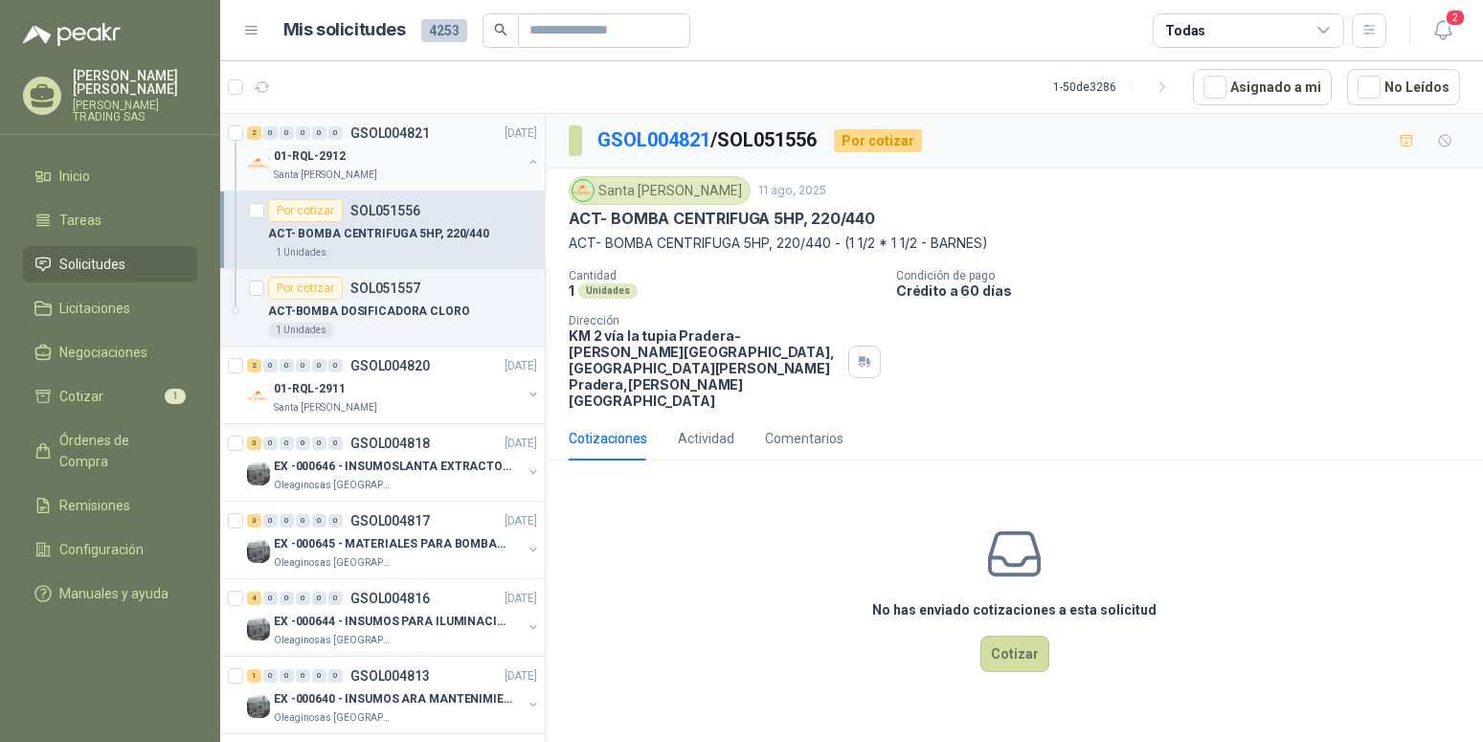
click at [526, 166] on button "button" at bounding box center [533, 161] width 15 height 15
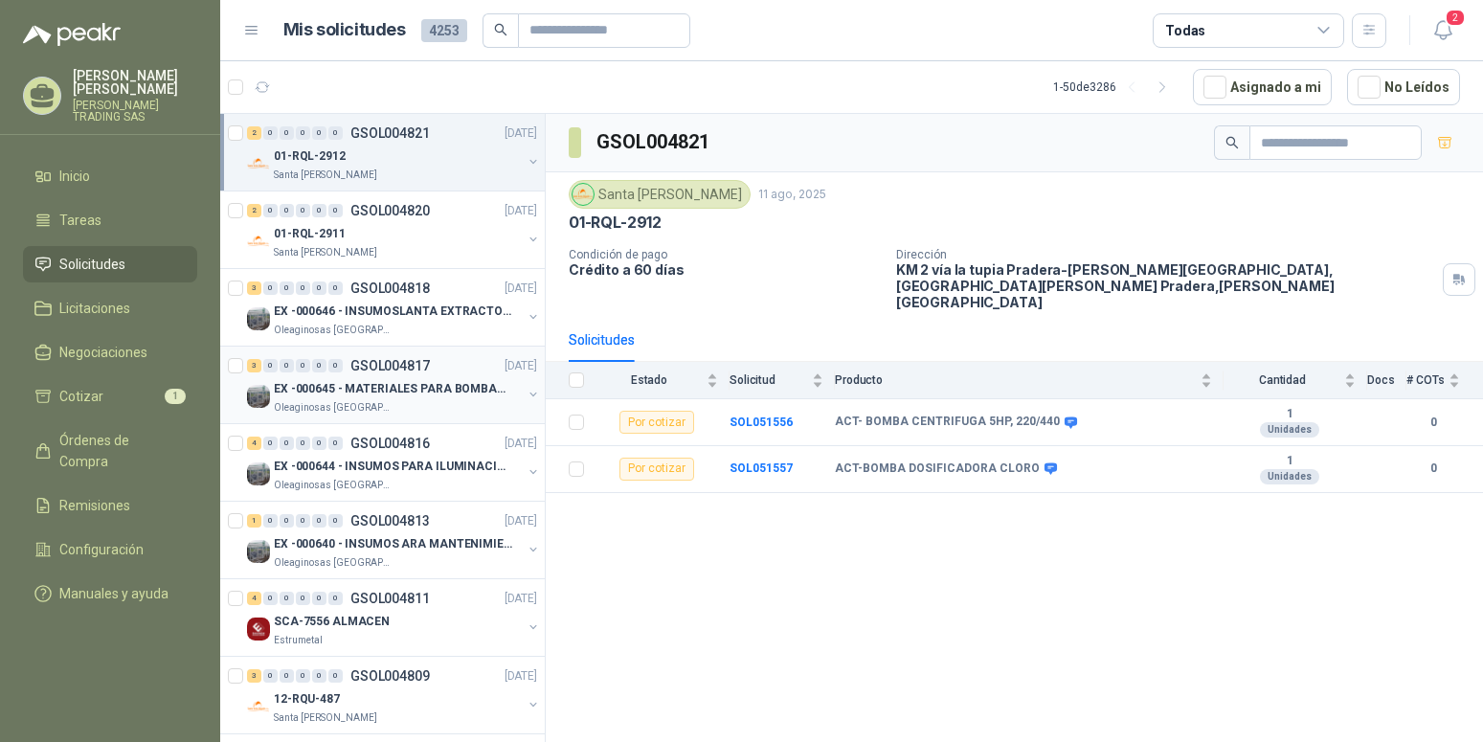
click at [426, 385] on p "EX -000645 - MATERIALES PARA BOMBAS STANDBY PLANTA" at bounding box center [393, 389] width 238 height 18
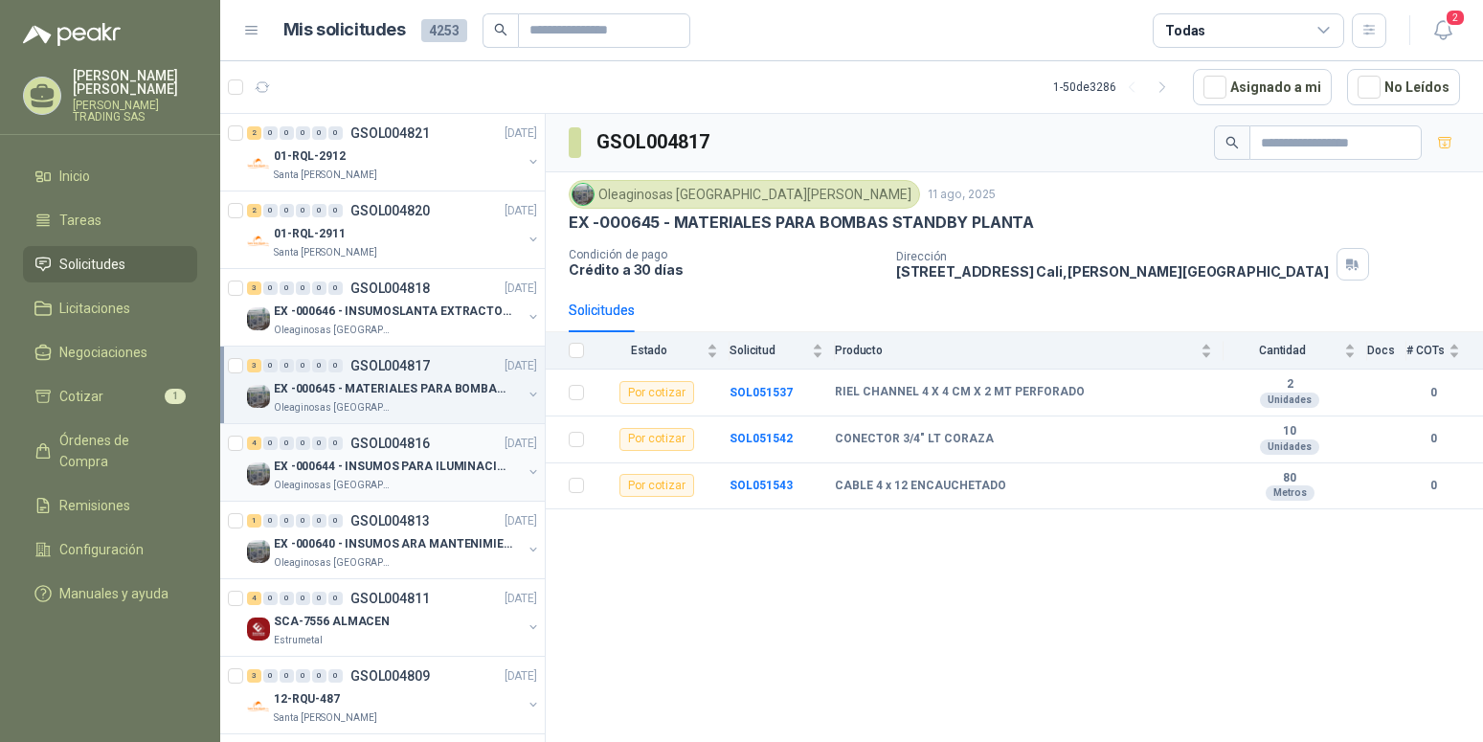
click at [400, 470] on p "EX -000644 - INSUMOS PARA ILUMINACIONN ZONA DE CLA" at bounding box center [393, 467] width 238 height 18
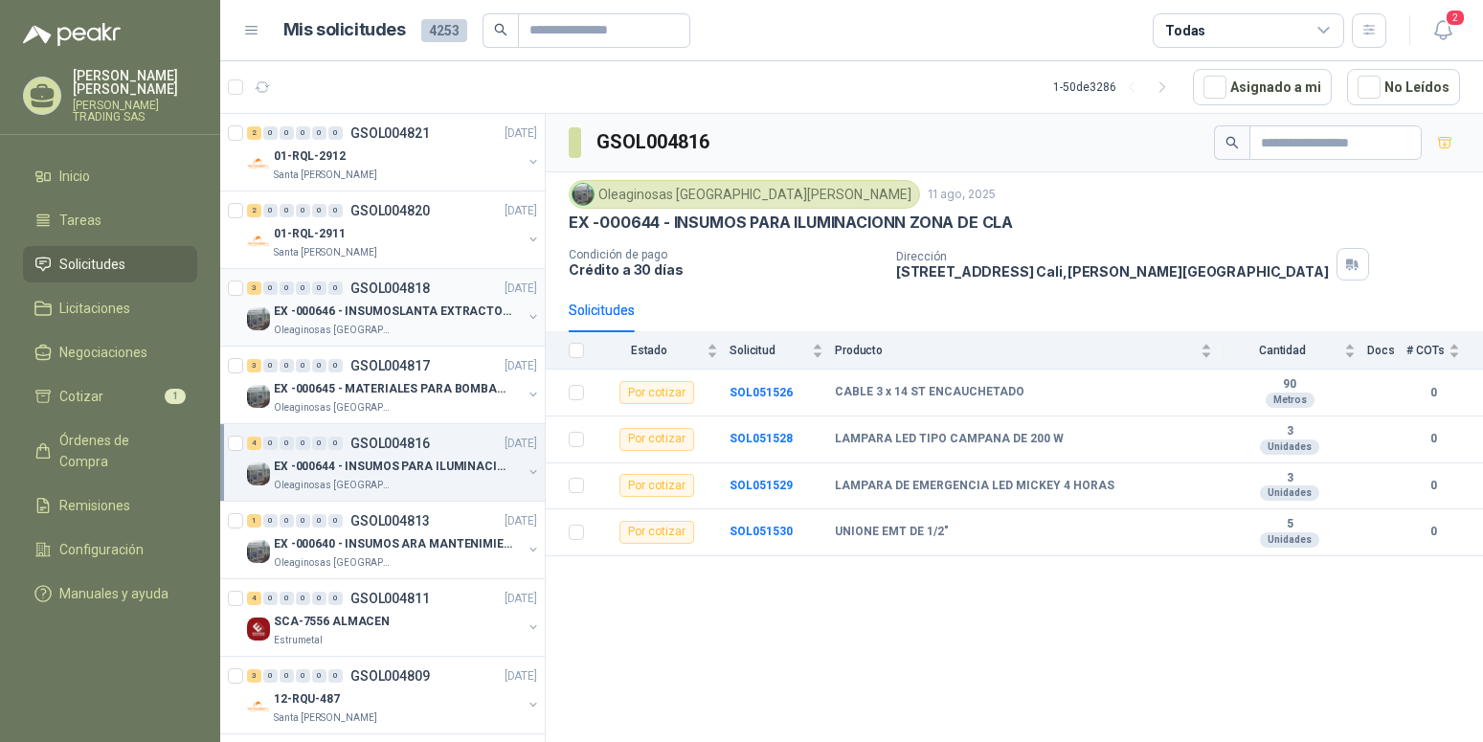
click at [401, 315] on p "EX -000646 - INSUMOSLANTA EXTRACTORA" at bounding box center [393, 312] width 238 height 18
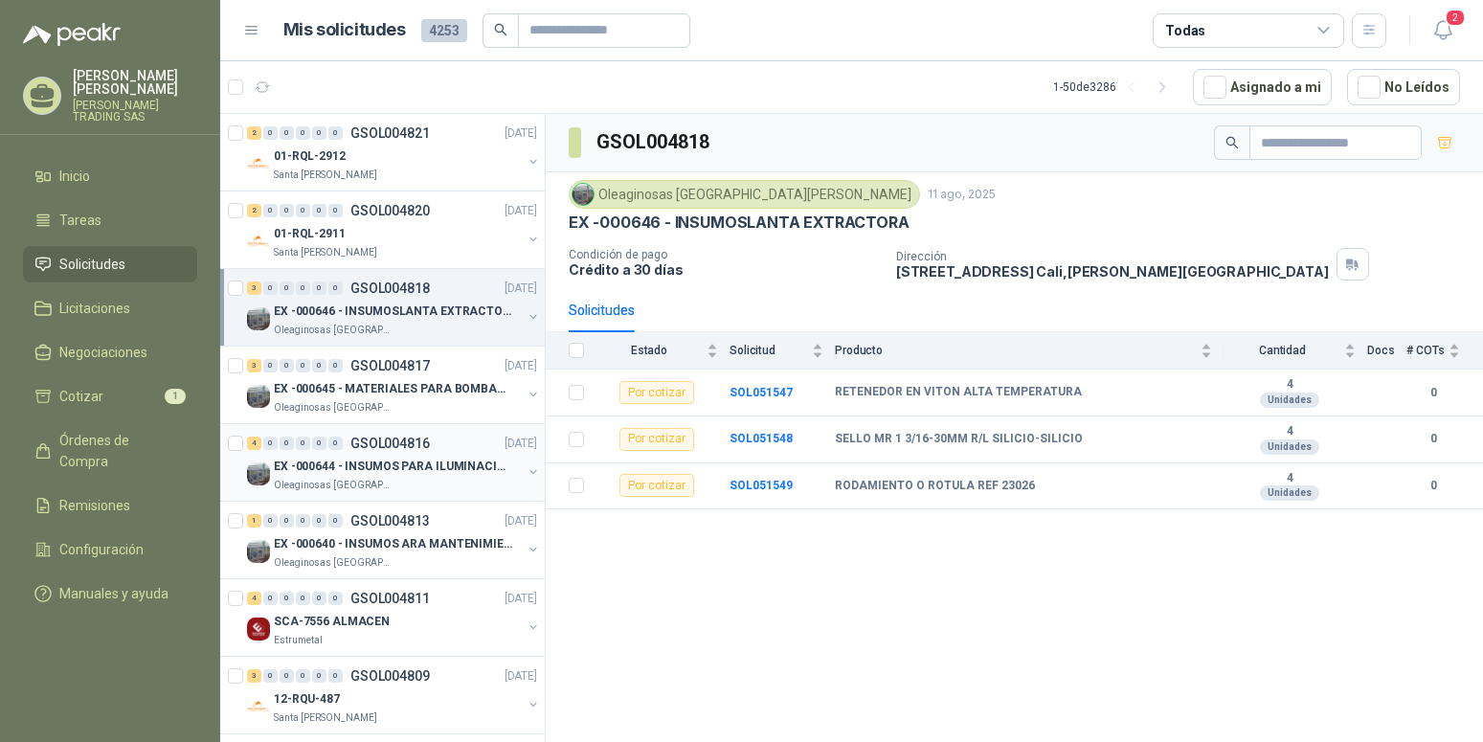
click at [377, 465] on p "EX -000644 - INSUMOS PARA ILUMINACIONN ZONA DE CLA" at bounding box center [393, 467] width 238 height 18
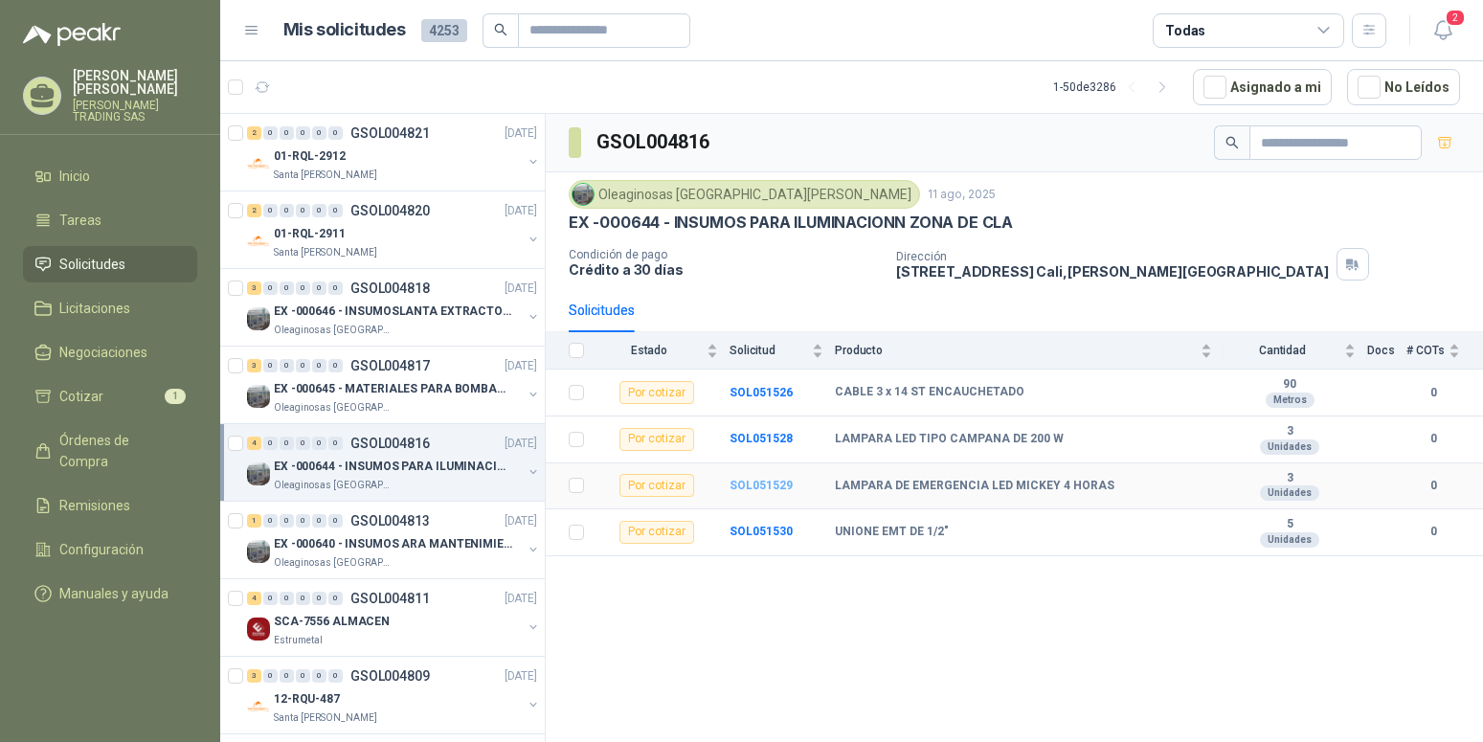
click at [774, 488] on b "SOL051529" at bounding box center [760, 485] width 63 height 13
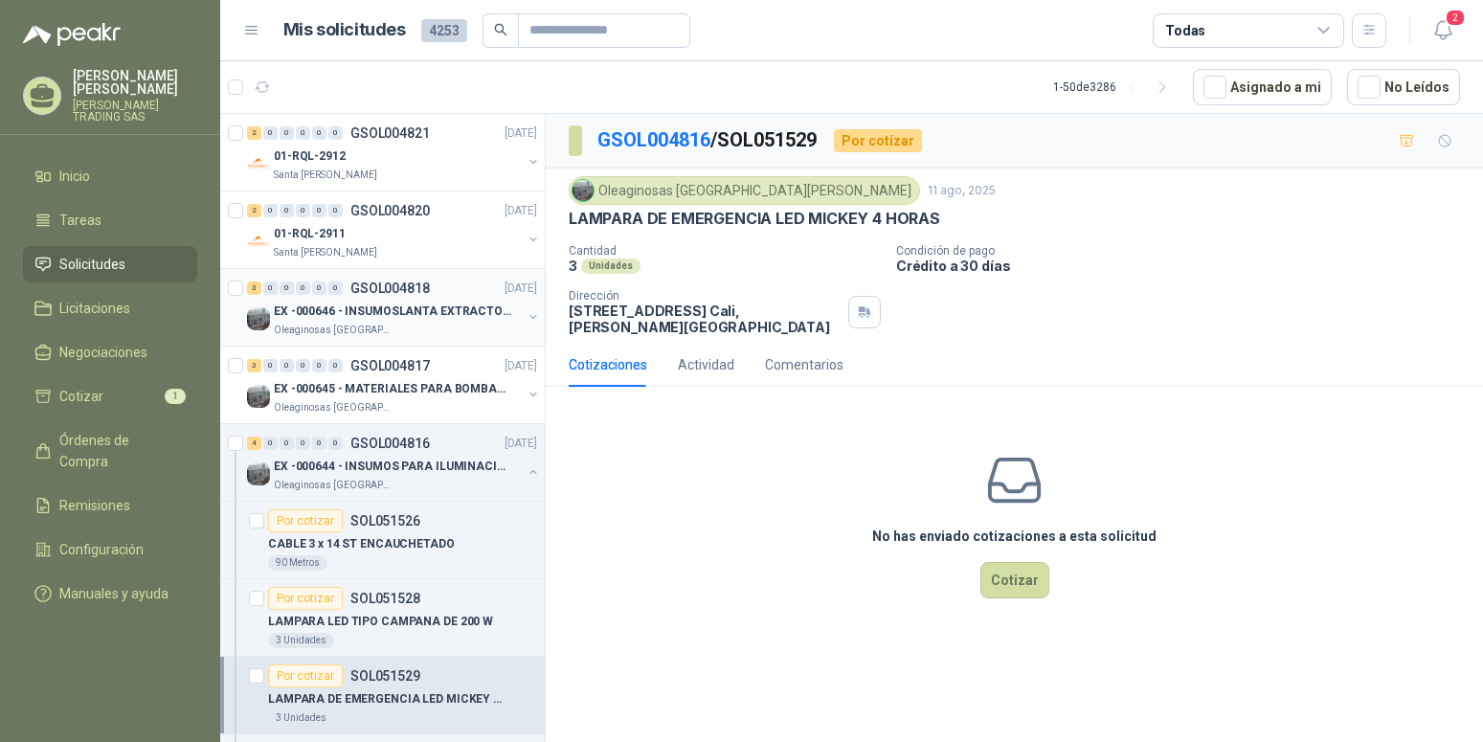
click at [470, 308] on p "EX -000646 - INSUMOSLANTA EXTRACTORA" at bounding box center [393, 312] width 238 height 18
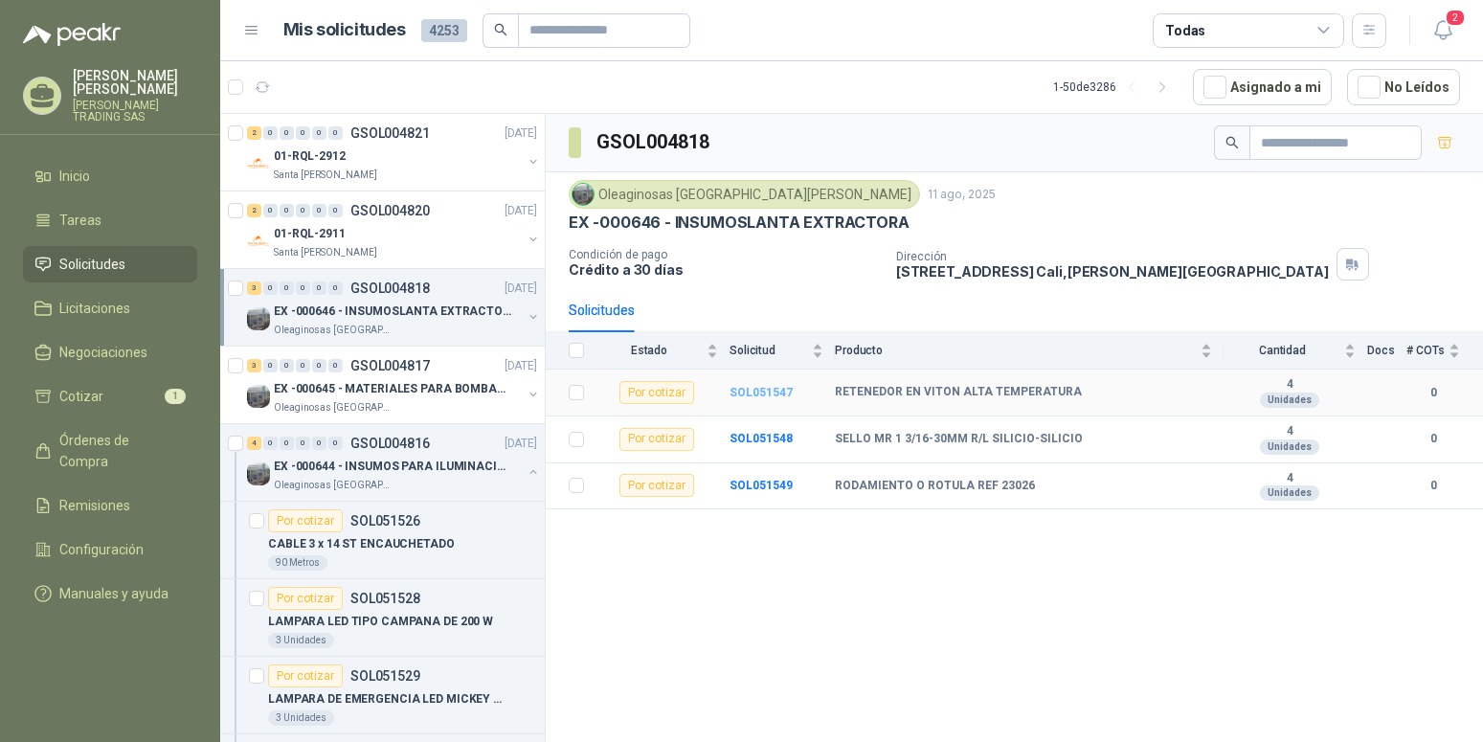
click at [754, 388] on b "SOL051547" at bounding box center [760, 392] width 63 height 13
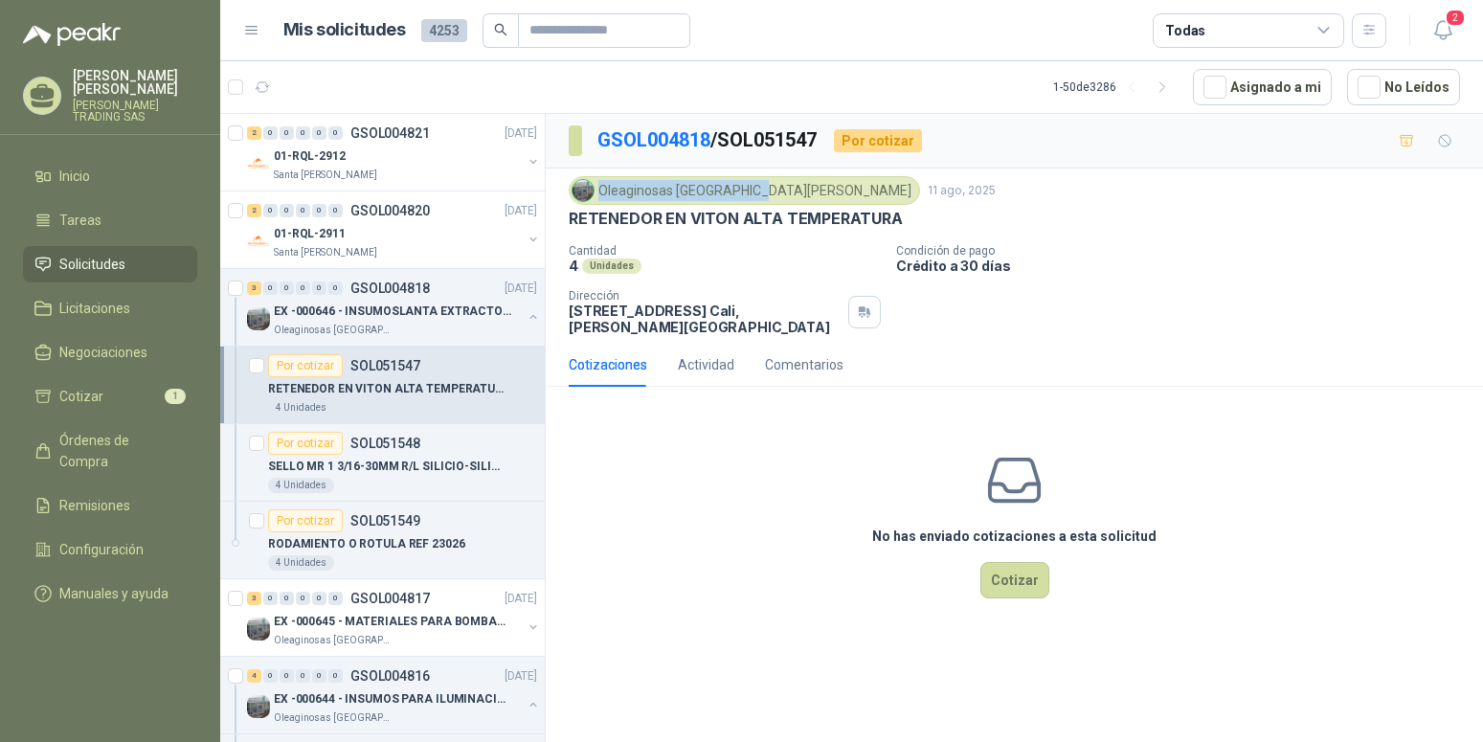
drag, startPoint x: 759, startPoint y: 193, endPoint x: 600, endPoint y: 197, distance: 159.0
click at [600, 197] on div "Oleaginosas [GEOGRAPHIC_DATA][PERSON_NAME]" at bounding box center [744, 190] width 351 height 29
copy div "Oleaginosas [GEOGRAPHIC_DATA][PERSON_NAME]"
click at [488, 303] on p "EX -000646 - INSUMOSLANTA EXTRACTORA" at bounding box center [393, 312] width 238 height 18
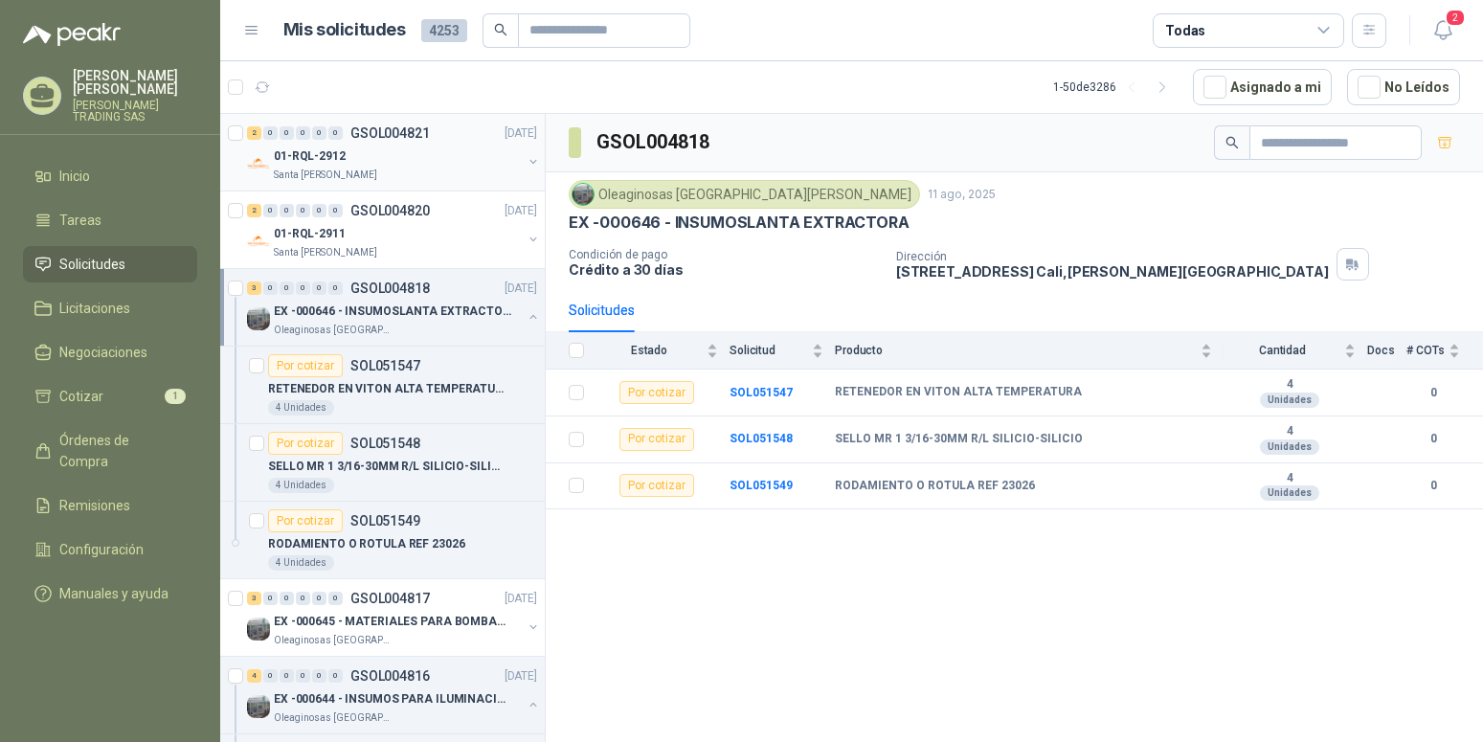
click at [339, 159] on p "01-RQL-2912" at bounding box center [310, 156] width 72 height 18
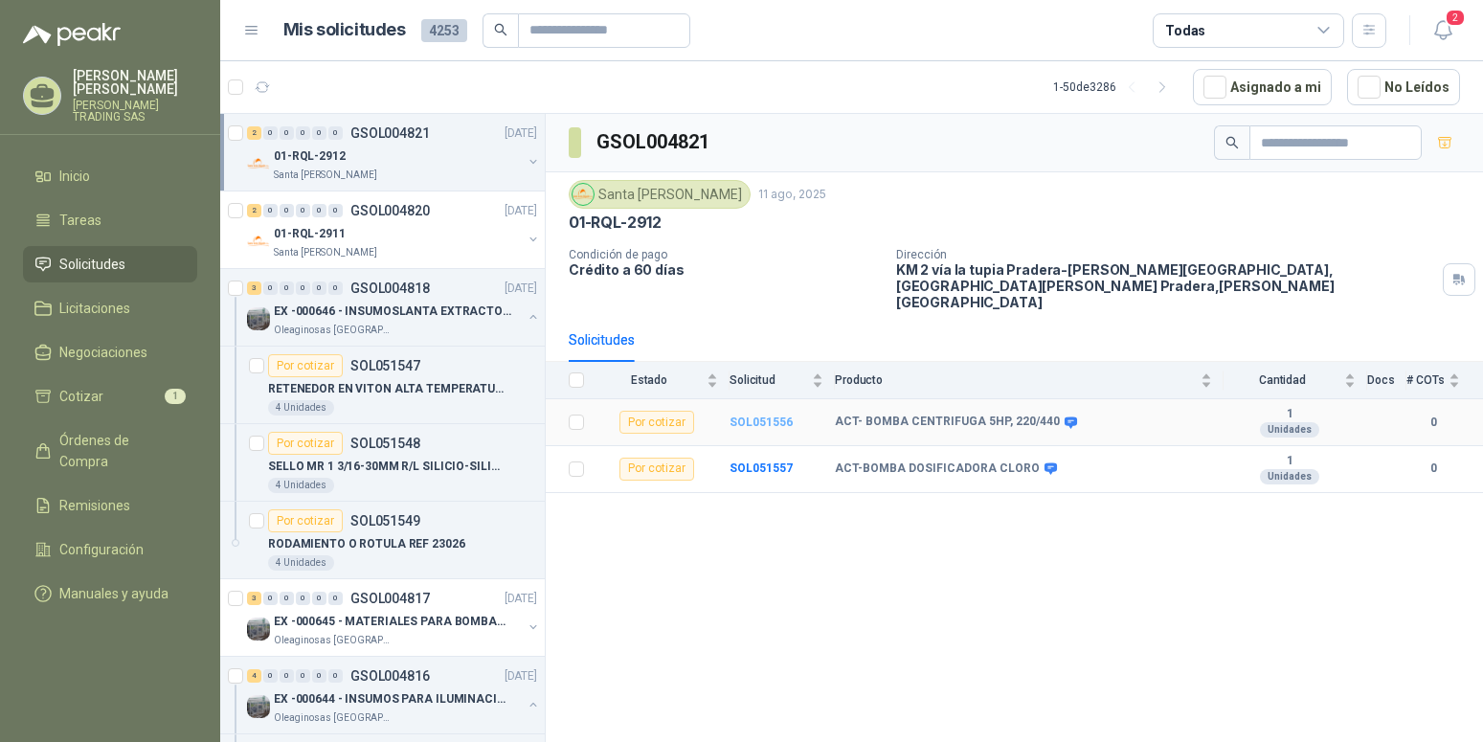
click at [761, 415] on b "SOL051556" at bounding box center [760, 421] width 63 height 13
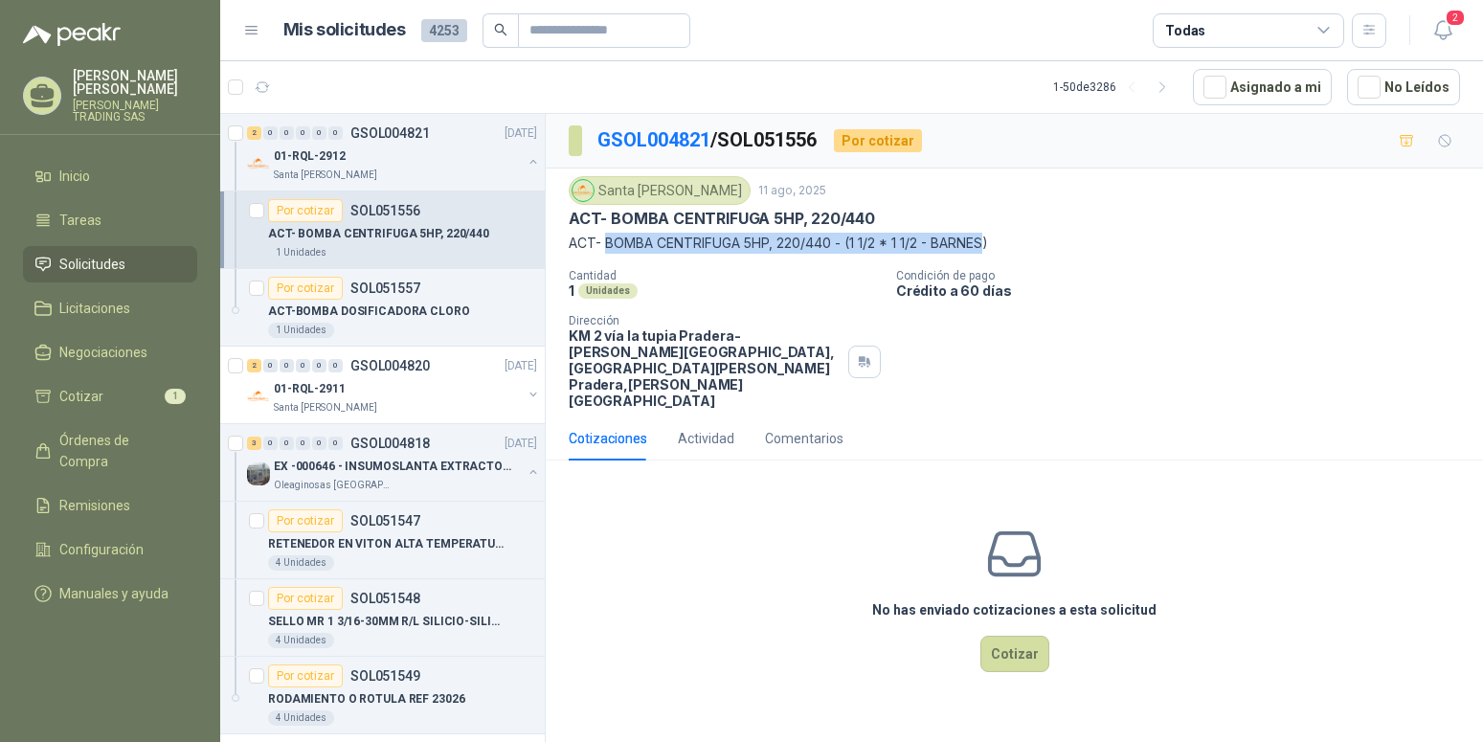
drag, startPoint x: 609, startPoint y: 246, endPoint x: 993, endPoint y: 240, distance: 383.9
click at [993, 240] on p "ACT- BOMBA CENTRIFUGA 5HP, 220/440 - (1 1/2 * 1 1/2 - BARNES)" at bounding box center [1014, 243] width 891 height 21
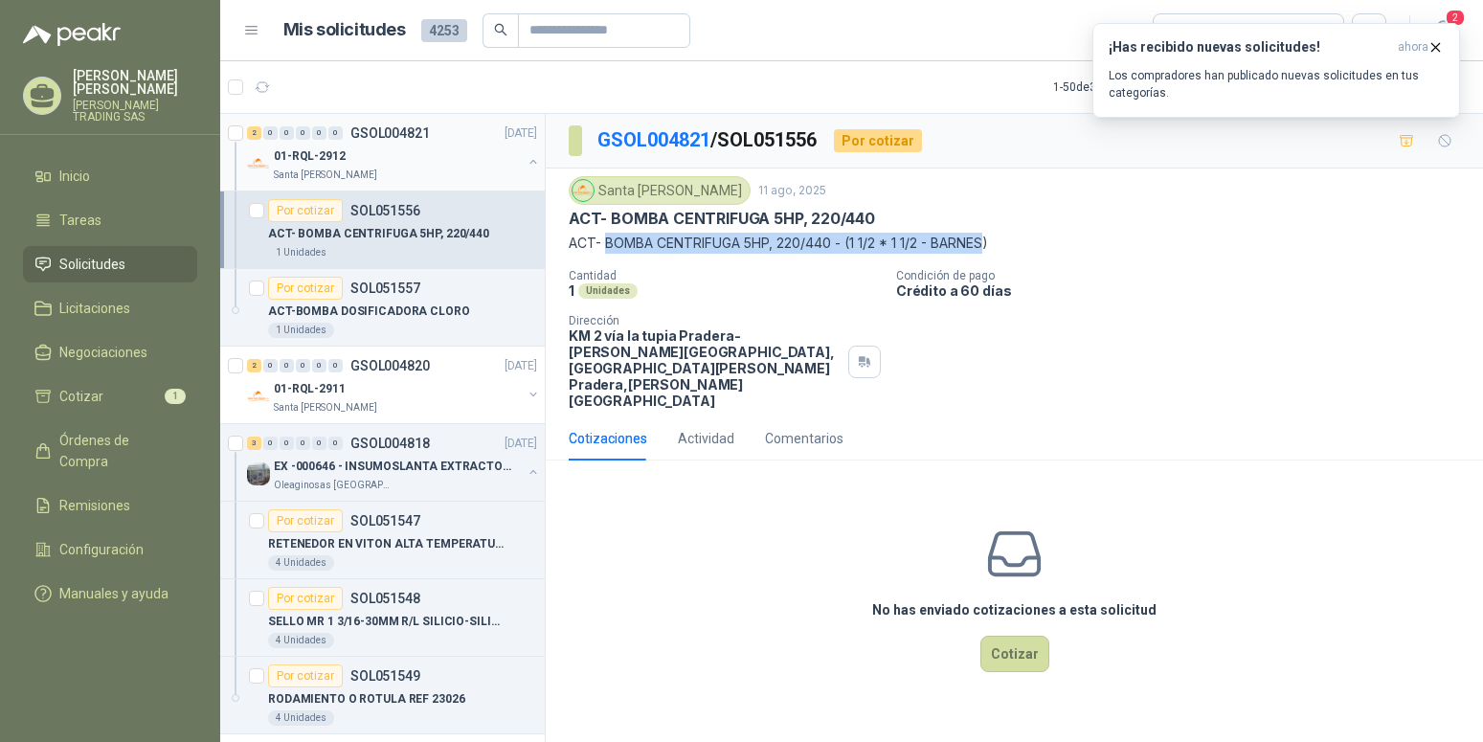
click at [526, 164] on button "button" at bounding box center [533, 161] width 15 height 15
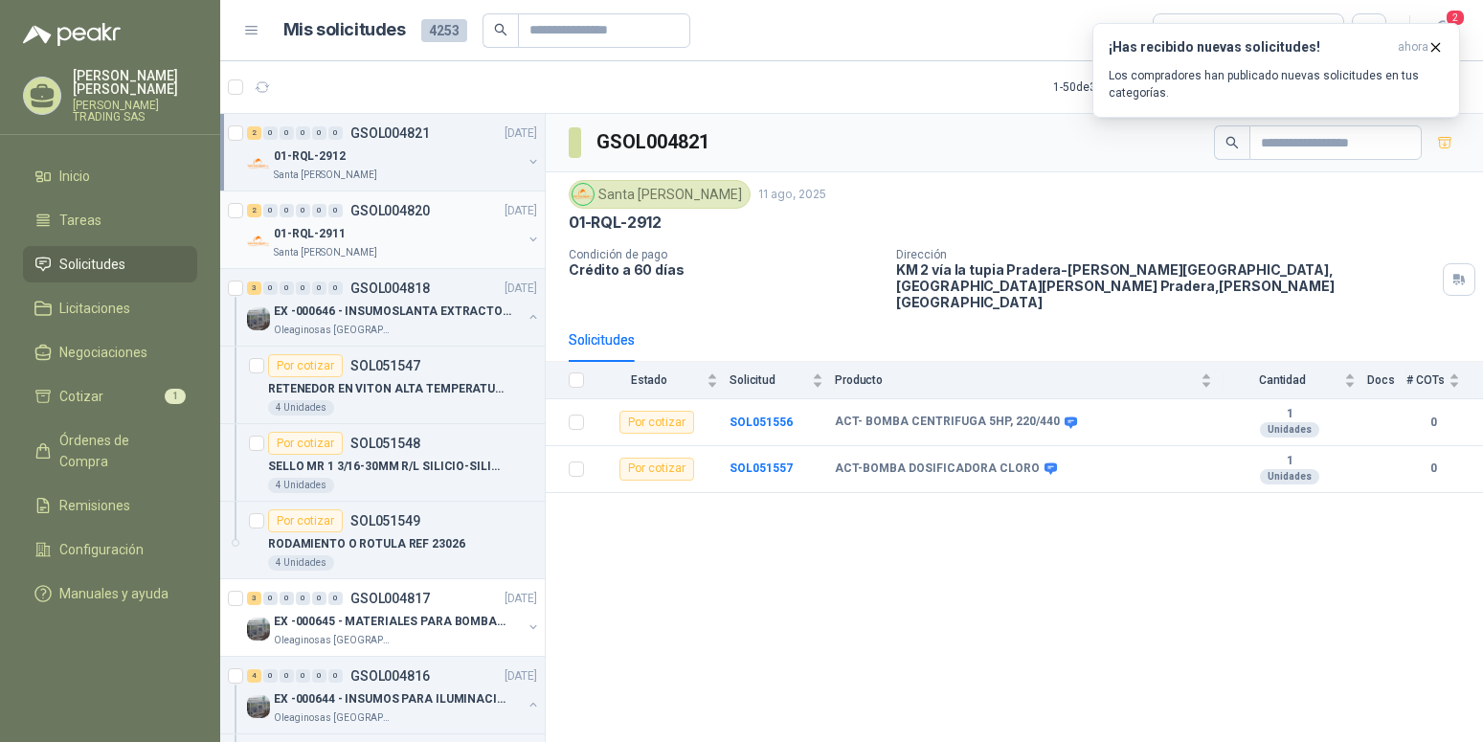
click at [322, 232] on p "01-RQL-2911" at bounding box center [310, 234] width 72 height 18
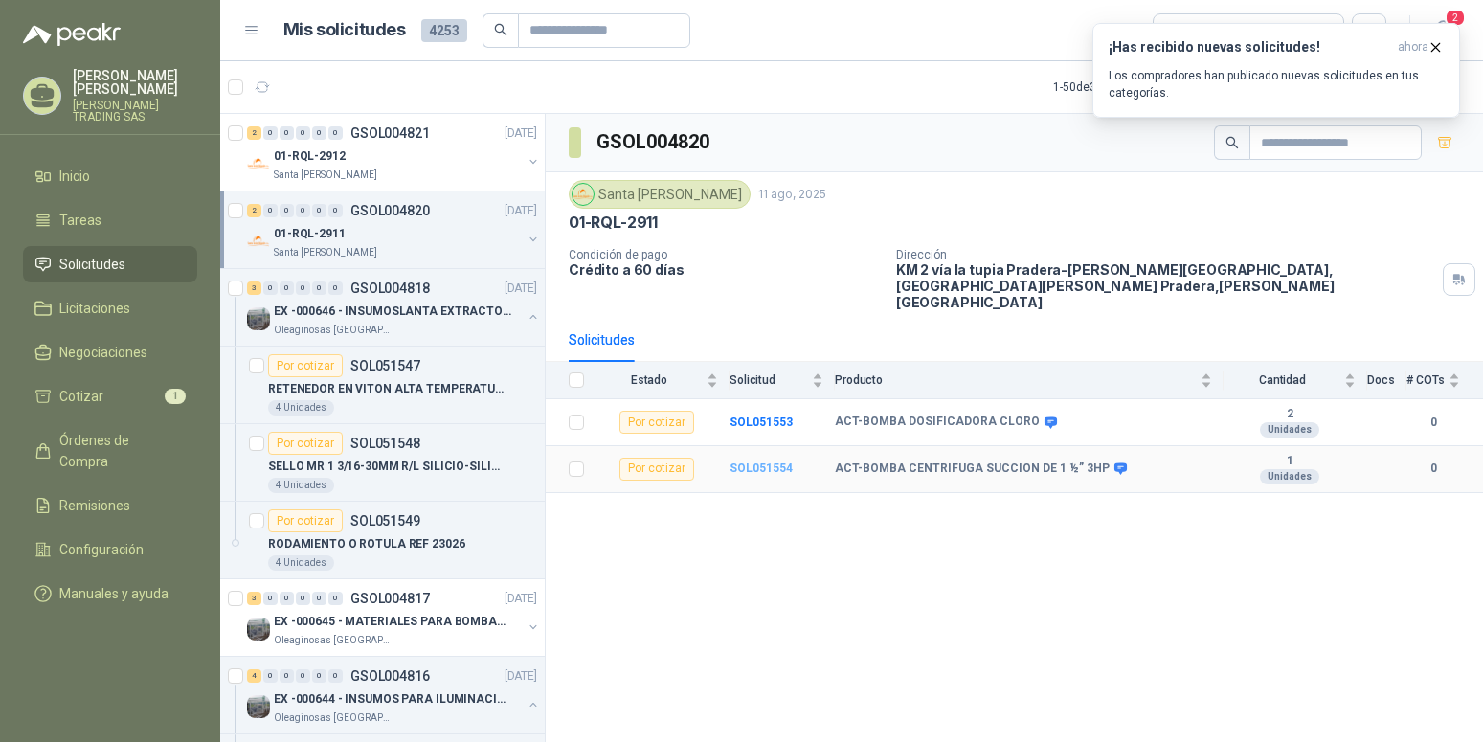
click at [748, 461] on b "SOL051554" at bounding box center [760, 467] width 63 height 13
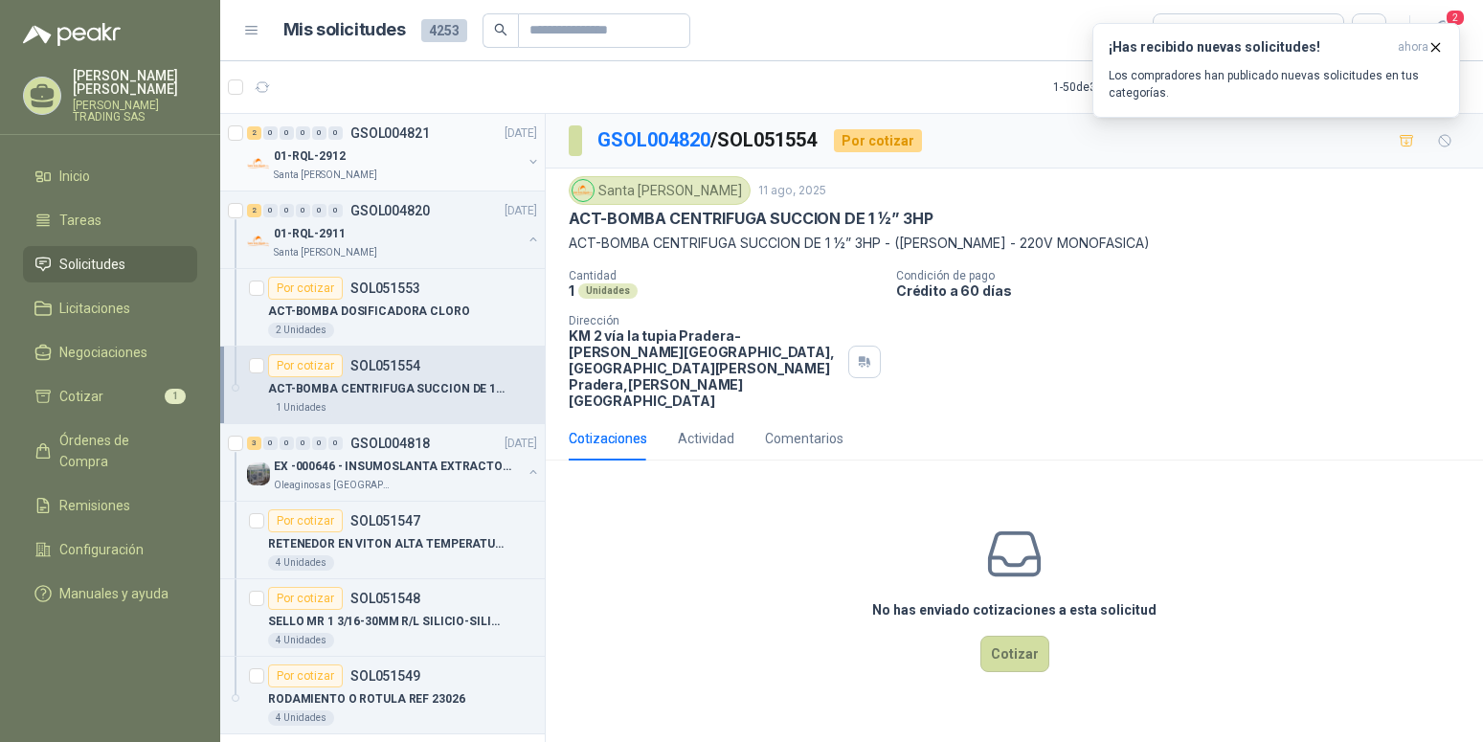
click at [340, 153] on p "01-RQL-2912" at bounding box center [310, 156] width 72 height 18
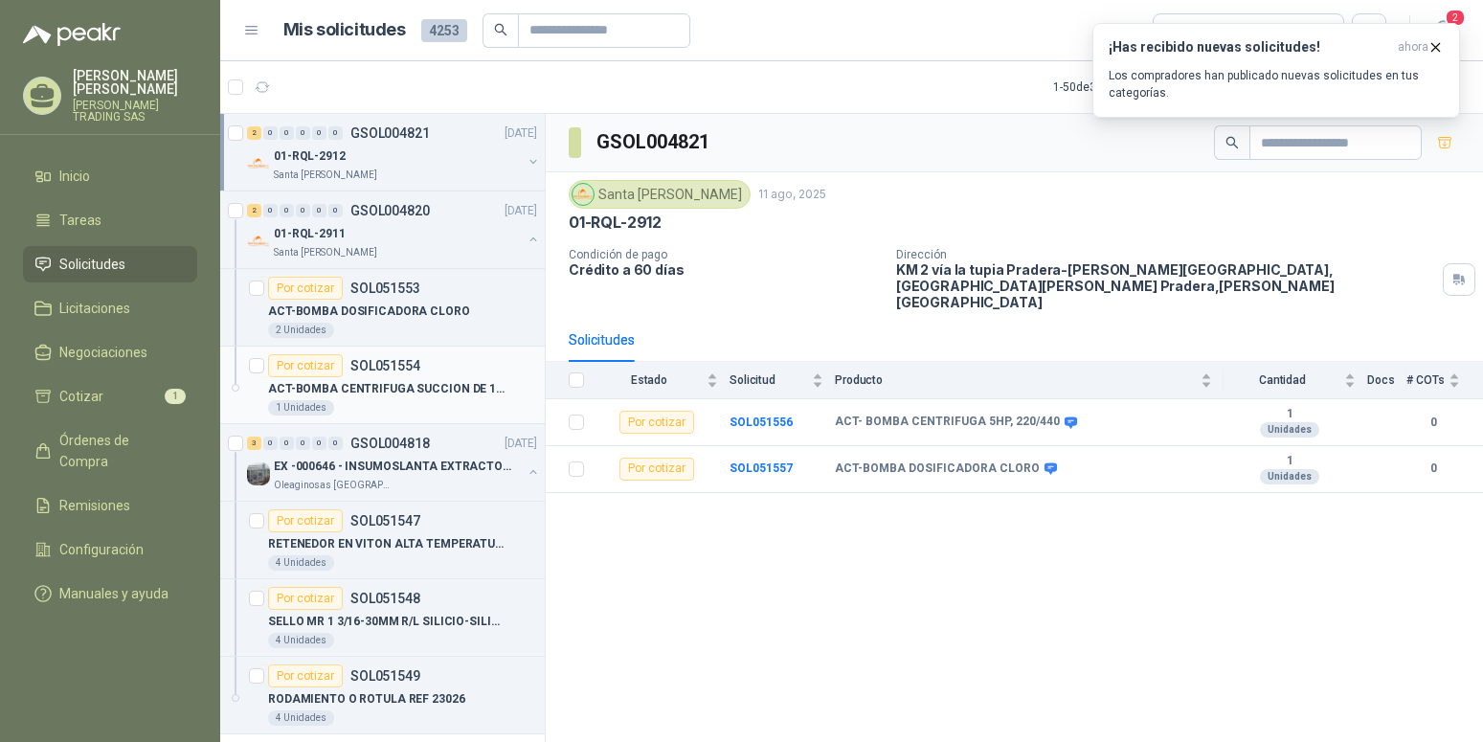
click at [387, 381] on p "ACT-BOMBA CENTRIFUGA SUCCION DE 1 ½” 3HP" at bounding box center [387, 389] width 238 height 18
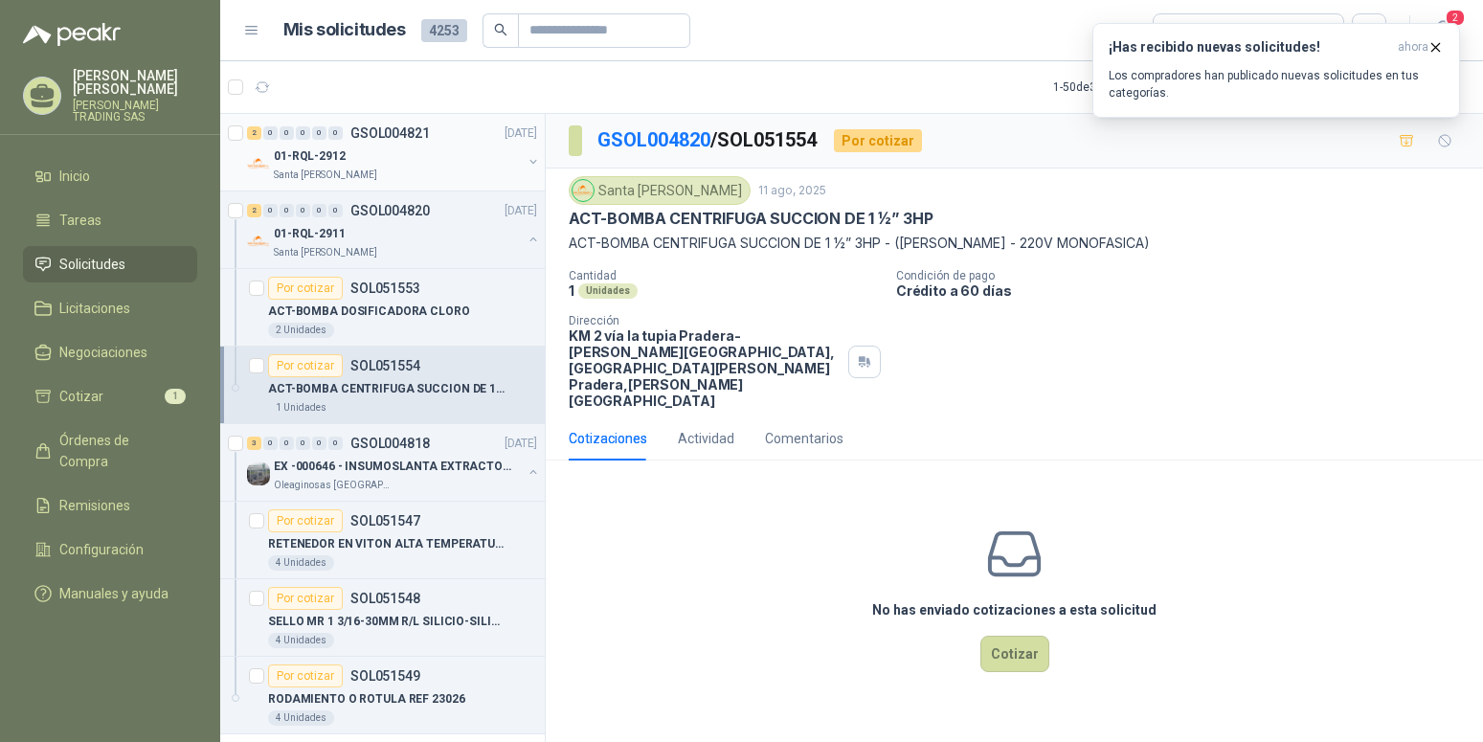
click at [325, 155] on p "01-RQL-2912" at bounding box center [310, 156] width 72 height 18
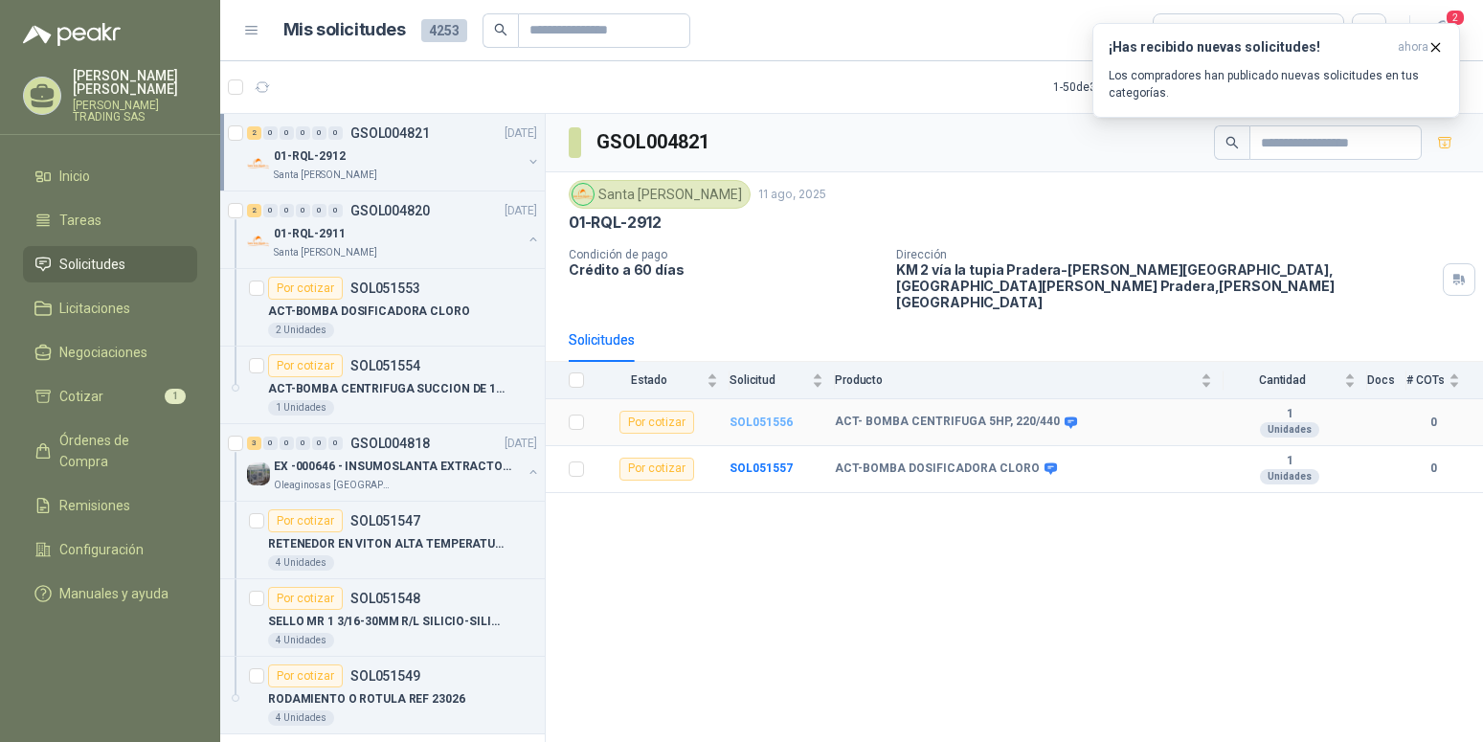
click at [751, 415] on b "SOL051556" at bounding box center [760, 421] width 63 height 13
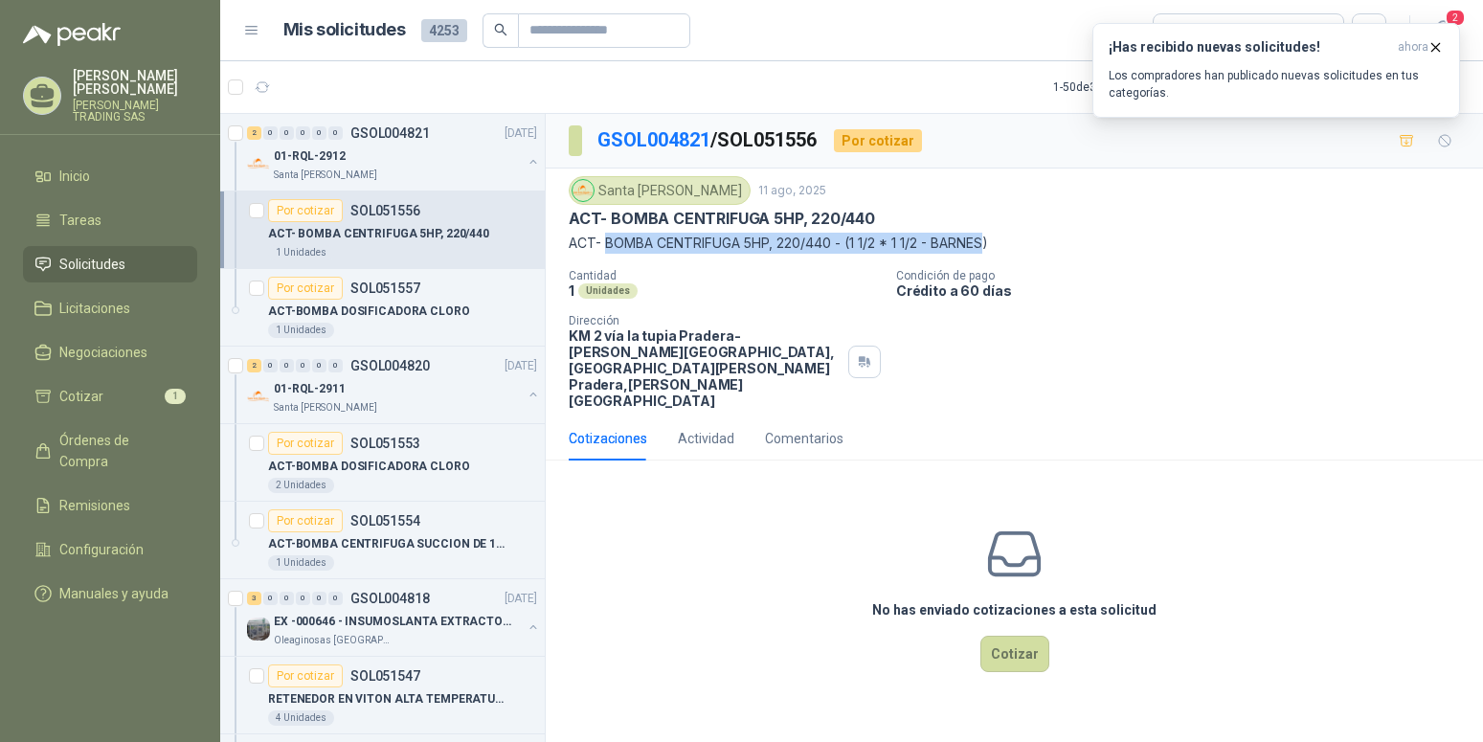
drag, startPoint x: 609, startPoint y: 241, endPoint x: 991, endPoint y: 254, distance: 382.2
click at [991, 254] on p "ACT- BOMBA CENTRIFUGA 5HP, 220/440 - (1 1/2 * 1 1/2 - BARNES)" at bounding box center [1014, 243] width 891 height 21
click at [526, 158] on button "button" at bounding box center [533, 161] width 15 height 15
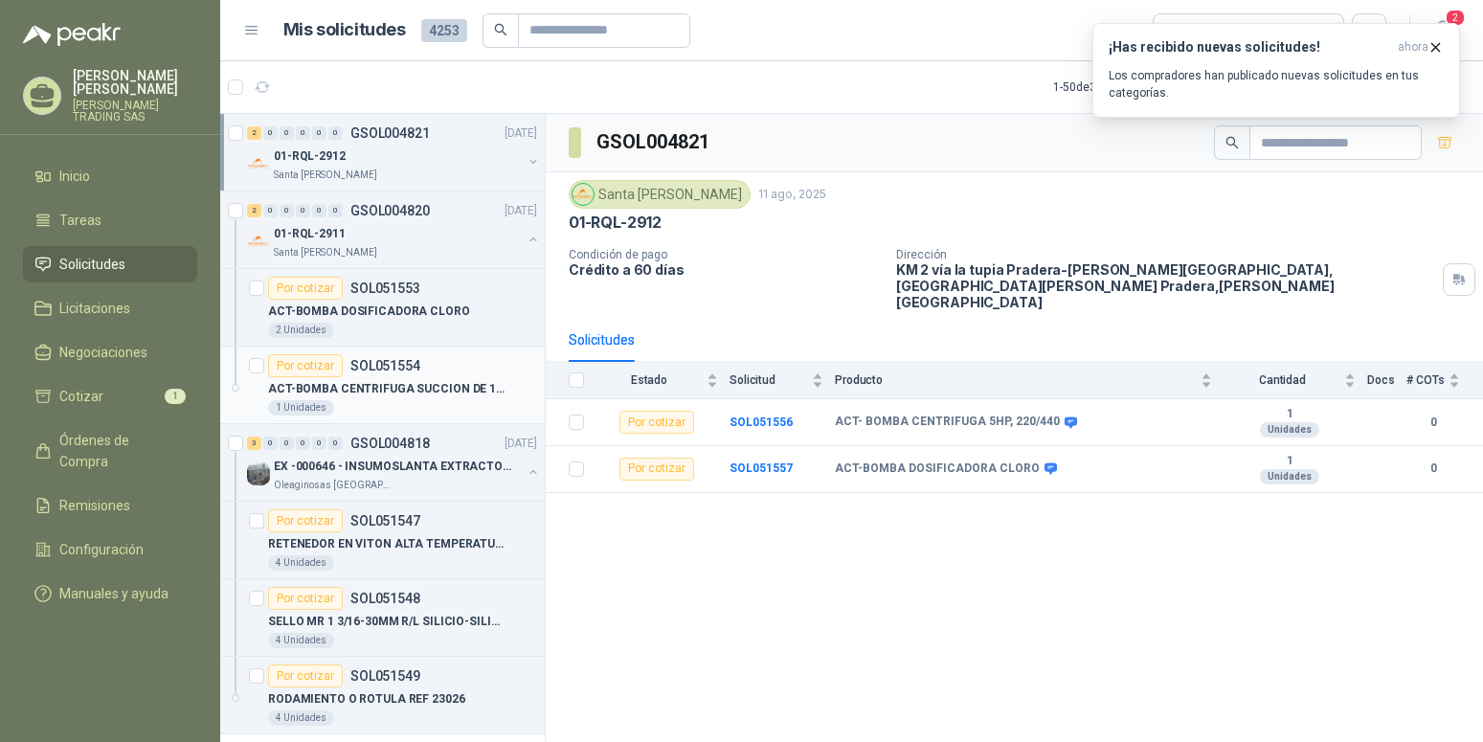
click at [415, 382] on p "ACT-BOMBA CENTRIFUGA SUCCION DE 1 ½” 3HP" at bounding box center [387, 389] width 238 height 18
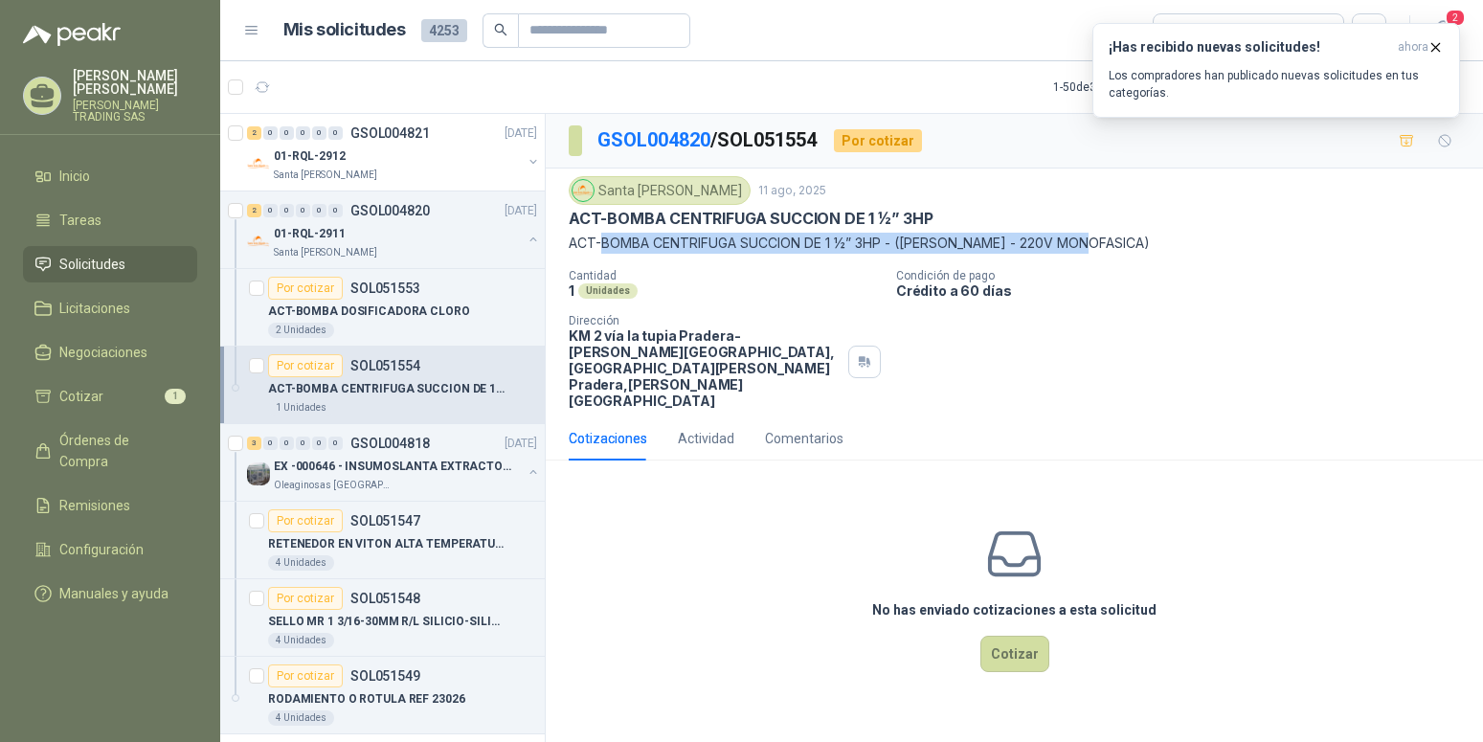
drag, startPoint x: 604, startPoint y: 240, endPoint x: 1099, endPoint y: 237, distance: 494.9
click at [1099, 237] on p "ACT-BOMBA CENTRIFUGA SUCCION DE 1 ½” 3HP - ([PERSON_NAME] - 220V MONOFASICA)" at bounding box center [1014, 243] width 891 height 21
click at [422, 457] on div "EX -000646 - INSUMOSLANTA EXTRACTORA" at bounding box center [398, 466] width 248 height 23
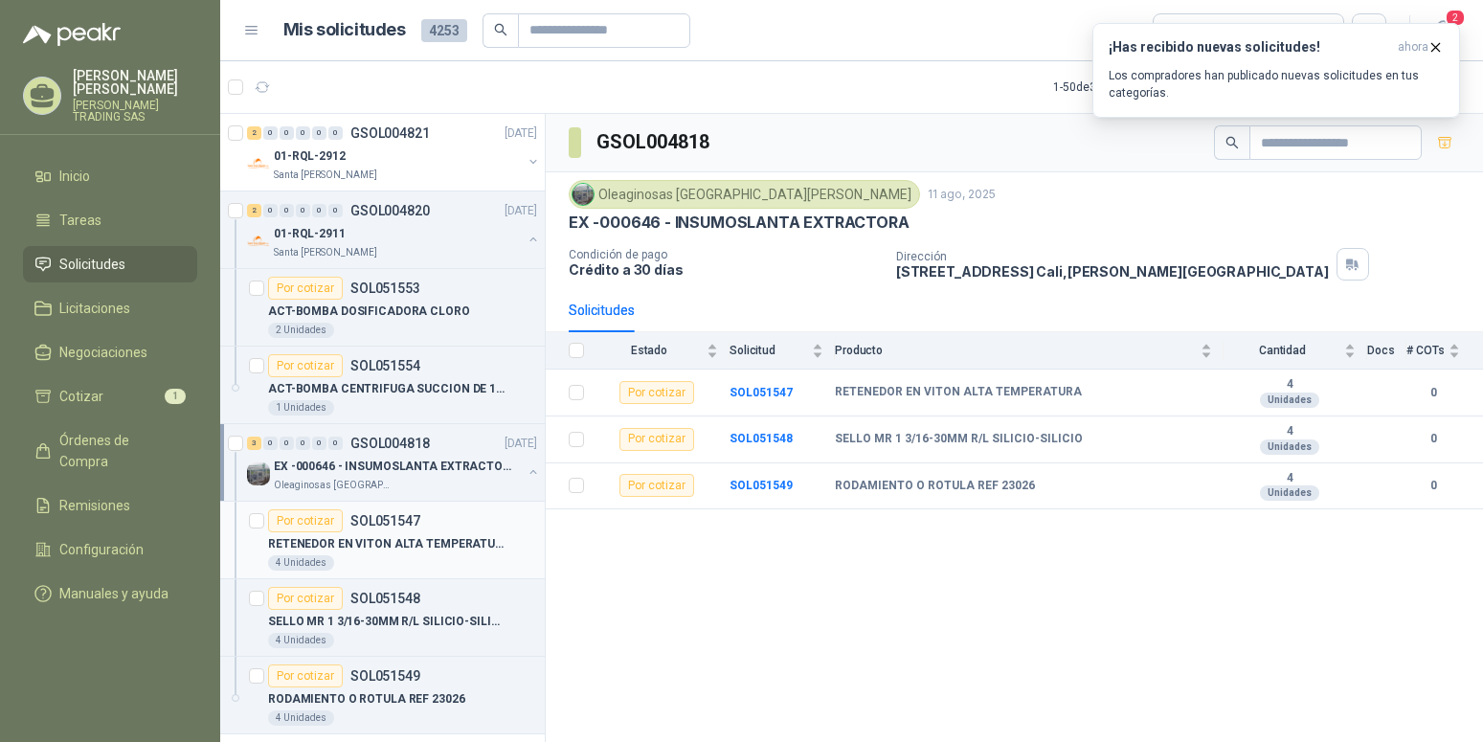
click at [435, 539] on p "RETENEDOR EN VITON ALTA TEMPERATURA" at bounding box center [387, 544] width 238 height 18
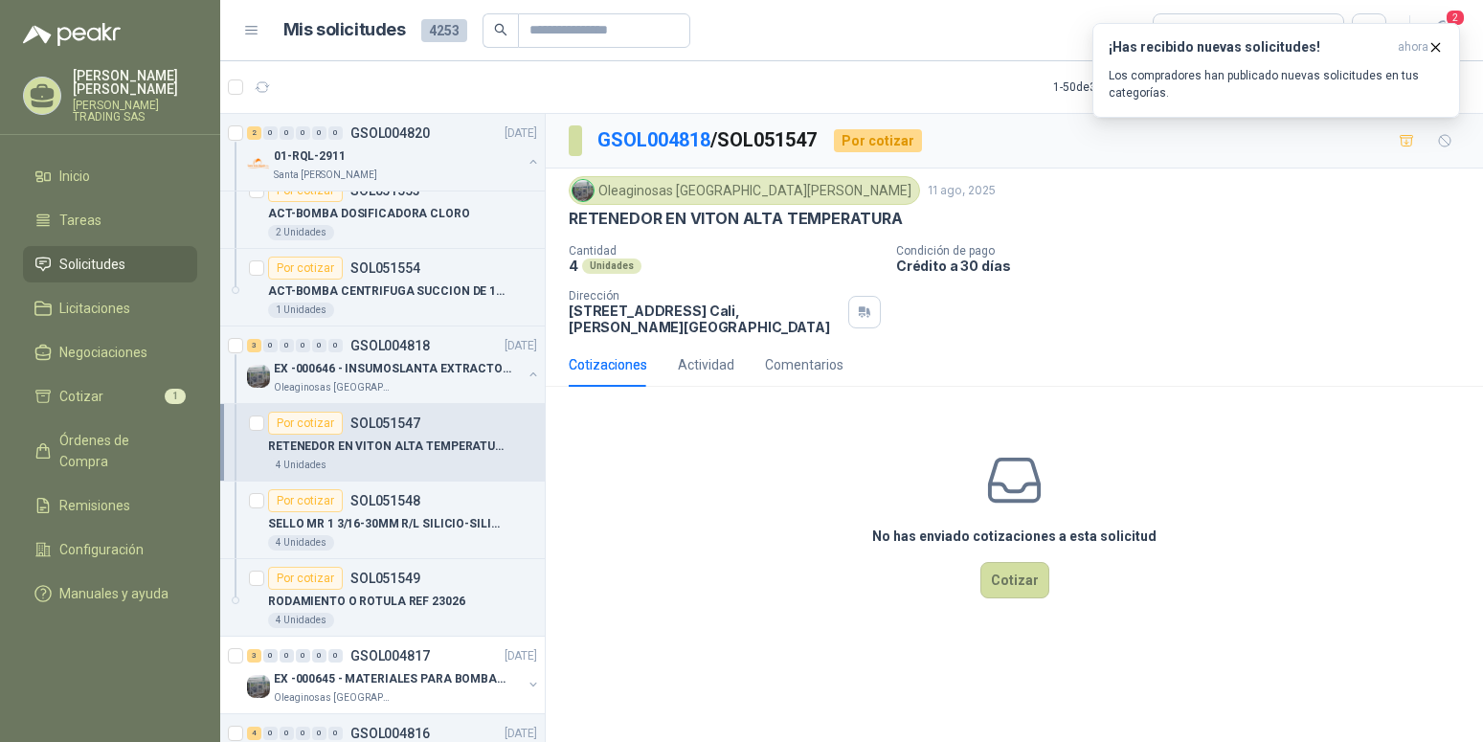
scroll to position [195, 0]
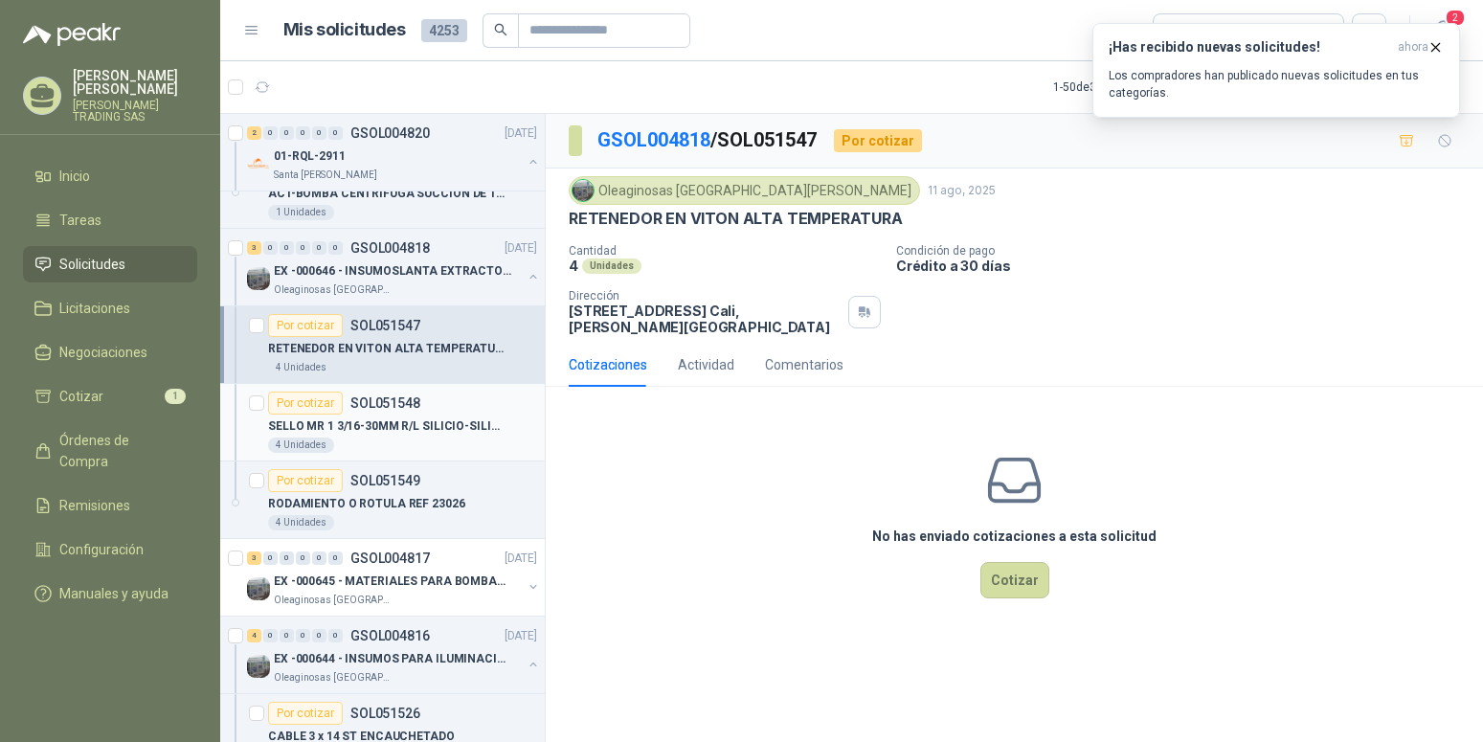
click at [449, 429] on p "SELLO MR 1 3/16-30MM R/L SILICIO-SILICIO" at bounding box center [387, 426] width 238 height 18
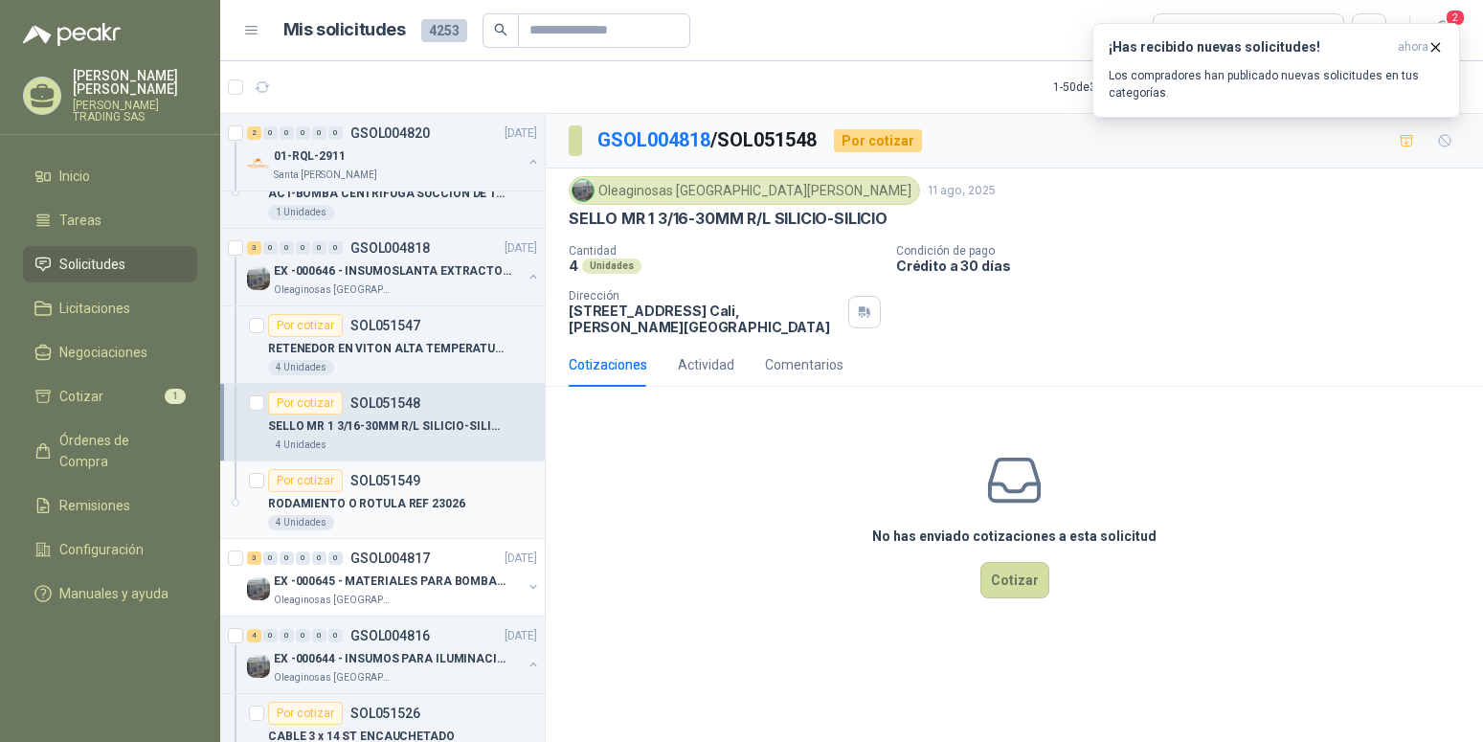
click at [396, 506] on p "RODAMIENTO O ROTULA REF 23026" at bounding box center [366, 504] width 197 height 18
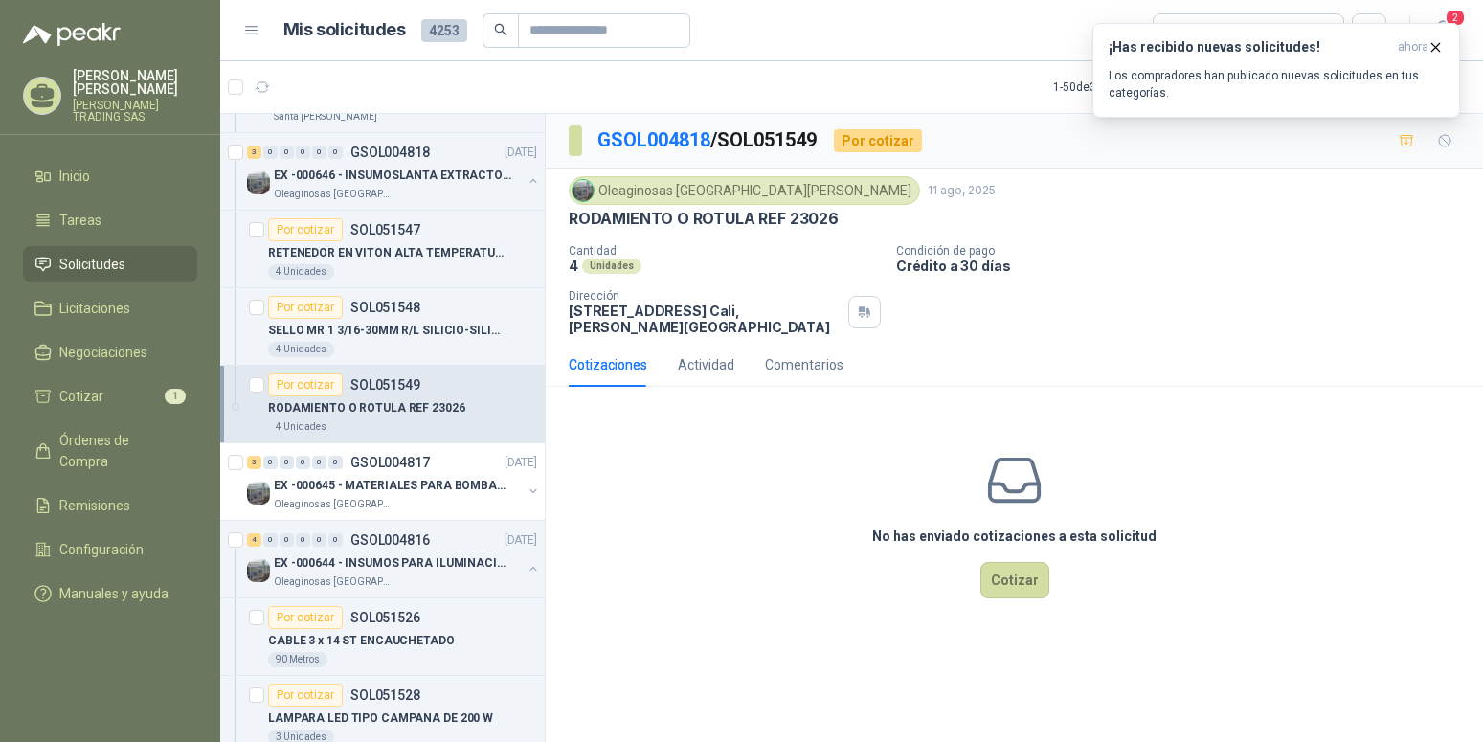
scroll to position [293, 0]
click at [476, 483] on p "EX -000645 - MATERIALES PARA BOMBAS STANDBY PLANTA" at bounding box center [393, 484] width 238 height 18
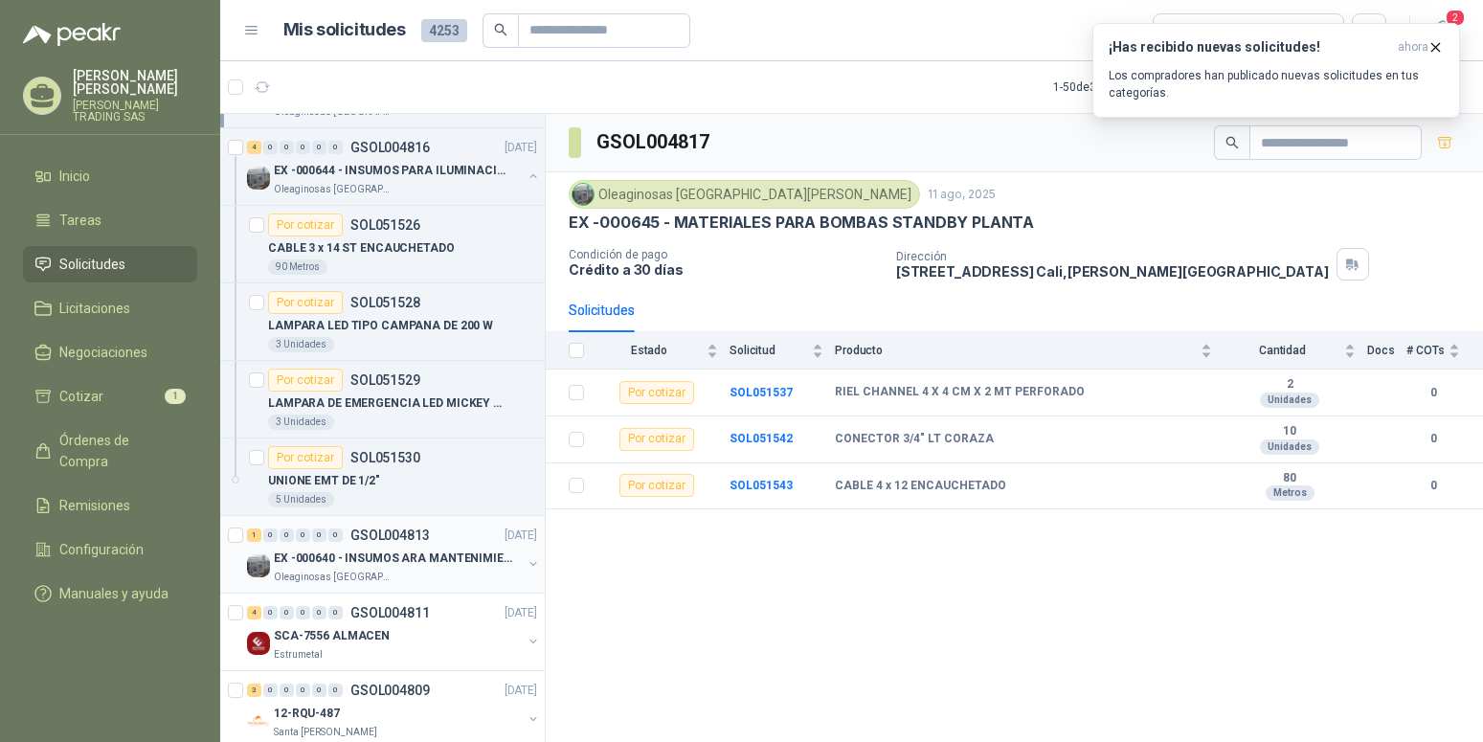
scroll to position [781, 0]
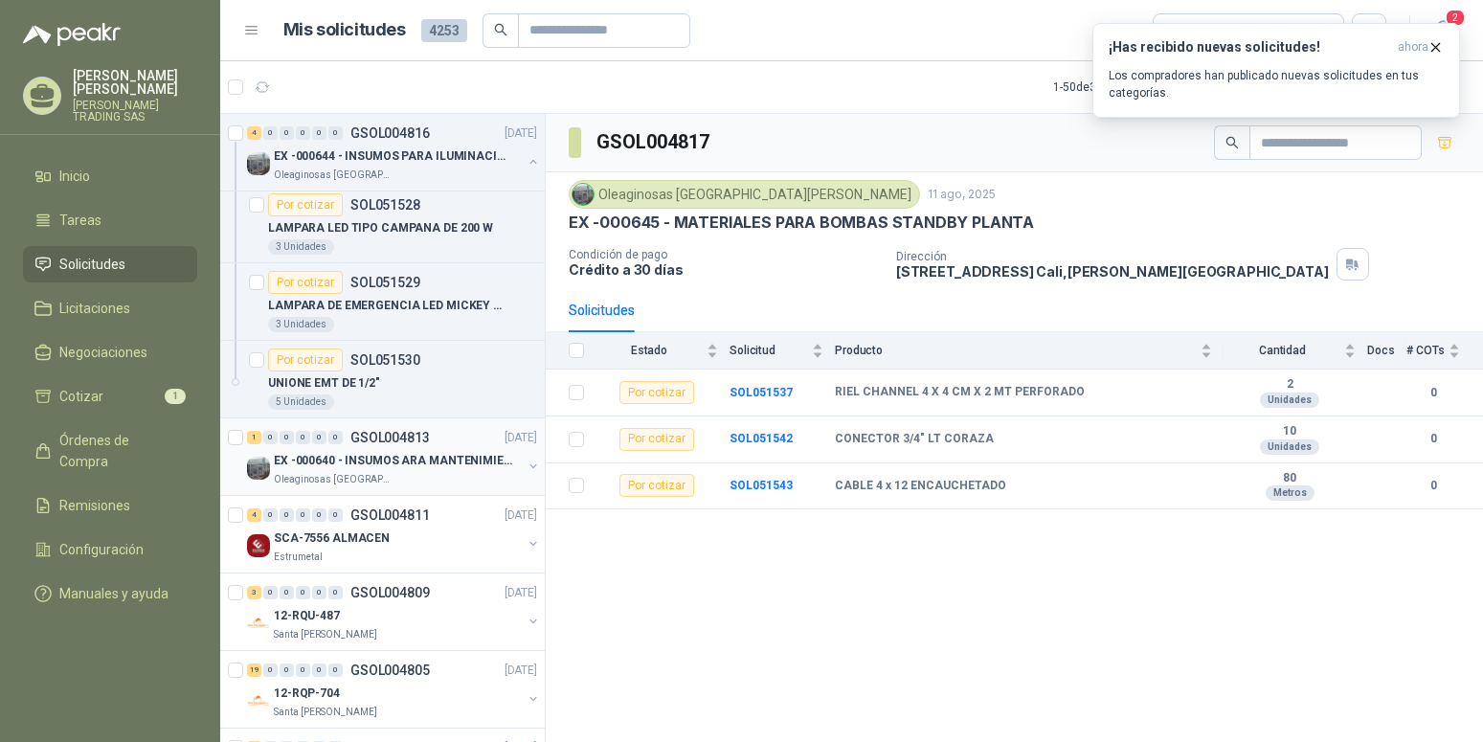
click at [427, 465] on p "EX -000640 - INSUMOS ARA MANTENIMIENTO MECANICO" at bounding box center [393, 461] width 238 height 18
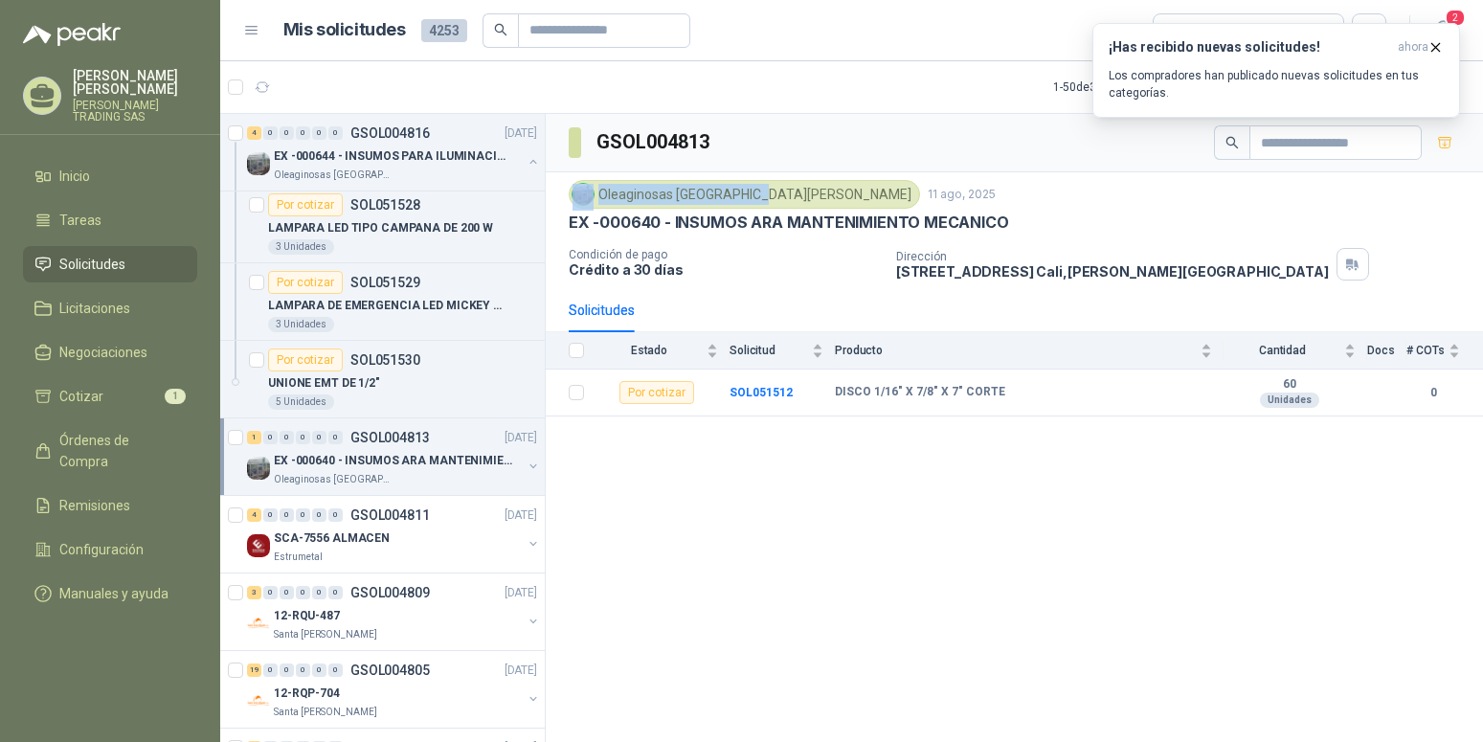
drag, startPoint x: 759, startPoint y: 198, endPoint x: 596, endPoint y: 206, distance: 162.9
click at [596, 206] on div "Oleaginosas [GEOGRAPHIC_DATA][PERSON_NAME]" at bounding box center [744, 194] width 351 height 29
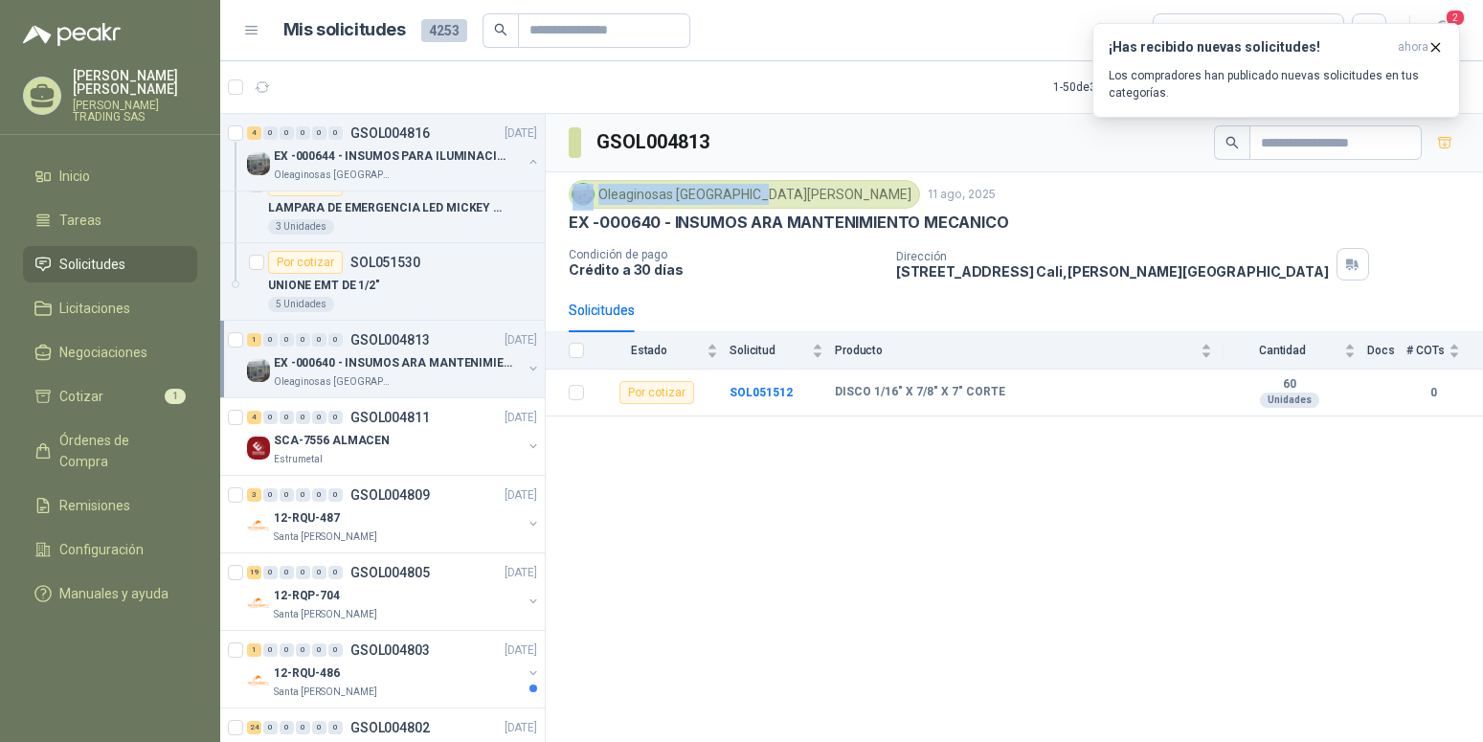
scroll to position [976, 0]
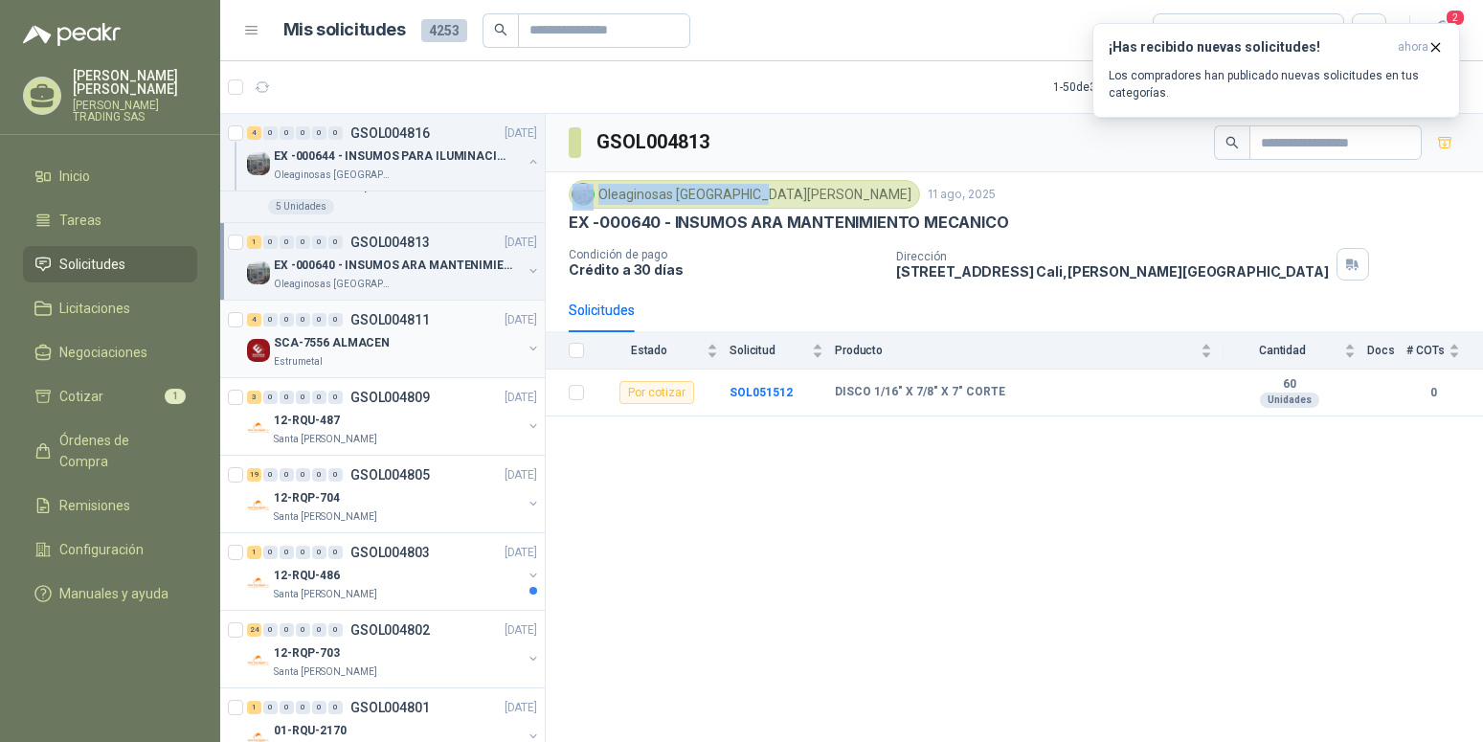
click at [335, 343] on p "SCA-7556 ALMACEN" at bounding box center [332, 343] width 116 height 18
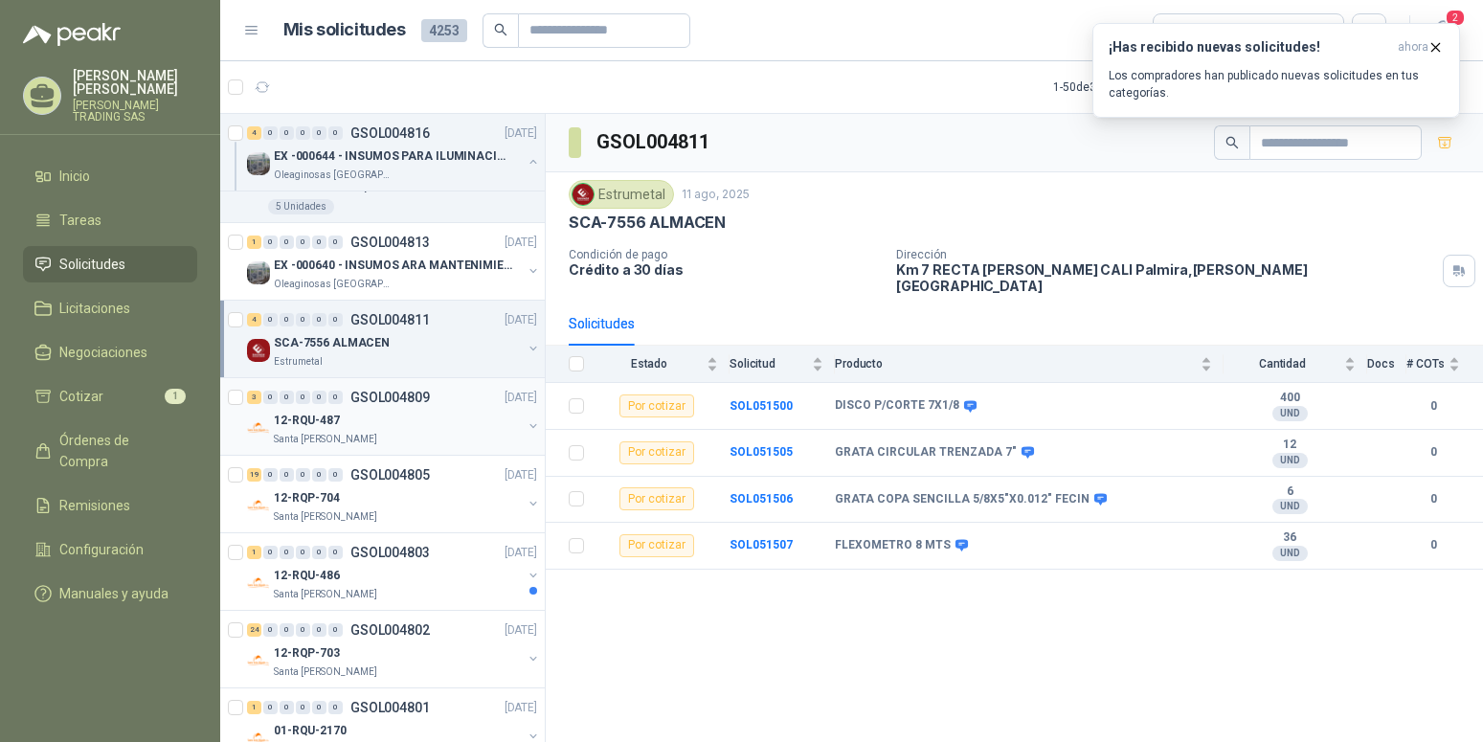
click at [335, 437] on p "Santa [PERSON_NAME]" at bounding box center [325, 439] width 103 height 15
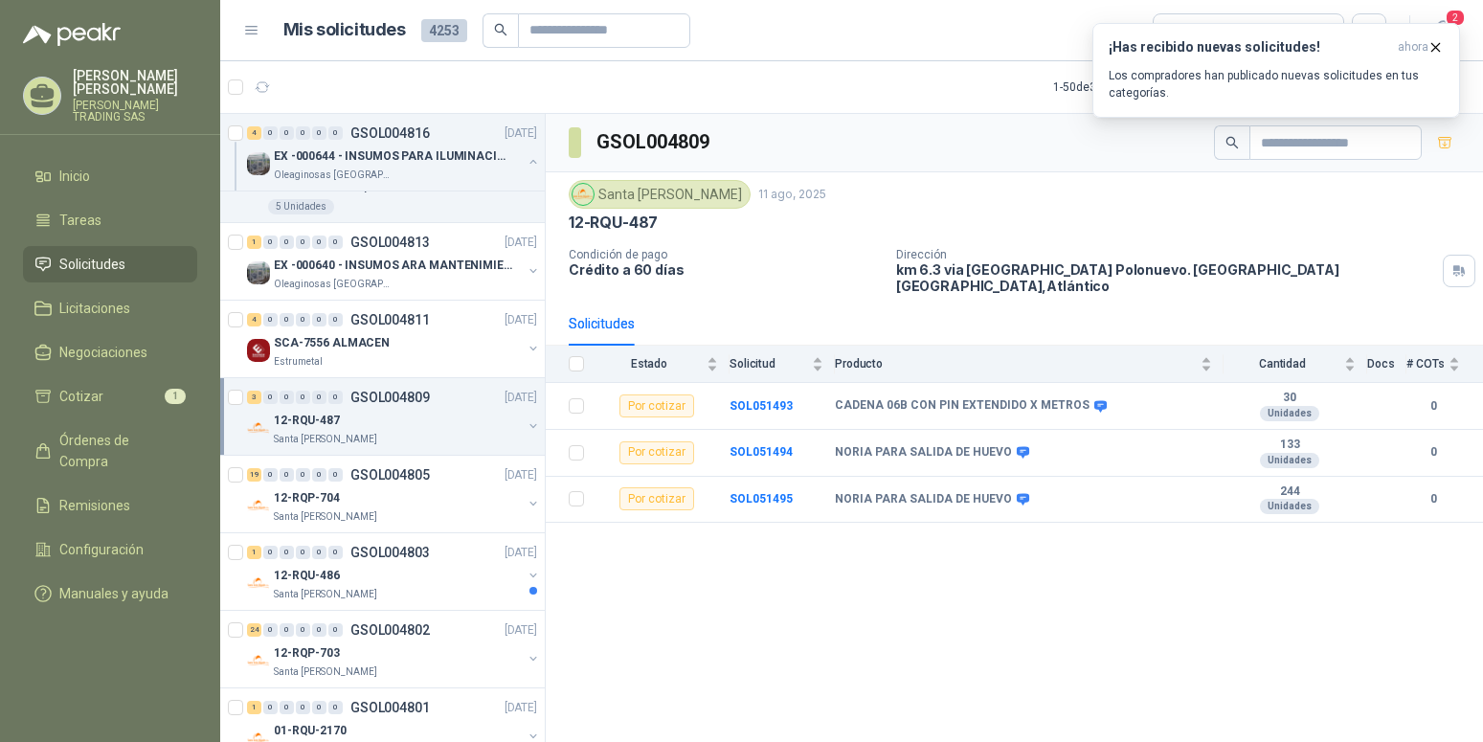
scroll to position [879, 0]
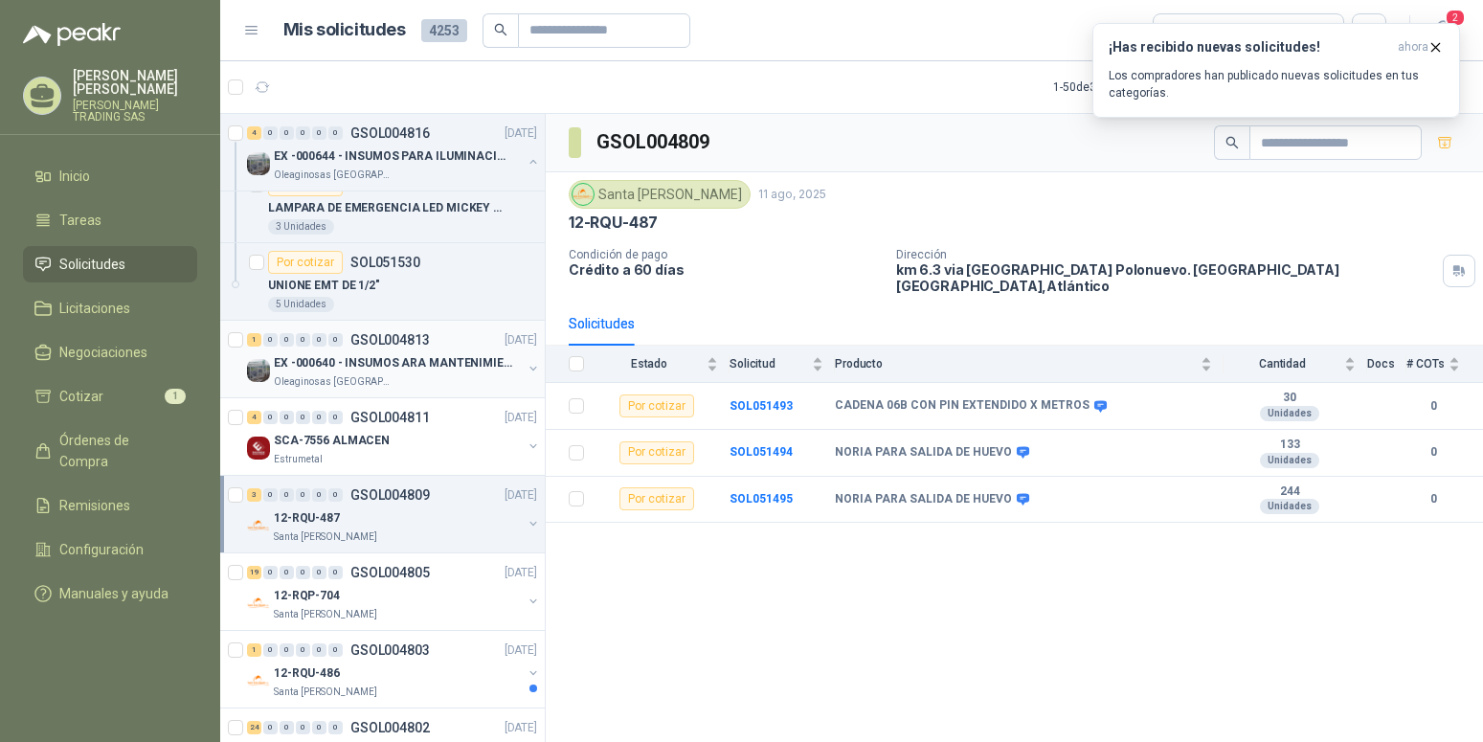
click at [423, 365] on p "EX -000640 - INSUMOS ARA MANTENIMIENTO MECANICO" at bounding box center [393, 363] width 238 height 18
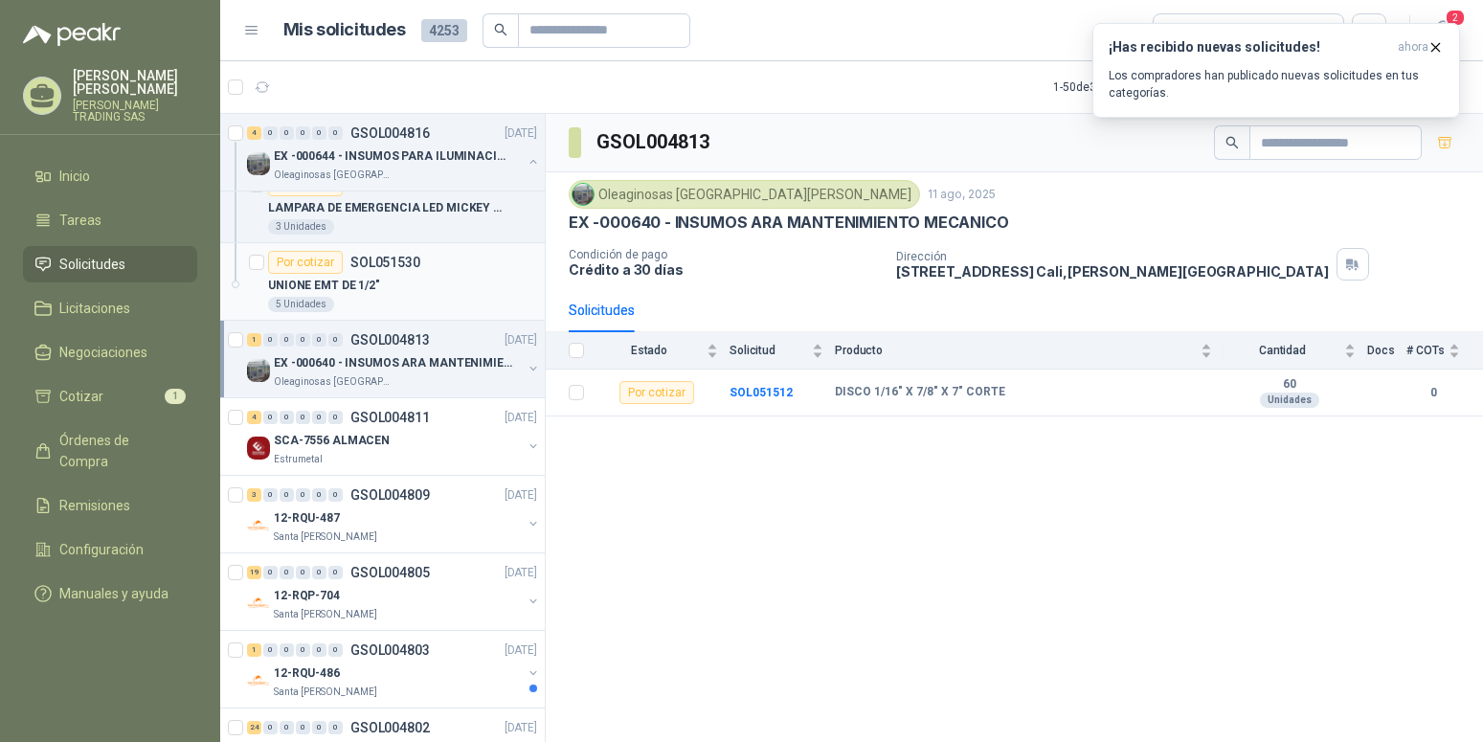
click at [342, 286] on p "UNIONE EMT DE 1/2"" at bounding box center [324, 286] width 112 height 18
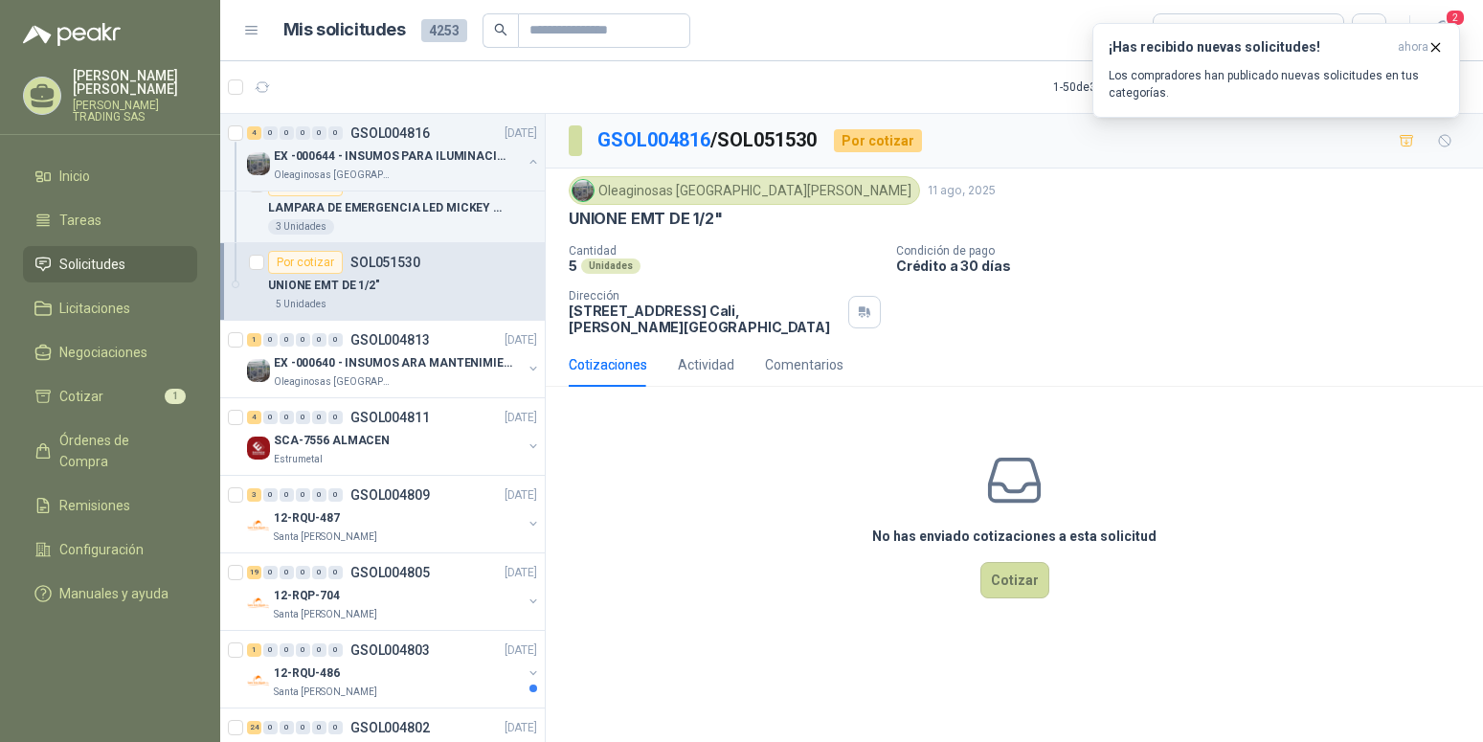
click at [587, 192] on img at bounding box center [582, 190] width 21 height 21
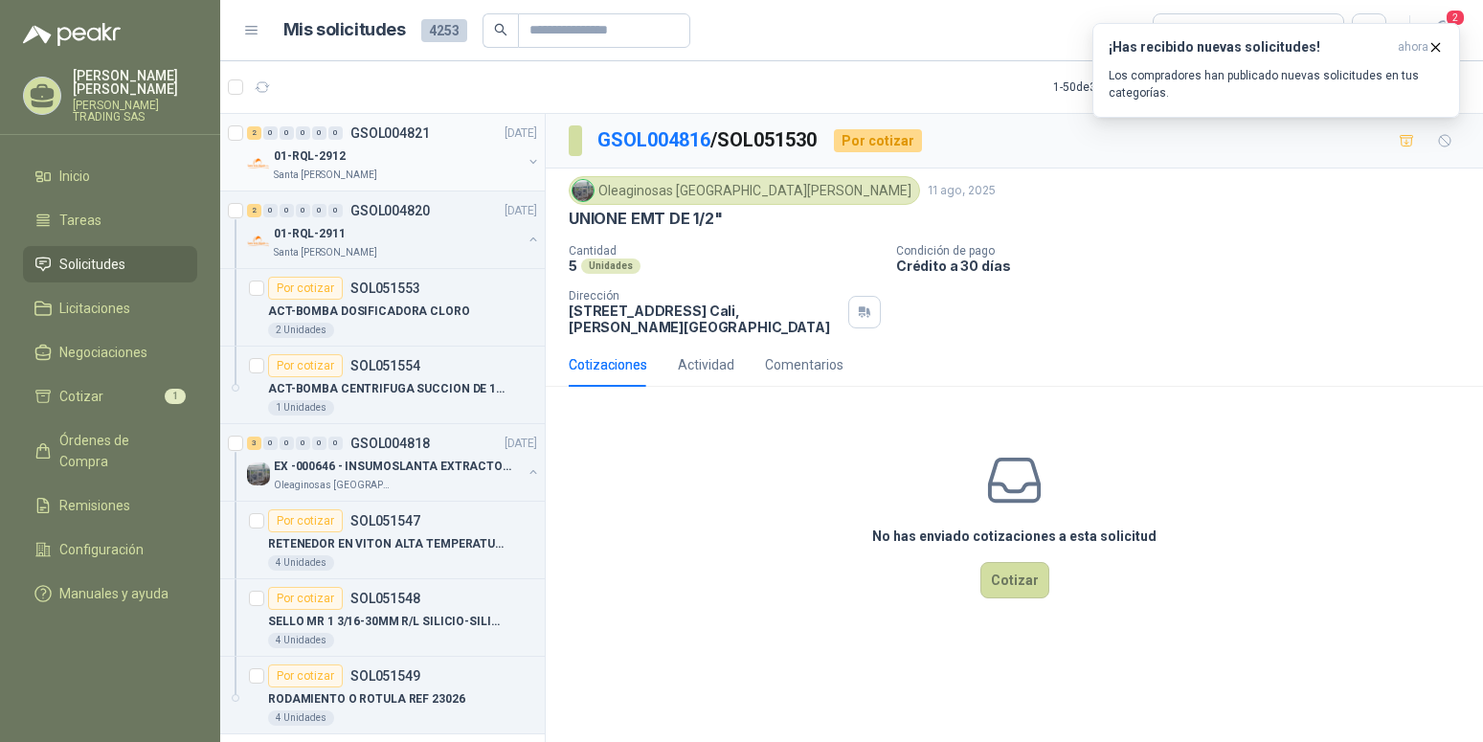
click at [325, 154] on p "01-RQL-2912" at bounding box center [310, 156] width 72 height 18
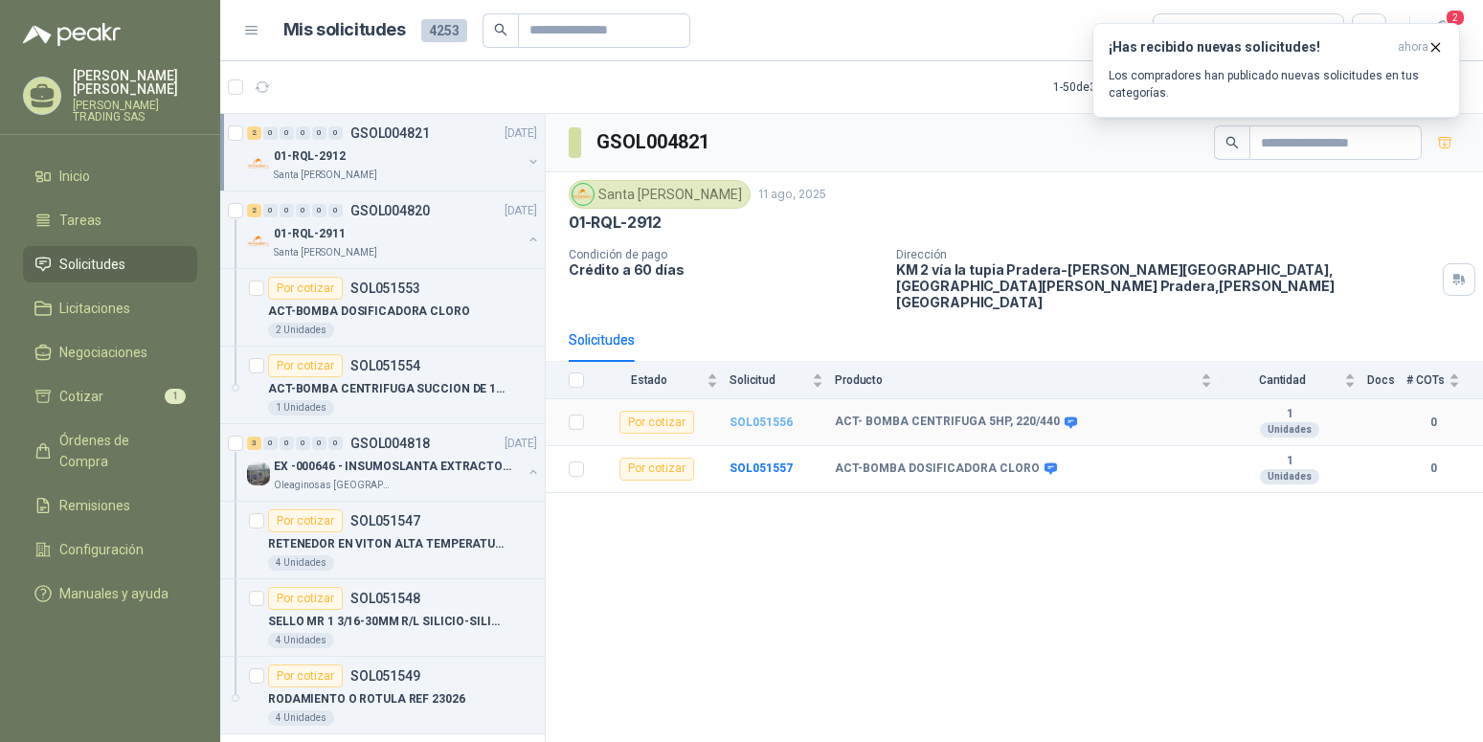
click at [775, 415] on b "SOL051556" at bounding box center [760, 421] width 63 height 13
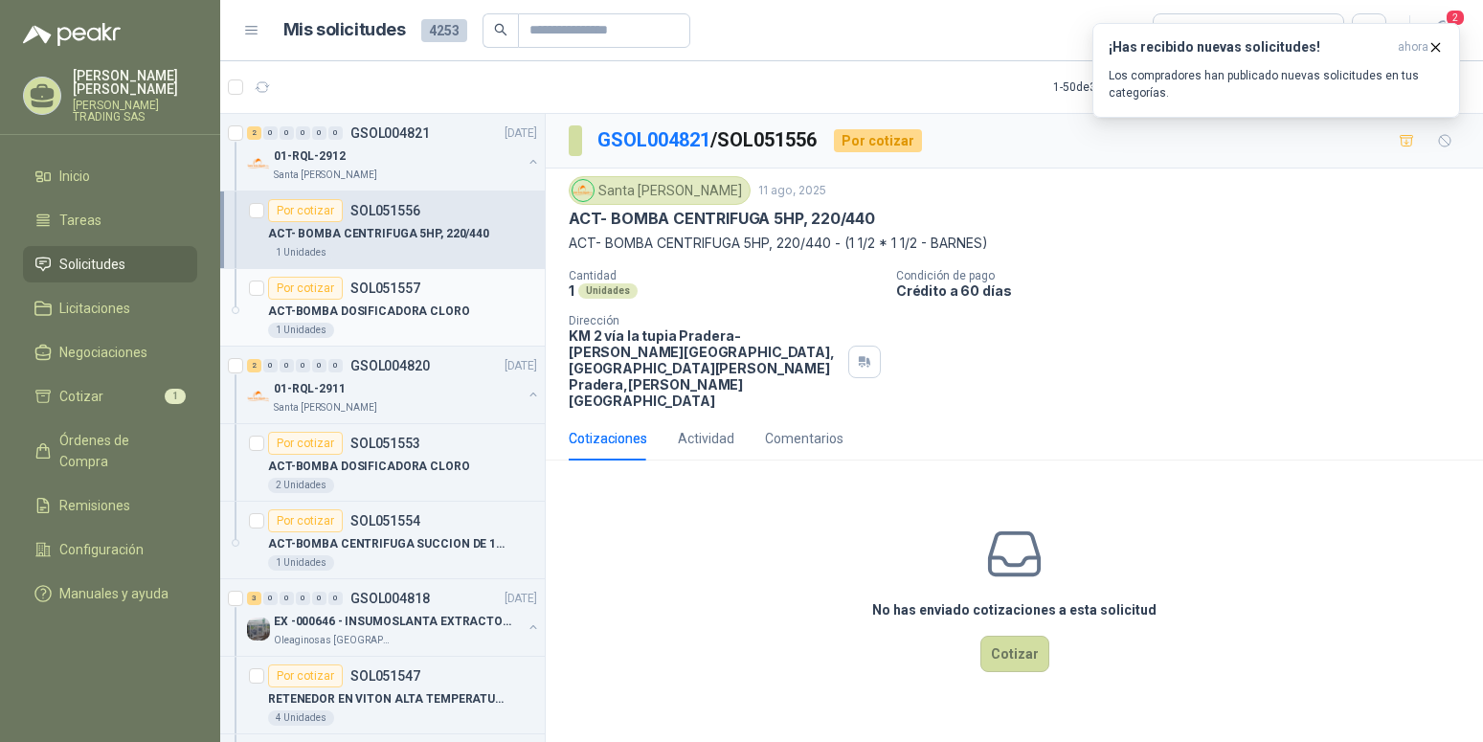
click at [412, 309] on p "ACT-BOMBA DOSIFICADORA CLORO" at bounding box center [369, 312] width 202 height 18
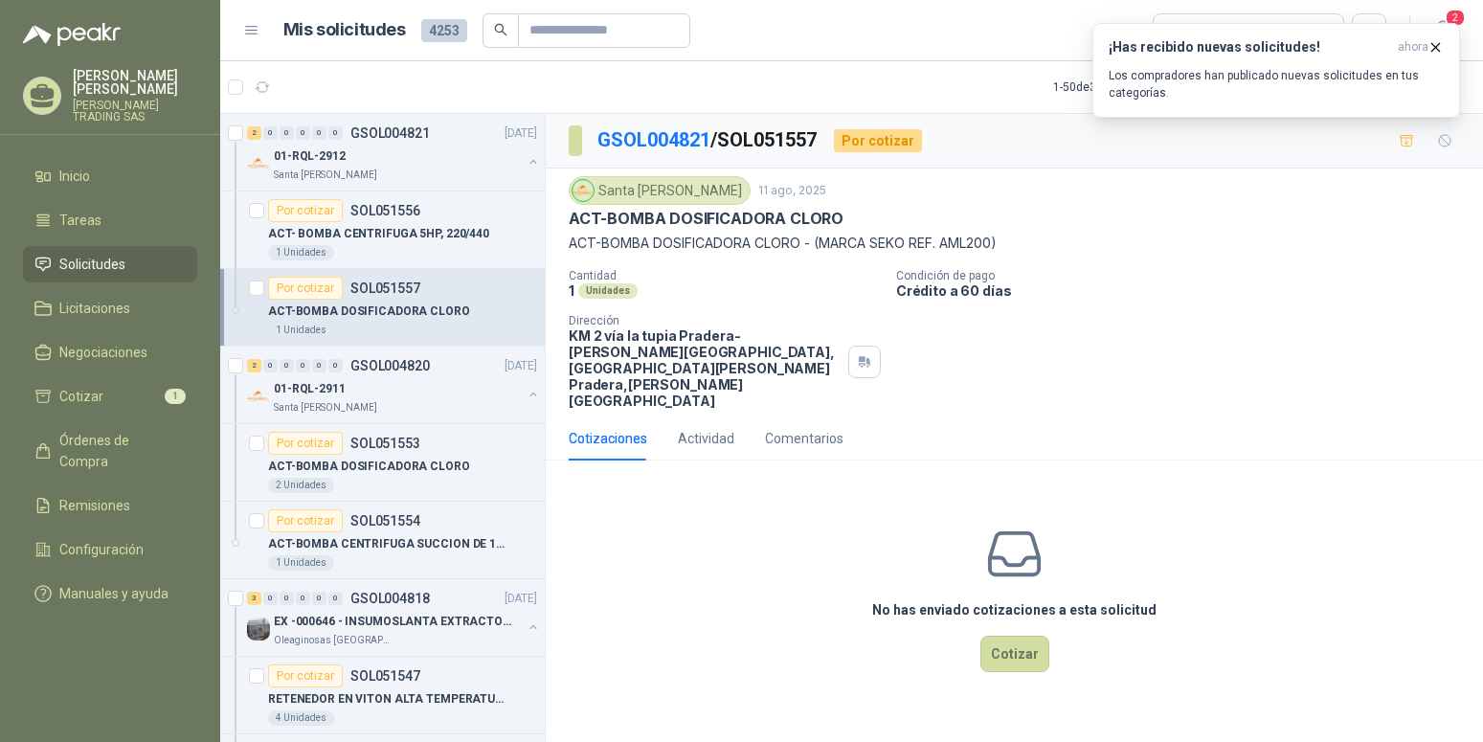
click at [414, 303] on p "ACT-BOMBA DOSIFICADORA CLORO" at bounding box center [369, 312] width 202 height 18
click at [419, 234] on p "ACT- BOMBA CENTRIFUGA 5HP, 220/440" at bounding box center [378, 234] width 221 height 18
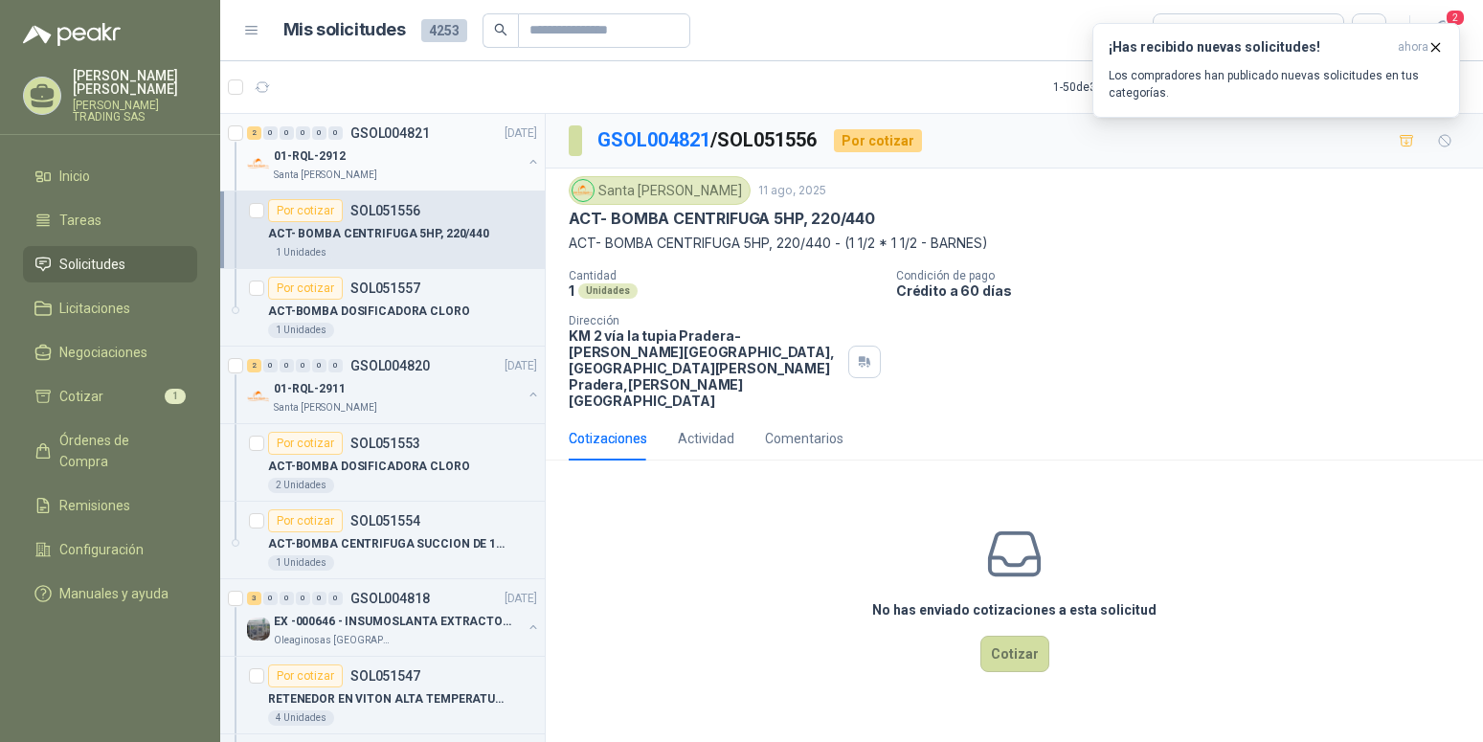
click at [526, 157] on button "button" at bounding box center [533, 161] width 15 height 15
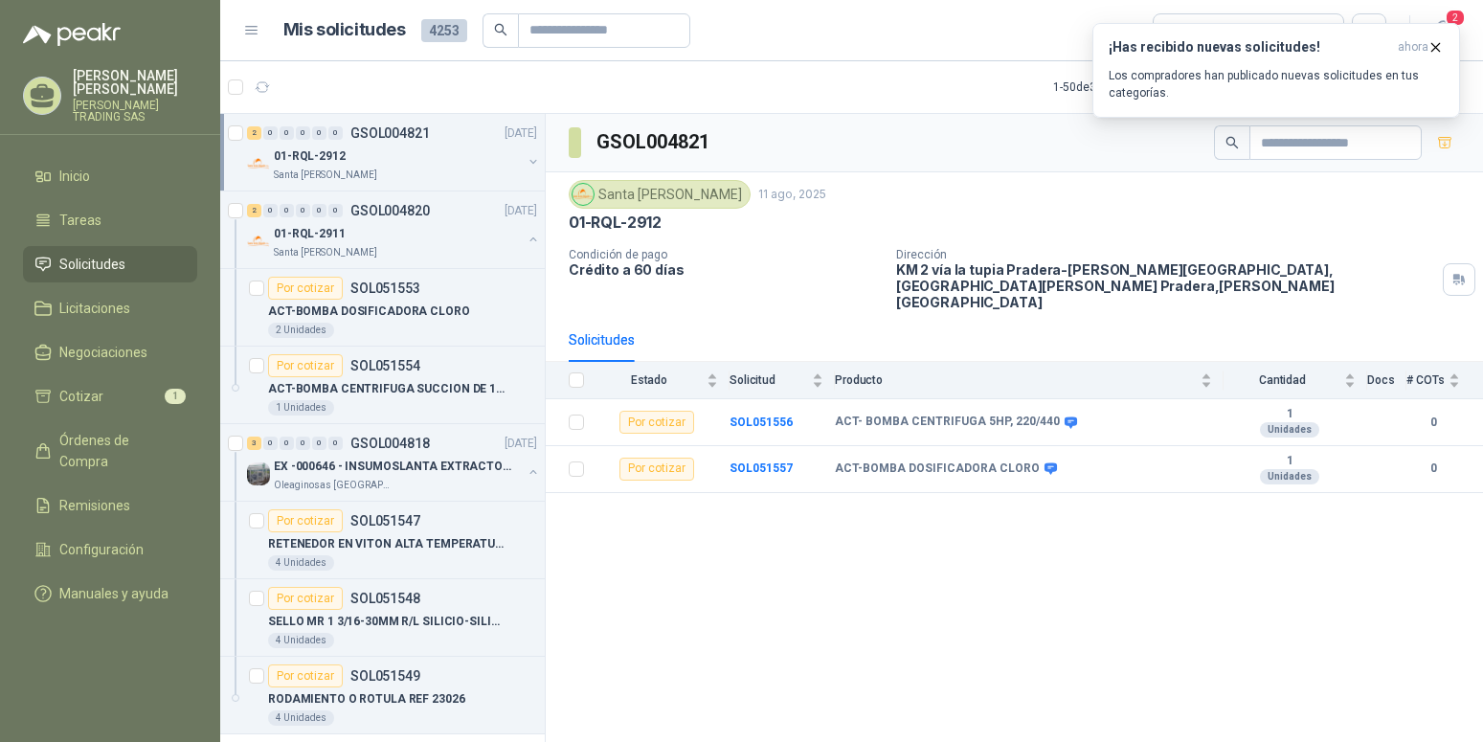
click at [123, 93] on p "[PERSON_NAME]" at bounding box center [135, 82] width 124 height 27
